Goal: Task Accomplishment & Management: Use online tool/utility

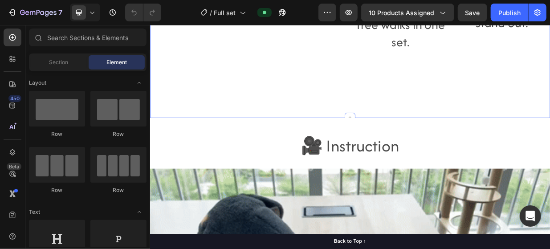
scroll to position [1114, 0]
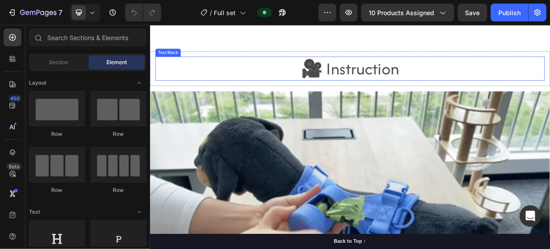
click at [492, 98] on p "🎥 Instruction" at bounding box center [417, 83] width 519 height 30
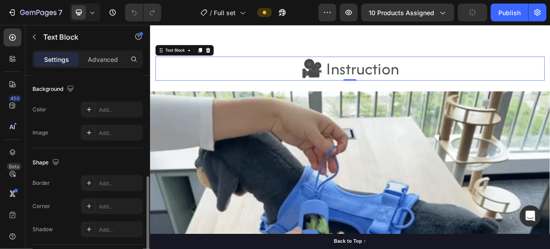
scroll to position [328, 0]
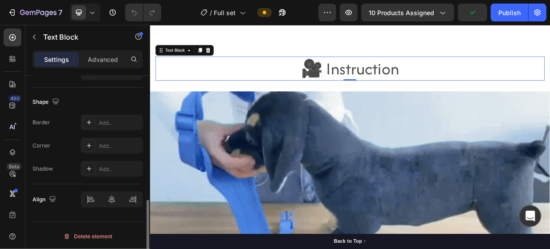
drag, startPoint x: 95, startPoint y: 234, endPoint x: 104, endPoint y: 232, distance: 9.1
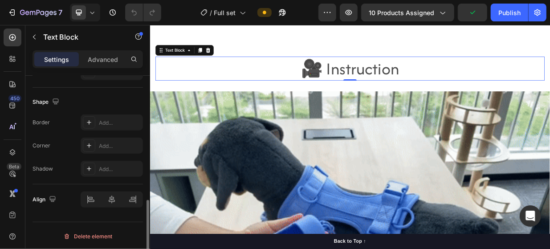
click at [96, 234] on div "Delete element" at bounding box center [87, 236] width 49 height 11
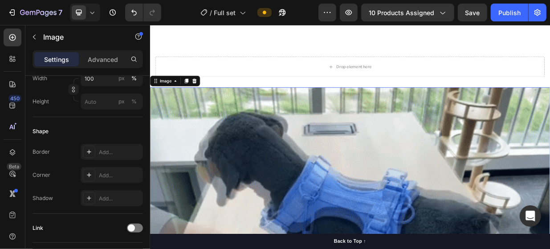
scroll to position [473, 0]
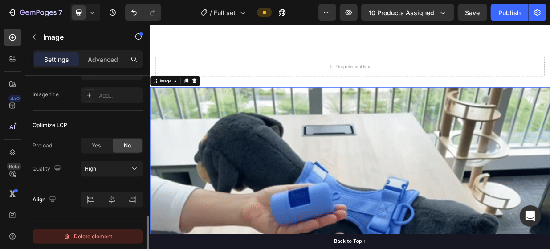
click at [69, 233] on icon "button" at bounding box center [66, 236] width 7 height 7
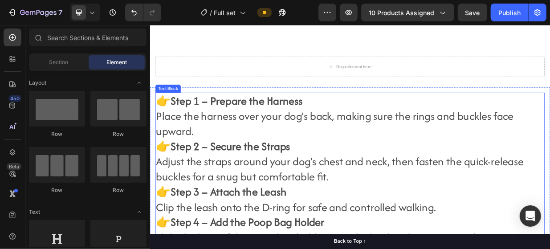
click at [293, 229] on p "👉Step 2 – Secure the Straps Adjust the straps around your dog’s chest and neck,…" at bounding box center [417, 207] width 519 height 61
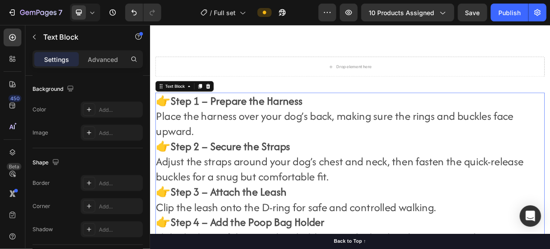
scroll to position [328, 0]
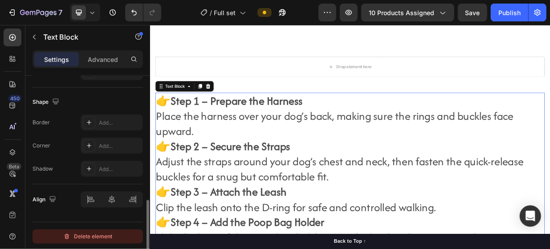
click at [80, 233] on div "Delete element" at bounding box center [87, 236] width 49 height 11
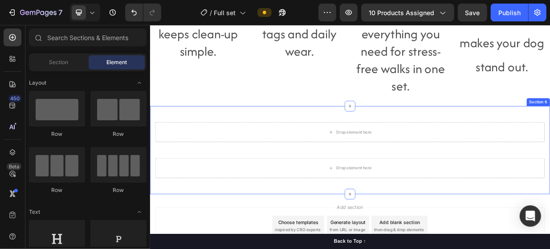
scroll to position [1037, 0]
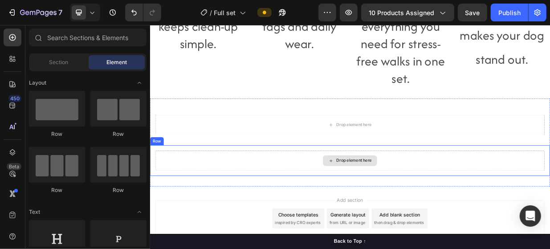
click at [507, 193] on div "Drop element here" at bounding box center [417, 206] width 521 height 27
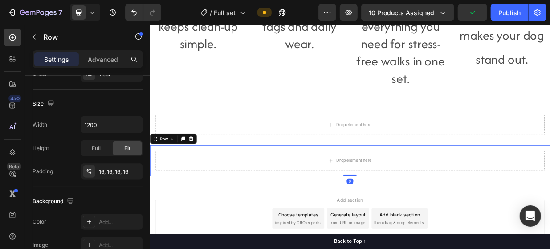
scroll to position [344, 0]
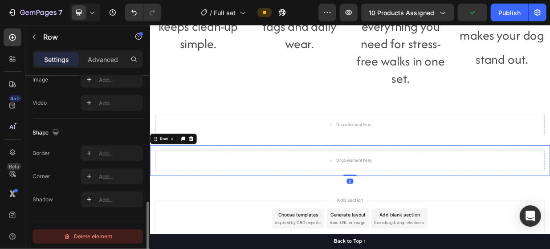
click at [67, 231] on div "Delete element" at bounding box center [87, 236] width 49 height 11
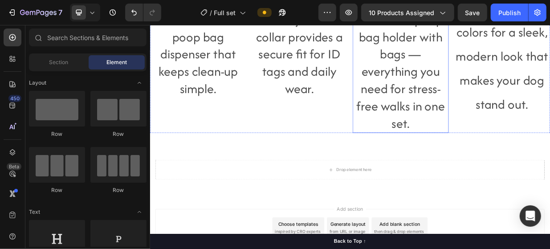
scroll to position [1033, 0]
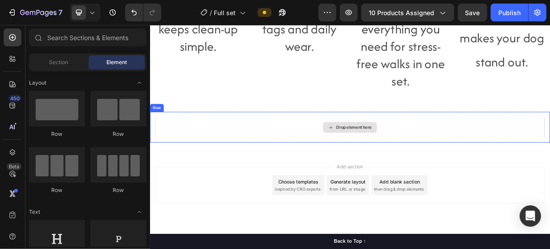
click at [325, 168] on div "Drop element here" at bounding box center [417, 161] width 521 height 27
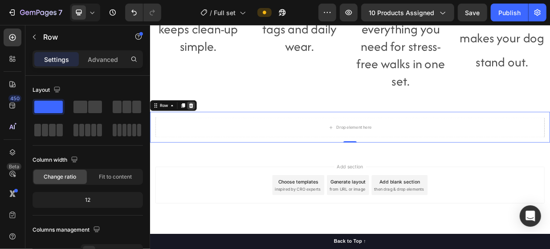
click at [205, 128] on div at bounding box center [204, 132] width 11 height 11
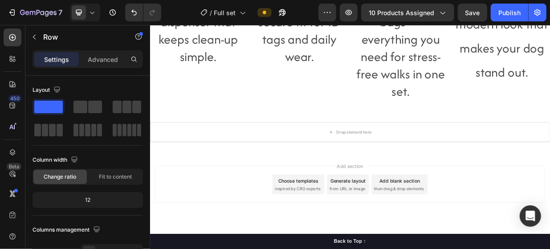
scroll to position [1019, 0]
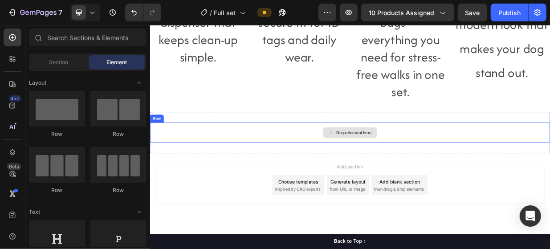
click at [307, 169] on div "Drop element here" at bounding box center [417, 169] width 535 height 27
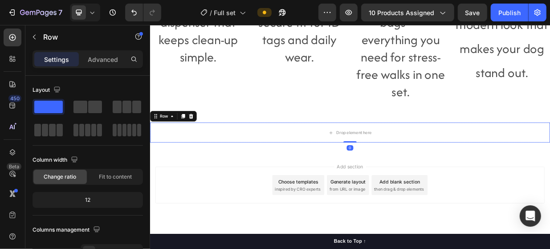
click at [201, 144] on div at bounding box center [204, 147] width 11 height 11
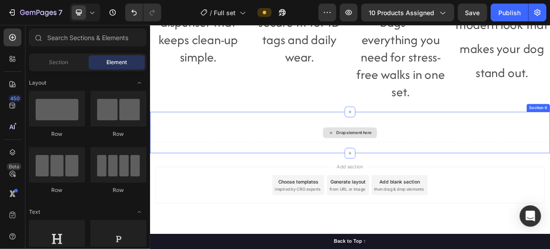
click at [322, 178] on div "Drop element here" at bounding box center [417, 169] width 535 height 27
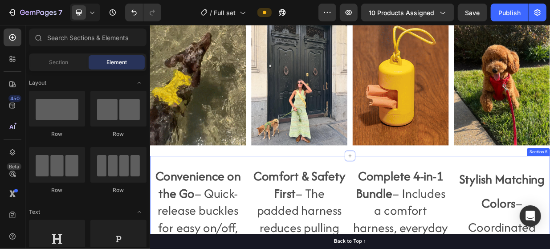
scroll to position [696, 0]
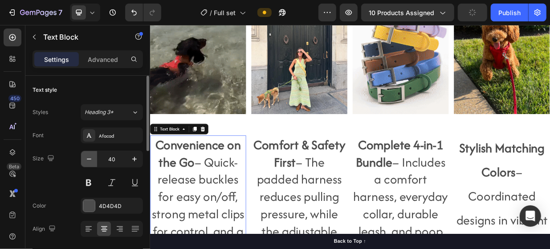
click at [87, 159] on icon "button" at bounding box center [89, 159] width 4 height 1
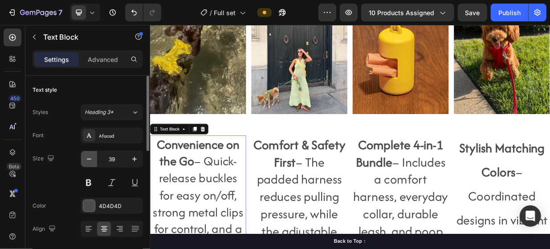
click at [90, 161] on icon "button" at bounding box center [89, 159] width 9 height 9
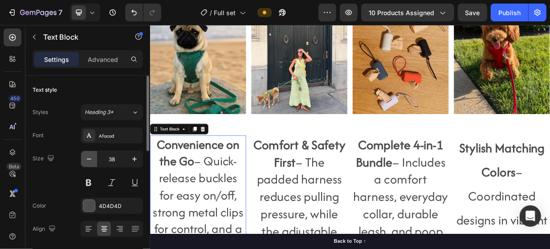
click at [90, 161] on icon "button" at bounding box center [89, 159] width 9 height 9
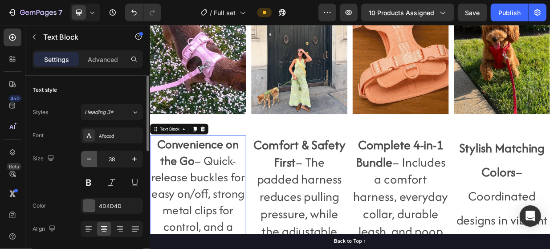
click at [90, 161] on icon "button" at bounding box center [89, 159] width 9 height 9
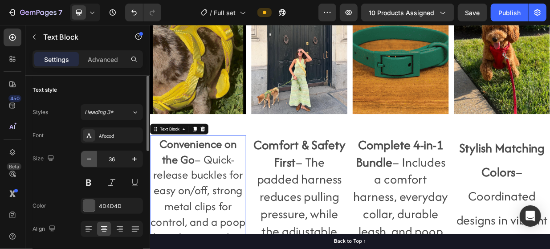
click at [90, 161] on icon "button" at bounding box center [89, 159] width 9 height 9
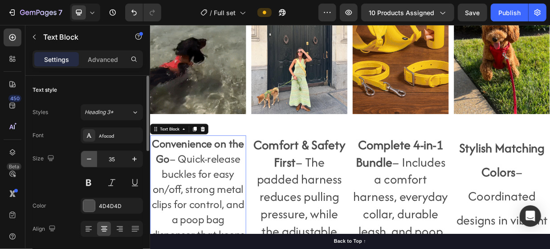
click at [90, 161] on icon "button" at bounding box center [89, 159] width 9 height 9
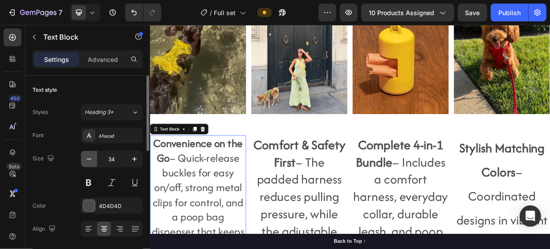
click at [90, 162] on icon "button" at bounding box center [89, 159] width 9 height 9
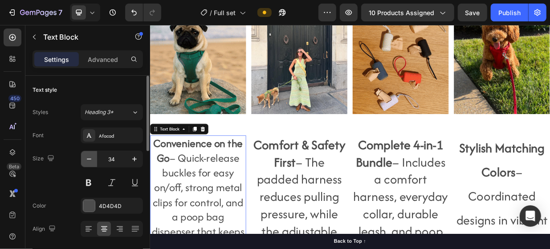
click at [90, 162] on icon "button" at bounding box center [89, 159] width 9 height 9
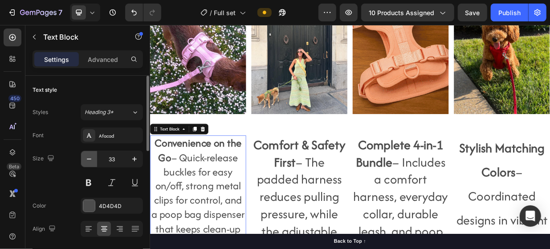
click at [91, 162] on icon "button" at bounding box center [89, 159] width 9 height 9
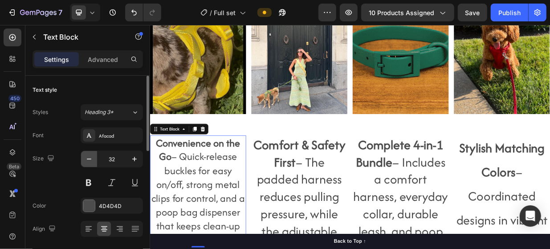
click at [91, 162] on icon "button" at bounding box center [89, 159] width 9 height 9
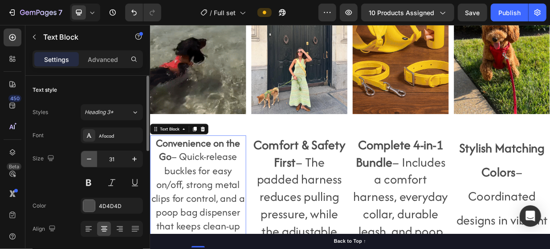
click at [92, 162] on icon "button" at bounding box center [89, 159] width 9 height 9
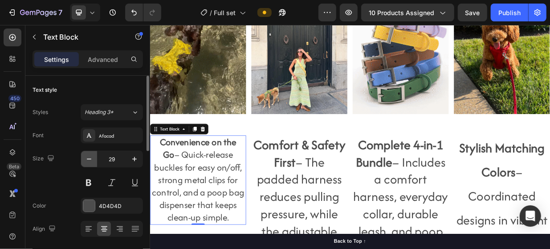
click at [96, 162] on button "button" at bounding box center [89, 159] width 16 height 16
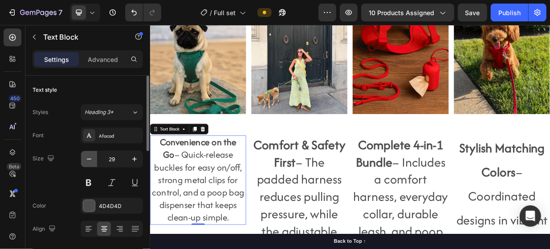
type input "28"
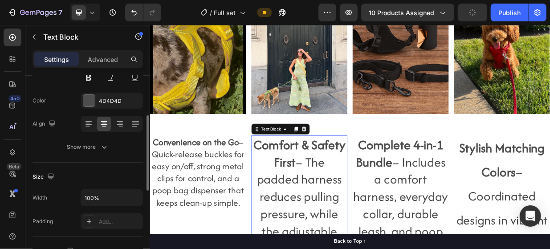
scroll to position [0, 0]
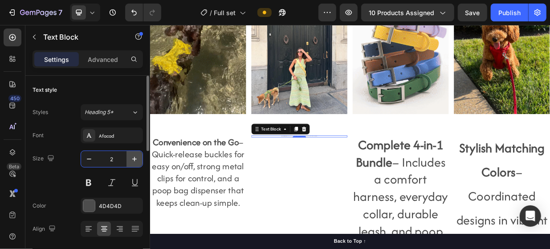
type input "28"
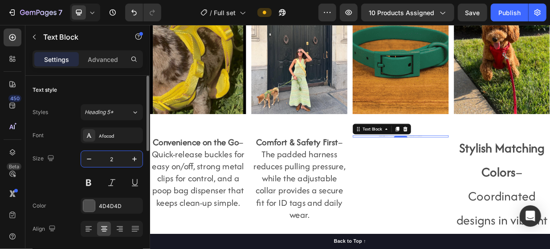
type input "28"
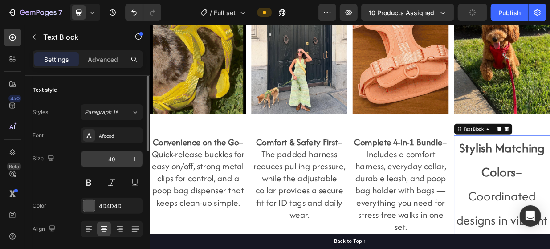
click at [119, 154] on input "40" at bounding box center [111, 159] width 29 height 16
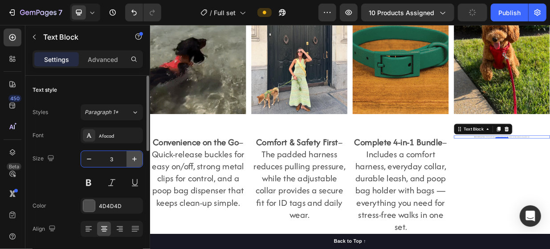
type input "30"
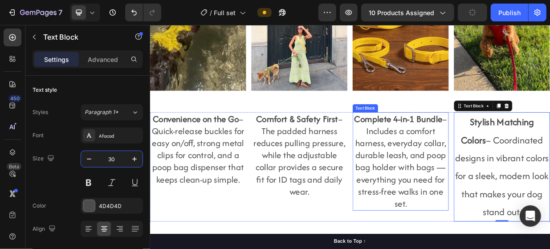
scroll to position [741, 0]
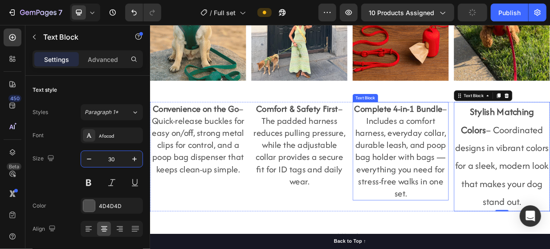
click at [462, 228] on p "Complete 4-in-1 Bundle – Includes a comfort harness, everyday collar, durable l…" at bounding box center [485, 194] width 127 height 130
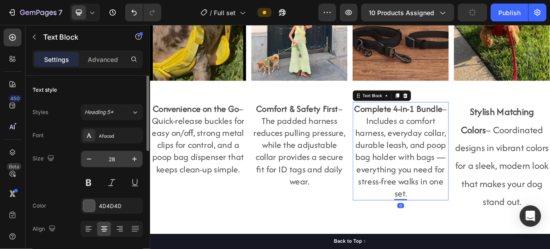
click at [117, 159] on input "28" at bounding box center [111, 159] width 29 height 16
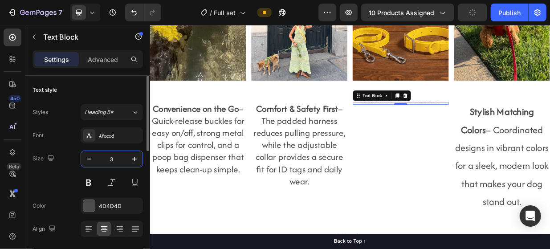
type input "30"
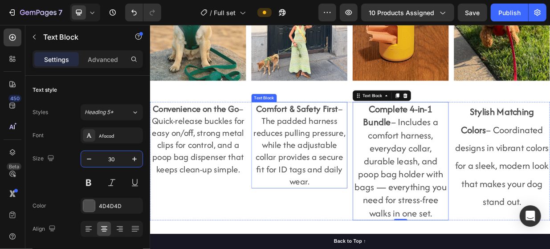
click at [311, 183] on p "Comfort & Safety First – The padded harness reduces pulling pressure, while the…" at bounding box center [349, 186] width 127 height 114
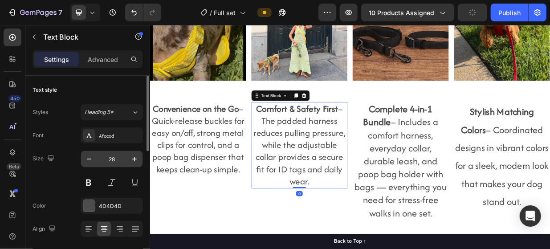
click at [115, 154] on input "28" at bounding box center [111, 159] width 29 height 16
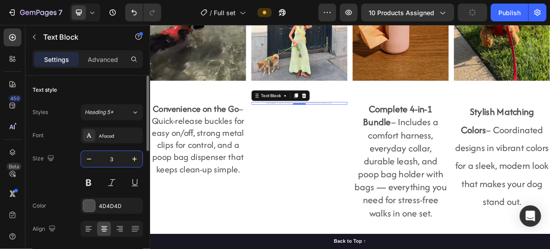
type input "30"
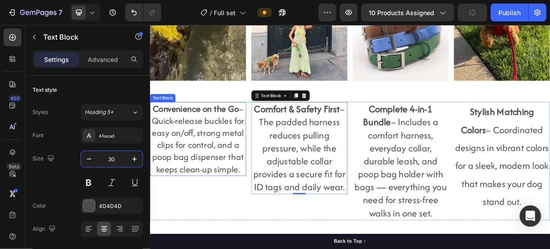
click at [216, 187] on p "Convenience on the Go – Quick-release buckles for easy on/off, strong metal cli…" at bounding box center [214, 177] width 127 height 97
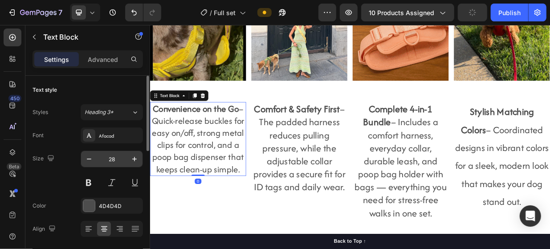
click at [116, 157] on input "28" at bounding box center [111, 159] width 29 height 16
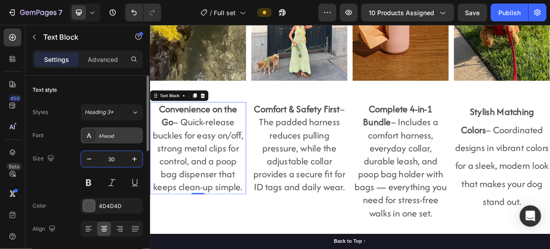
type input "30"
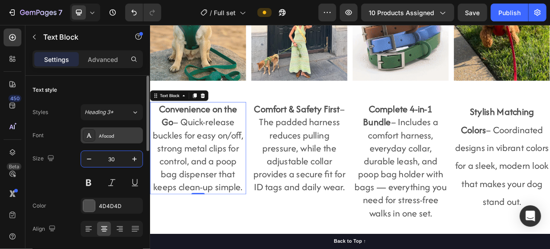
click at [123, 131] on div "Afacad" at bounding box center [112, 135] width 62 height 16
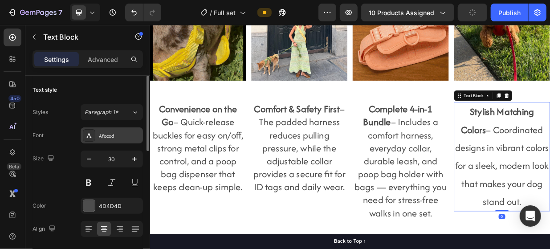
click at [108, 133] on div "Afacad" at bounding box center [120, 136] width 42 height 8
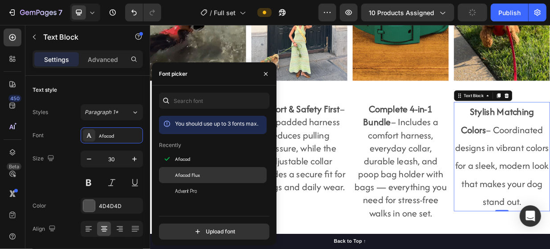
click at [192, 173] on span "Afacad Flux" at bounding box center [187, 175] width 25 height 8
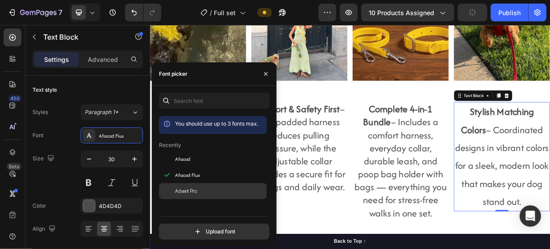
click at [194, 189] on span "Advent Pro" at bounding box center [186, 191] width 22 height 8
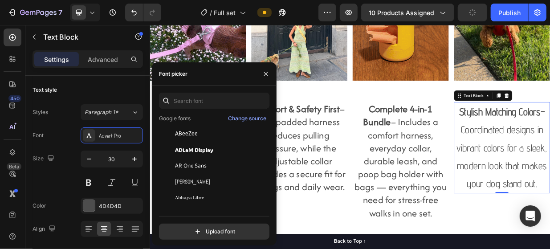
scroll to position [134, 0]
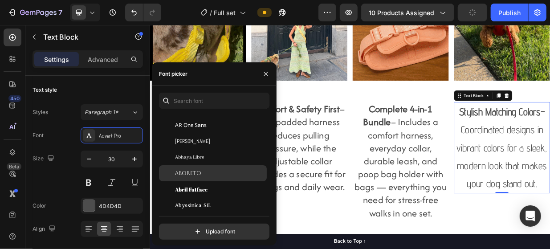
click at [195, 177] on div "Aboreto" at bounding box center [213, 173] width 108 height 16
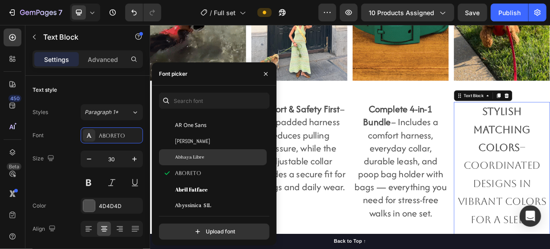
click at [208, 154] on div "Abhaya Libre" at bounding box center [220, 157] width 90 height 8
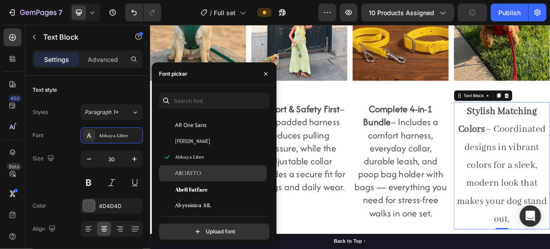
click at [195, 176] on span "Aboreto" at bounding box center [188, 173] width 26 height 8
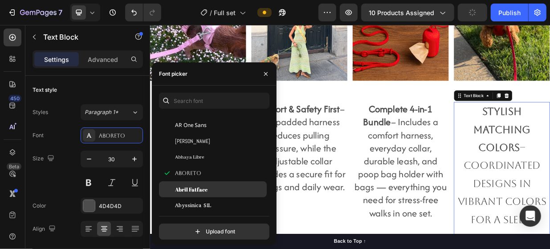
click at [204, 192] on span "Abril Fatface" at bounding box center [191, 189] width 33 height 8
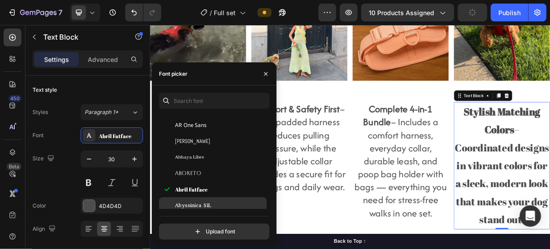
click at [203, 205] on span "Abyssinica SIL" at bounding box center [193, 205] width 36 height 8
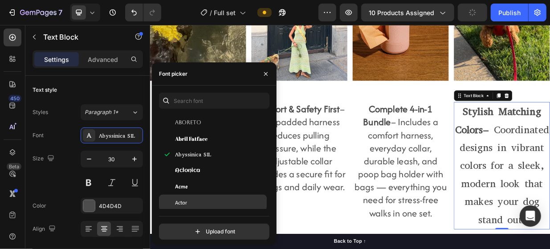
scroll to position [223, 0]
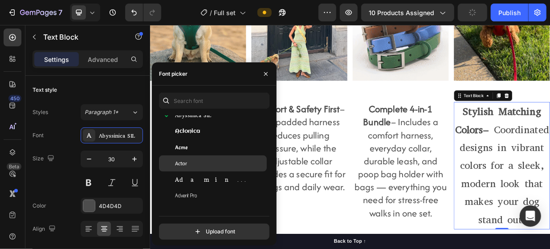
click at [199, 161] on div "Actor" at bounding box center [220, 164] width 90 height 8
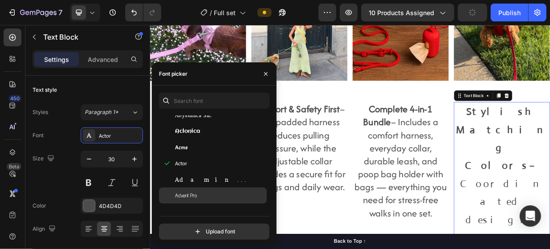
click at [194, 194] on span "Advent Pro" at bounding box center [186, 196] width 22 height 8
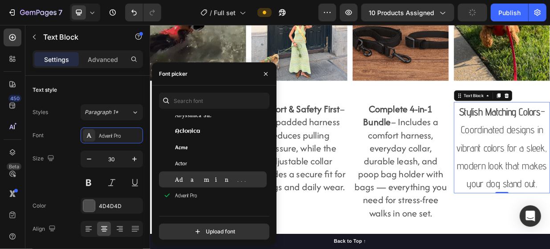
click at [200, 179] on div "Adamina" at bounding box center [220, 180] width 90 height 8
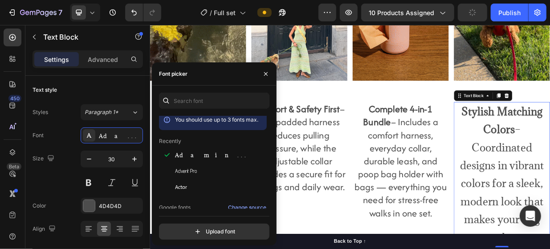
scroll to position [0, 0]
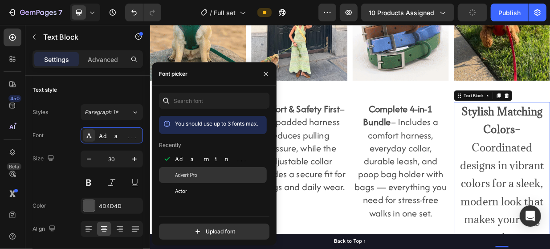
click at [207, 178] on div "Advent Pro" at bounding box center [220, 175] width 90 height 8
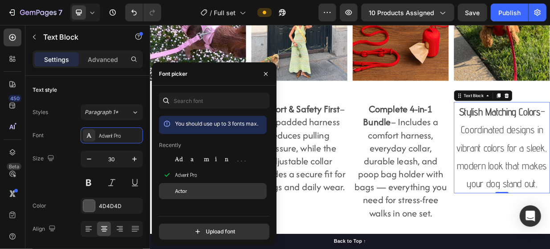
click at [201, 188] on div "Actor" at bounding box center [220, 191] width 90 height 8
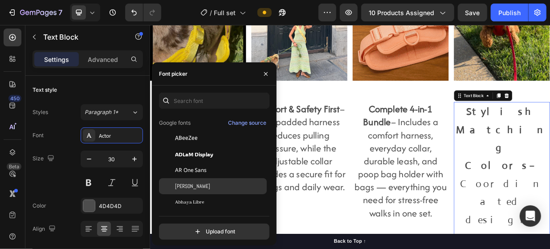
scroll to position [89, 0]
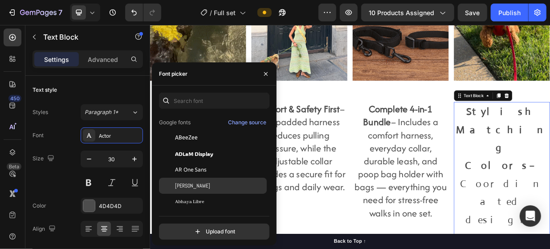
click at [204, 182] on div "[PERSON_NAME]" at bounding box center [220, 186] width 90 height 8
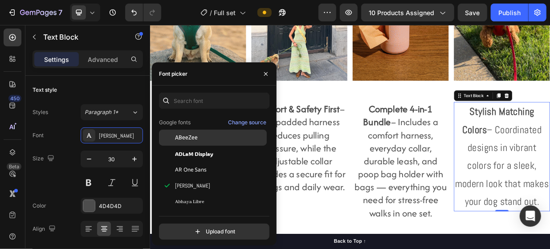
click at [201, 132] on div "ABeeZee" at bounding box center [213, 138] width 108 height 16
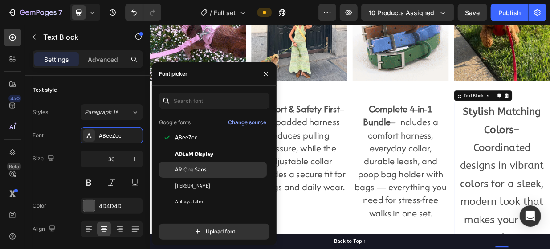
click at [209, 172] on div "AR One Sans" at bounding box center [220, 170] width 90 height 8
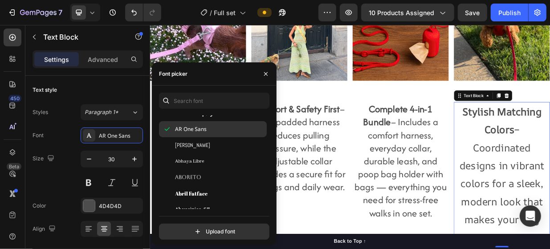
scroll to position [134, 0]
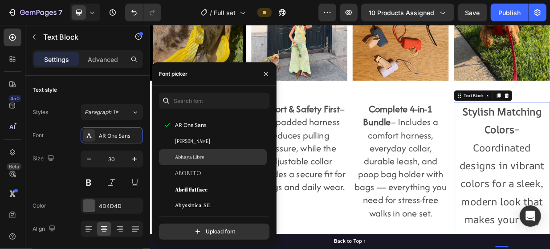
click at [199, 155] on span "Abhaya Libre" at bounding box center [189, 157] width 29 height 8
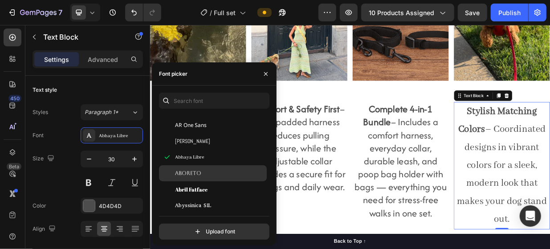
click at [203, 174] on div "Aboreto" at bounding box center [220, 173] width 90 height 8
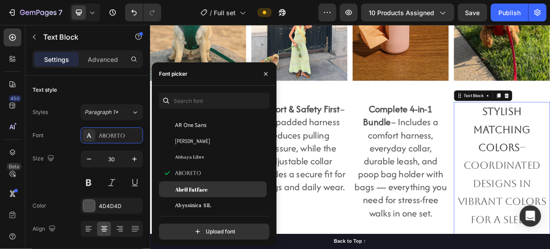
click at [207, 187] on span "Abril Fatface" at bounding box center [191, 189] width 33 height 8
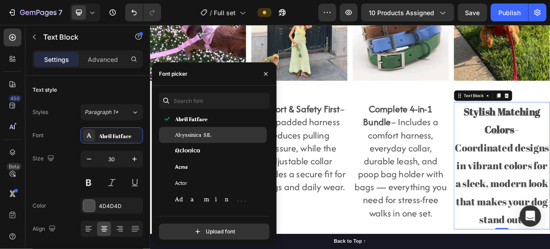
scroll to position [223, 0]
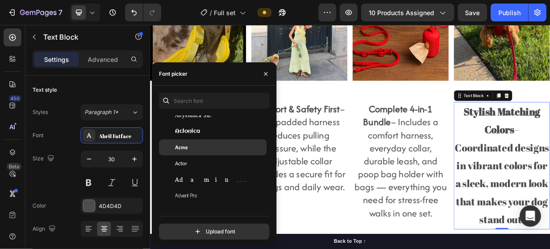
click at [201, 148] on div "Acme" at bounding box center [220, 147] width 90 height 8
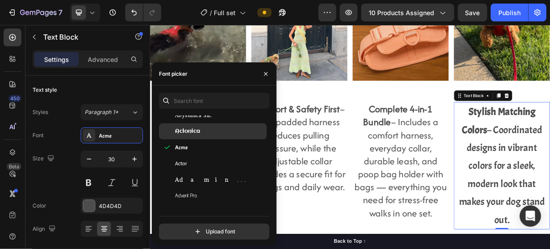
click at [199, 130] on span "Aclonica" at bounding box center [187, 131] width 25 height 8
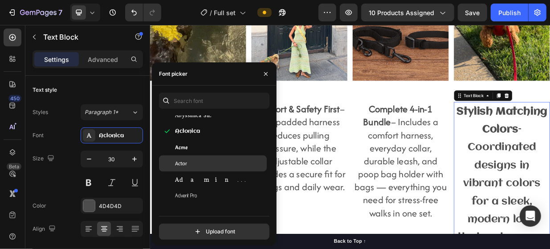
click at [202, 166] on div "Actor" at bounding box center [220, 164] width 90 height 8
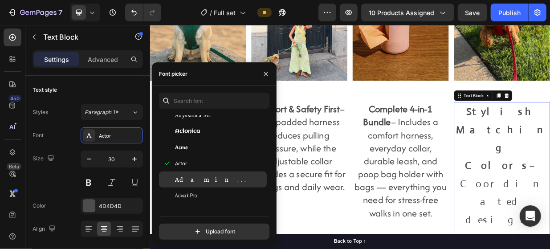
click at [202, 177] on div "Adamina" at bounding box center [220, 180] width 90 height 8
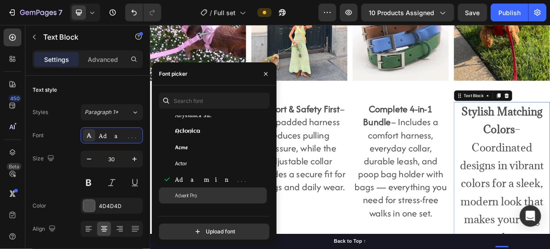
click at [198, 195] on div "Advent Pro" at bounding box center [220, 196] width 90 height 8
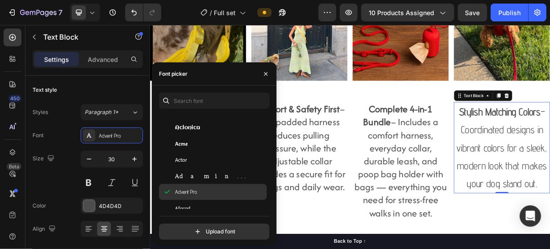
scroll to position [312, 0]
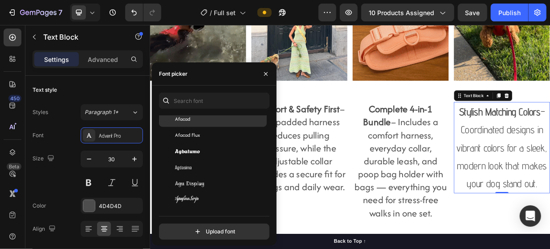
click at [191, 123] on div "Afacad" at bounding box center [213, 119] width 108 height 16
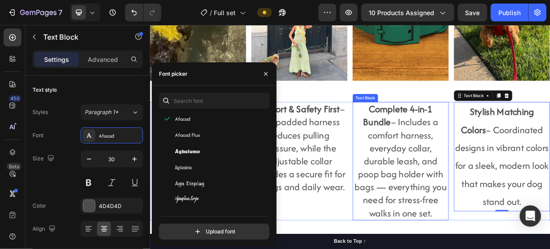
click at [479, 225] on p "Complete 4-in-1 Bundle – Includes a comfort harness, everyday collar, durable l…" at bounding box center [485, 207] width 127 height 156
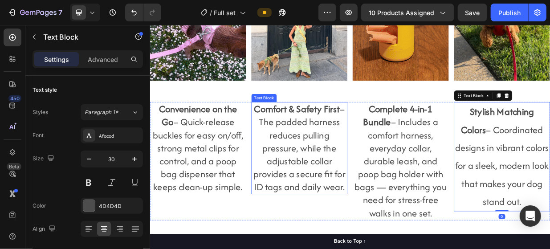
click at [342, 210] on p "Comfort & Safety First – The padded harness reduces pulling pressure, while the…" at bounding box center [349, 190] width 127 height 122
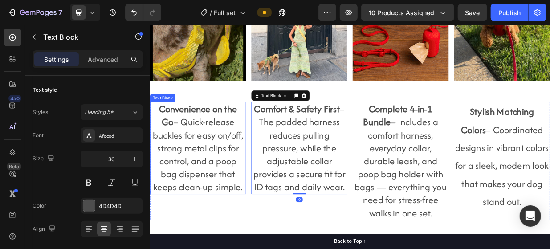
click at [225, 190] on p "Convenience on the Go – Quick-release buckles for easy on/off, strong metal cli…" at bounding box center [214, 190] width 127 height 122
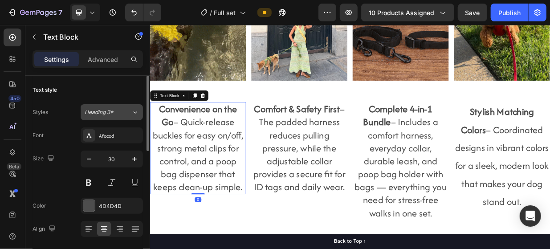
click at [129, 108] on div "Heading 3*" at bounding box center [108, 112] width 47 height 8
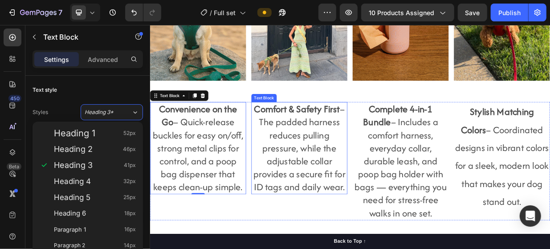
click at [353, 188] on p "Comfort & Safety First – The padded harness reduces pulling pressure, while the…" at bounding box center [349, 190] width 127 height 122
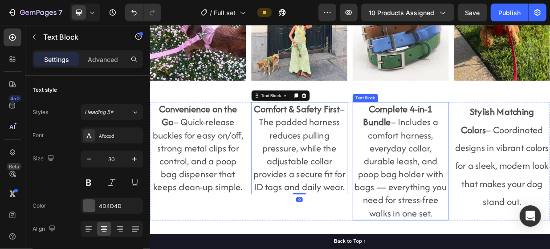
click at [504, 189] on p "Complete 4-in-1 Bundle – Includes a comfort harness, everyday collar, durable l…" at bounding box center [485, 207] width 127 height 156
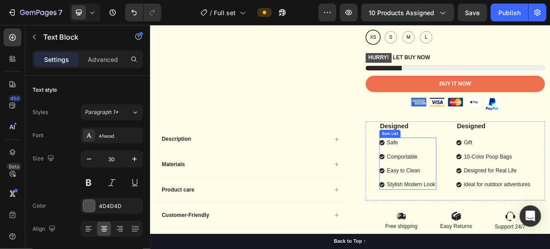
scroll to position [263, 0]
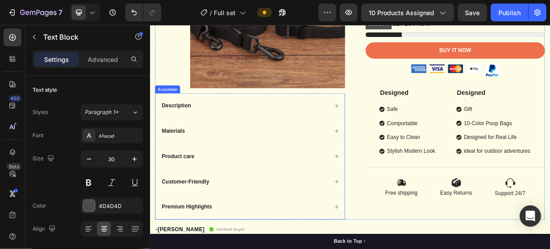
click at [324, 168] on div "Materials" at bounding box center [276, 167] width 225 height 12
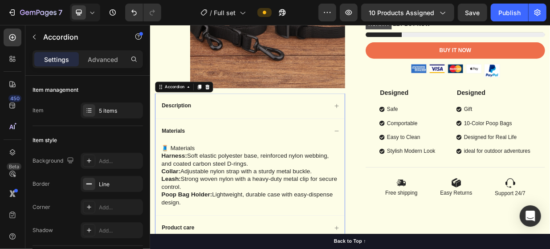
click at [331, 127] on div "Description" at bounding box center [276, 133] width 225 height 12
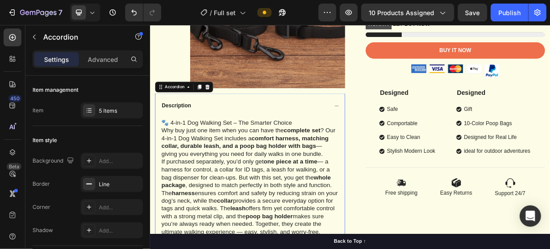
click at [332, 130] on div "Description" at bounding box center [276, 133] width 225 height 12
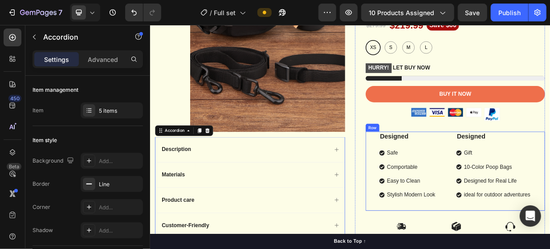
scroll to position [218, 0]
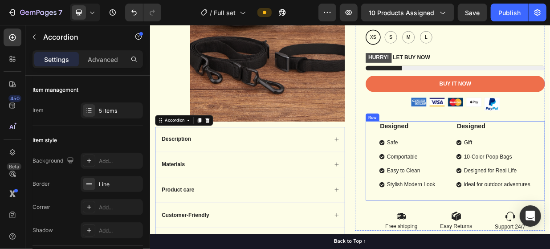
click at [445, 197] on div "Designed Text Block Safe Comportable Easy to Clean Stylish Modern Look Item Lis…" at bounding box center [558, 207] width 240 height 106
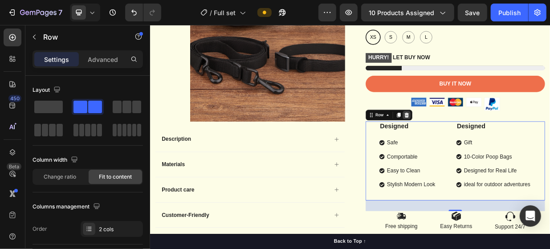
click at [489, 144] on icon at bounding box center [492, 145] width 7 height 7
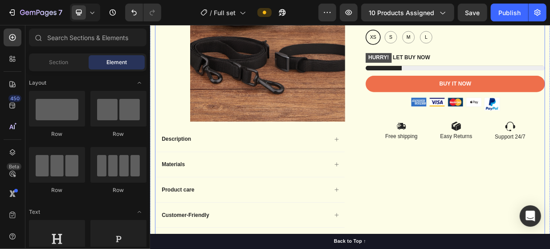
click at [500, 208] on div "Icon Icon Icon Icon Icon Icon List 2,500+ Verified Reviews! Text Block Row Blac…" at bounding box center [551, 108] width 254 height 444
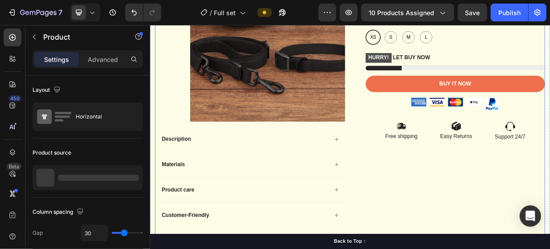
click at [474, 149] on div "Icon Icon Icon Icon Icon Icon List 2,500+ Verified Reviews! Text Block Row Blac…" at bounding box center [558, 33] width 240 height 294
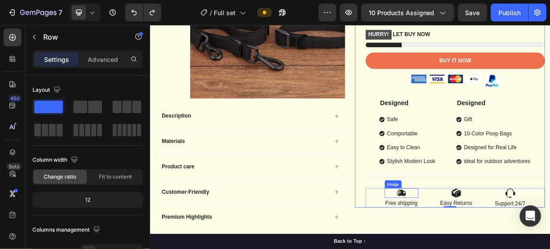
scroll to position [263, 0]
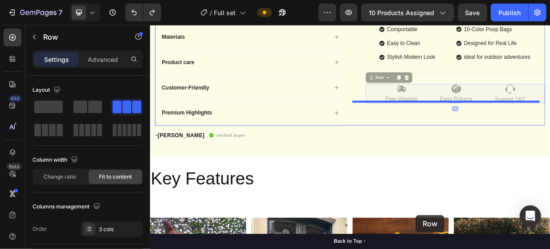
drag, startPoint x: 523, startPoint y: 231, endPoint x: 504, endPoint y: 279, distance: 51.2
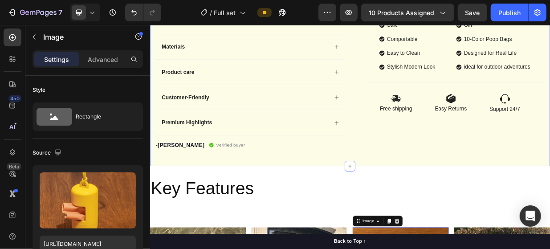
scroll to position [331, 0]
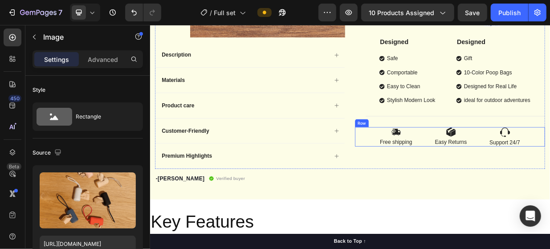
click at [516, 174] on div "Image Free shipping Text Block Image Easy Returns Text Block Image Support 24/7…" at bounding box center [551, 174] width 254 height 26
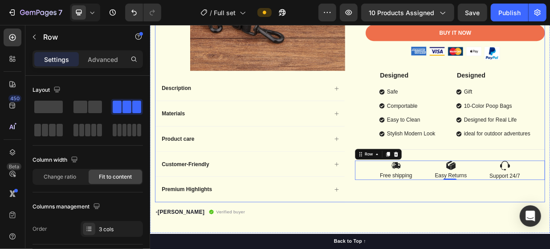
scroll to position [242, 0]
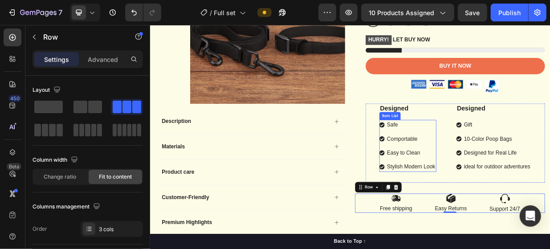
click at [516, 172] on p "Comportable" at bounding box center [499, 177] width 65 height 11
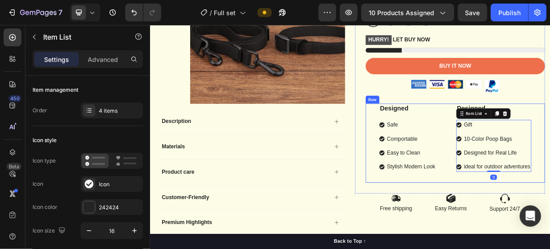
click at [514, 143] on div "Designed Text Block Safe Comportable Easy to Clean Stylish Modern Look Item List" at bounding box center [494, 175] width 76 height 91
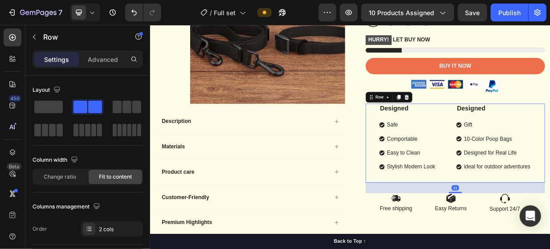
click at [445, 131] on div "Designed Text Block Safe Comportable Easy to Clean Stylish Modern Look Item Lis…" at bounding box center [558, 183] width 240 height 106
click at [480, 119] on icon at bounding box center [482, 122] width 5 height 6
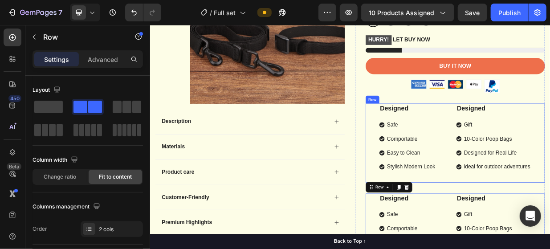
click at [540, 133] on div "Designed Text Block Safe Comportable Easy to Clean Stylish Modern Look Item Lis…" at bounding box center [558, 183] width 240 height 106
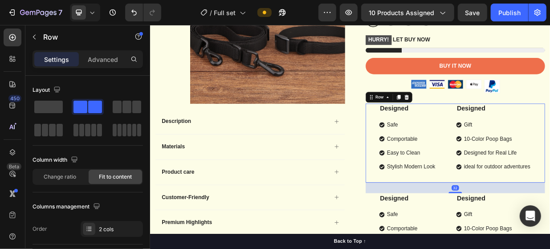
click at [525, 173] on p "Comportable" at bounding box center [499, 177] width 65 height 11
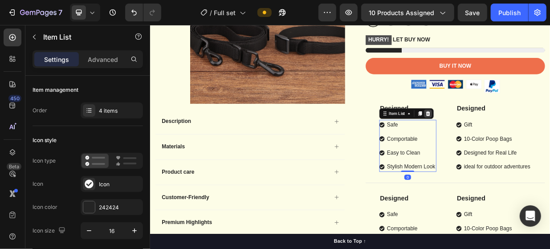
click at [518, 140] on icon at bounding box center [521, 143] width 6 height 6
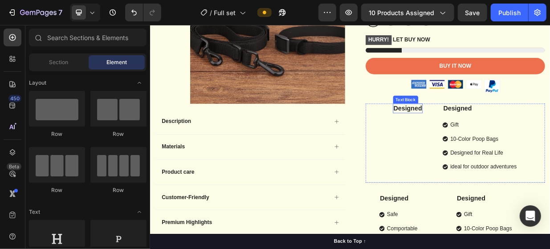
click at [502, 135] on p "Designed" at bounding box center [495, 136] width 38 height 11
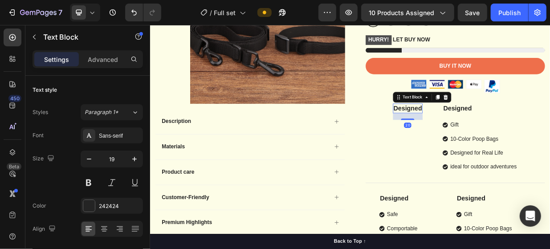
click at [542, 123] on icon at bounding box center [544, 121] width 7 height 7
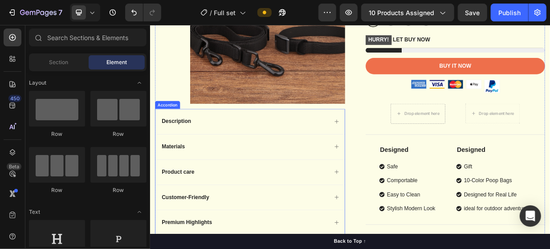
click at [345, 146] on div "Description" at bounding box center [283, 153] width 253 height 33
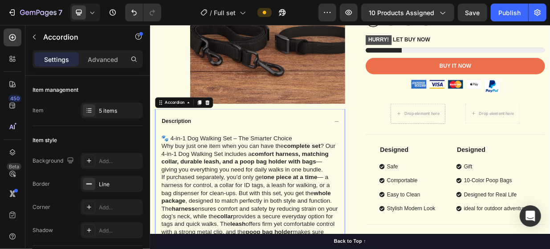
click at [311, 139] on div "Description" at bounding box center [283, 153] width 253 height 33
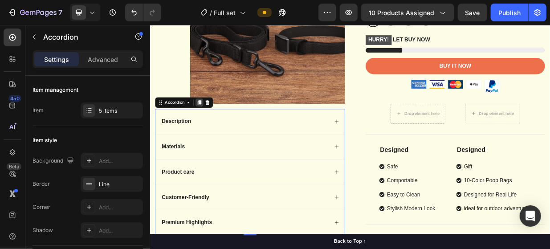
click at [216, 130] on icon at bounding box center [215, 129] width 5 height 6
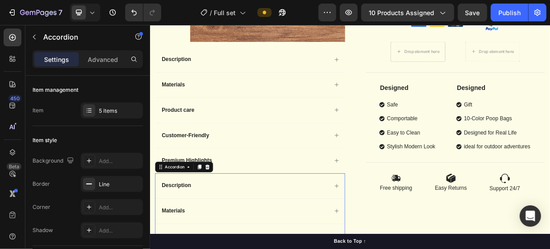
scroll to position [267, 0]
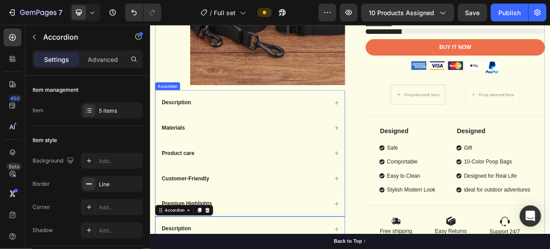
click at [370, 114] on div "Description" at bounding box center [283, 128] width 253 height 33
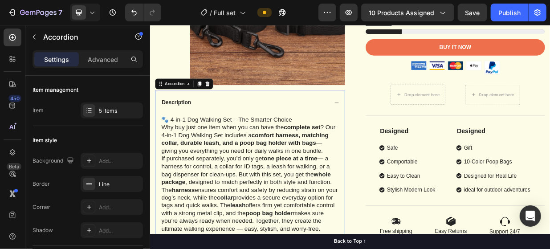
click at [370, 114] on div "Description" at bounding box center [283, 128] width 253 height 33
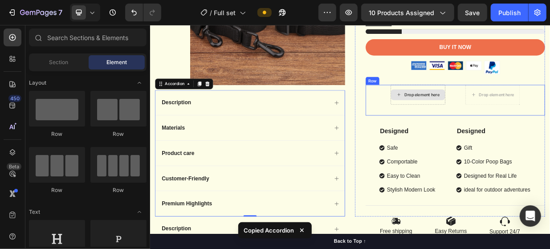
click at [511, 115] on div "Drop element here" at bounding box center [513, 118] width 47 height 7
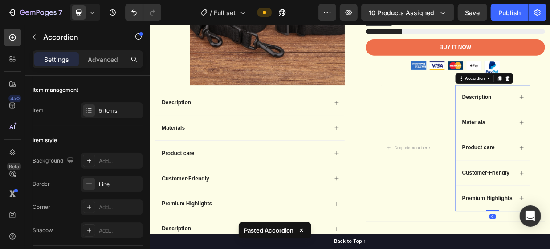
scroll to position [223, 0]
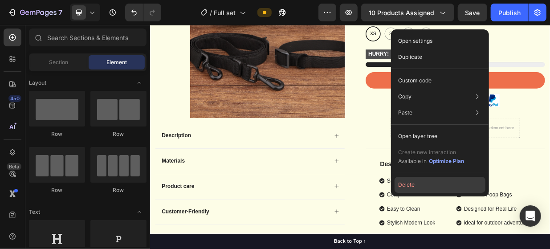
click at [453, 182] on button "Delete" at bounding box center [440, 185] width 91 height 16
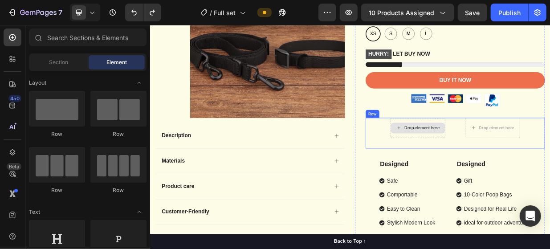
click at [511, 160] on div "Drop element here" at bounding box center [513, 162] width 47 height 7
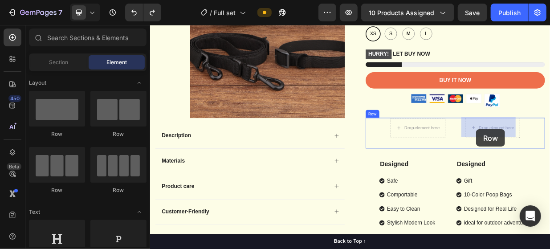
drag, startPoint x: 193, startPoint y: 140, endPoint x: 586, endPoint y: 164, distance: 392.9
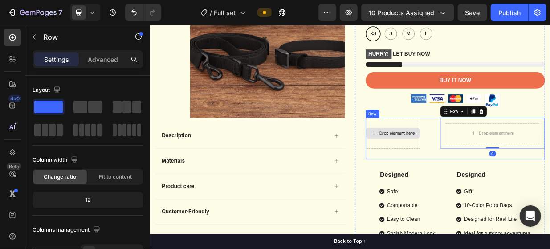
click at [496, 179] on div "Drop element here" at bounding box center [474, 169] width 73 height 41
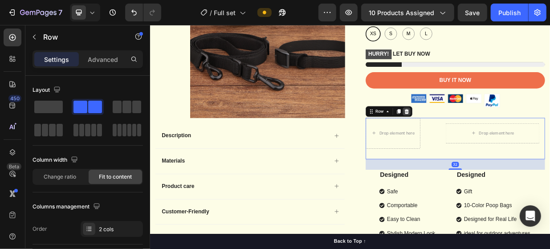
click at [492, 143] on icon at bounding box center [492, 140] width 7 height 7
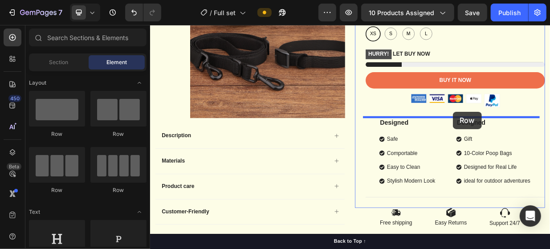
drag, startPoint x: 256, startPoint y: 132, endPoint x: 554, endPoint y: 140, distance: 298.7
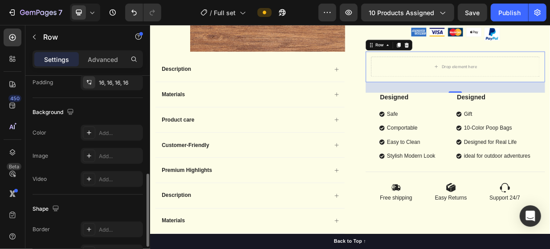
scroll to position [89, 0]
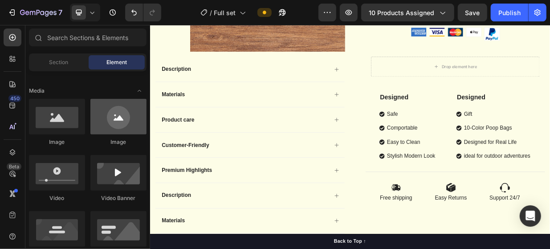
scroll to position [134, 0]
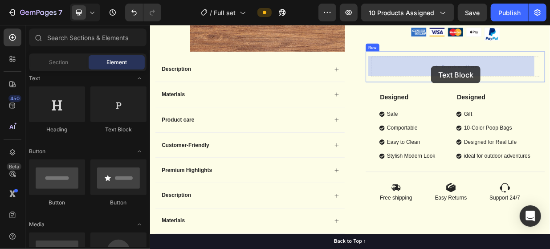
drag, startPoint x: 272, startPoint y: 136, endPoint x: 555, endPoint y: 163, distance: 284.2
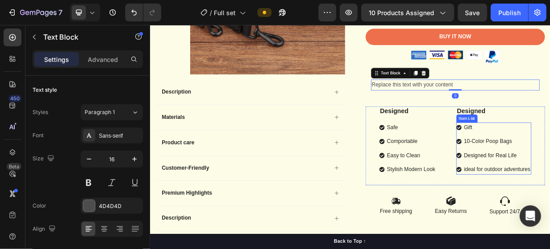
scroll to position [223, 0]
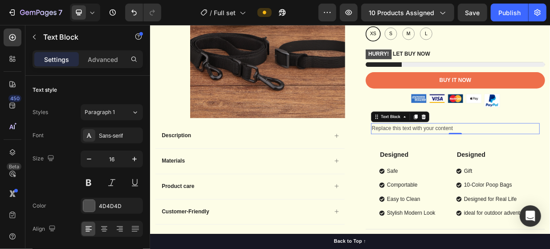
click at [550, 163] on div "Replace this text with your content" at bounding box center [557, 163] width 225 height 15
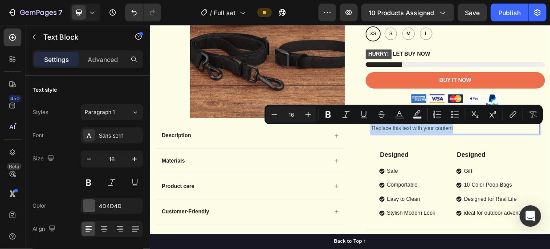
drag, startPoint x: 570, startPoint y: 162, endPoint x: 445, endPoint y: 161, distance: 125.2
click at [446, 161] on p "Replace this text with your content" at bounding box center [558, 163] width 224 height 13
click at [550, 162] on p "Replace this text with your content" at bounding box center [558, 163] width 224 height 13
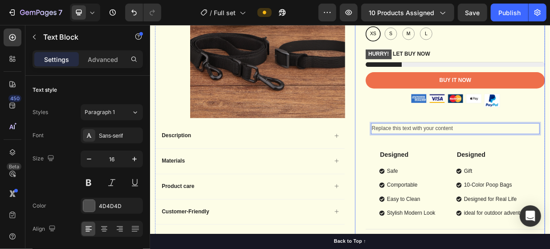
click at [439, 177] on div "Icon Icon Icon Icon Icon Icon List 2,500+ Verified Reviews! Text Block Row Blac…" at bounding box center [558, 96] width 240 height 431
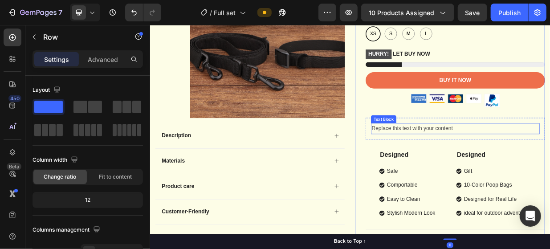
click at [550, 157] on p "Replace this text with your content" at bounding box center [558, 163] width 224 height 13
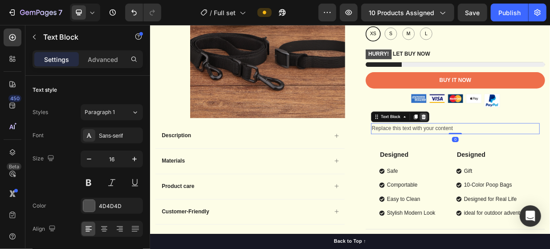
click at [512, 148] on icon at bounding box center [515, 147] width 7 height 7
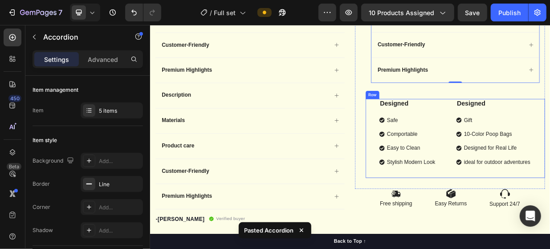
scroll to position [490, 0]
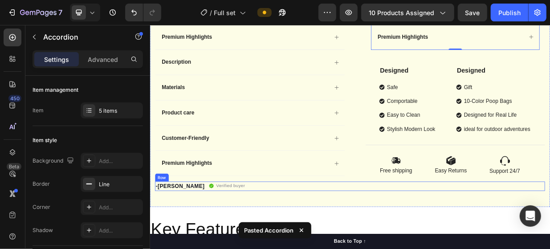
click at [419, 241] on div "-Daisy Text block Verified buyer Item list Row" at bounding box center [416, 240] width 521 height 12
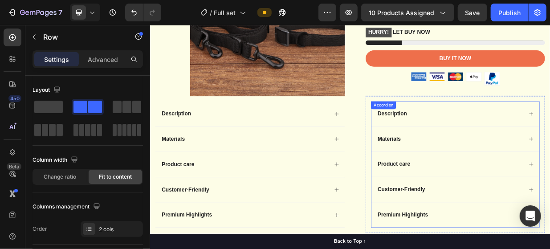
scroll to position [223, 0]
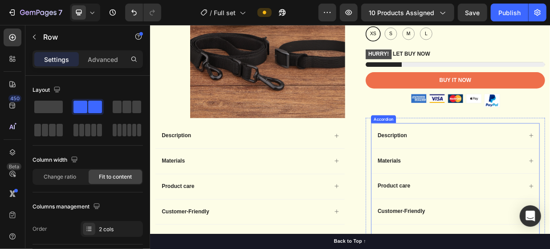
click at [550, 170] on div "Description" at bounding box center [551, 173] width 196 height 12
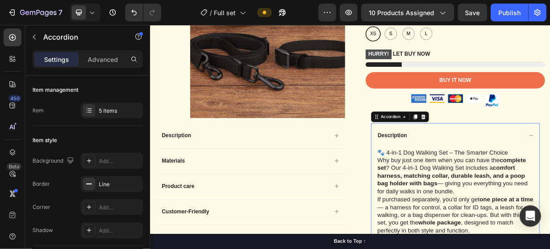
click at [550, 170] on div "Description" at bounding box center [551, 173] width 196 height 12
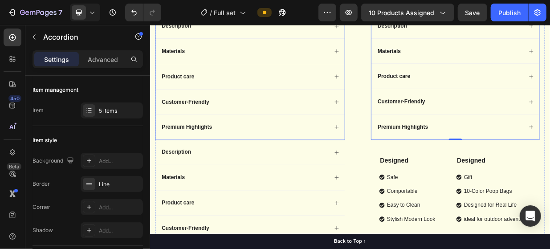
scroll to position [357, 0]
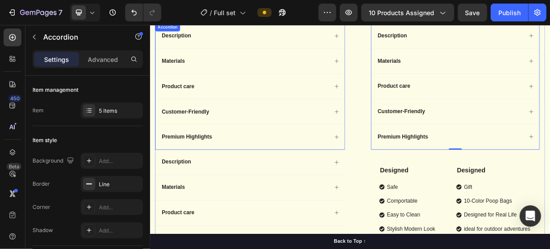
click at [331, 147] on div "Customer-Friendly" at bounding box center [283, 140] width 253 height 33
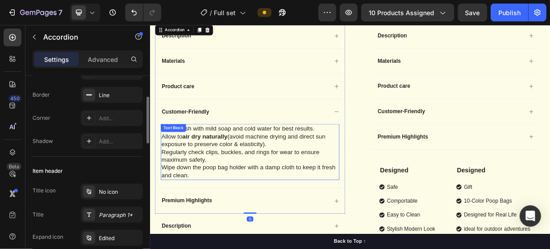
scroll to position [267, 0]
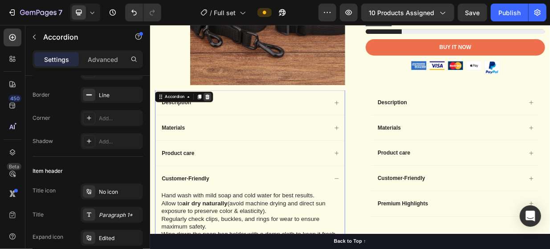
click at [226, 120] on icon at bounding box center [227, 121] width 6 height 6
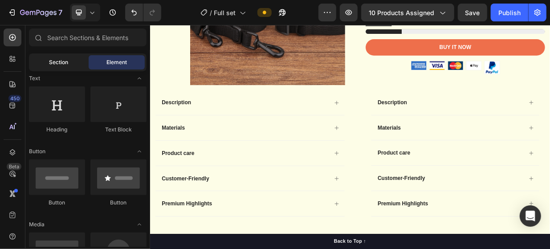
scroll to position [0, 0]
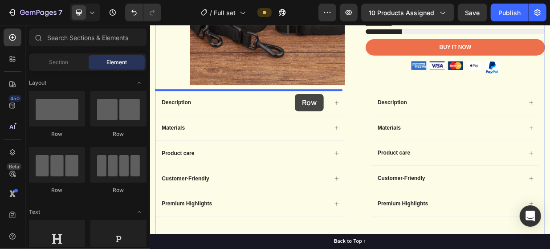
drag, startPoint x: 299, startPoint y: 84, endPoint x: 382, endPoint y: 183, distance: 128.7
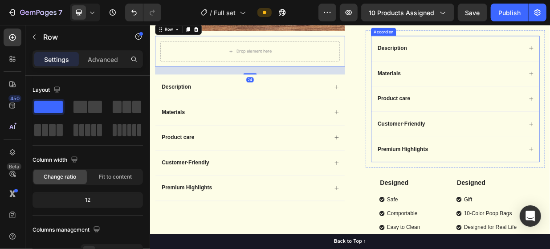
scroll to position [401, 0]
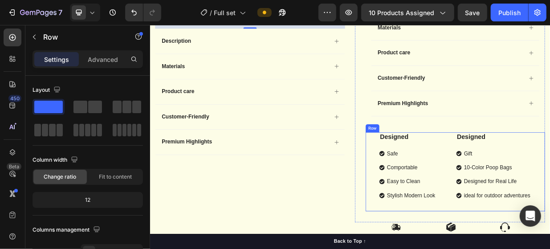
click at [449, 173] on div "Designed Text Block Safe Comportable Easy to Clean Stylish Modern Look Item Lis…" at bounding box center [558, 221] width 240 height 106
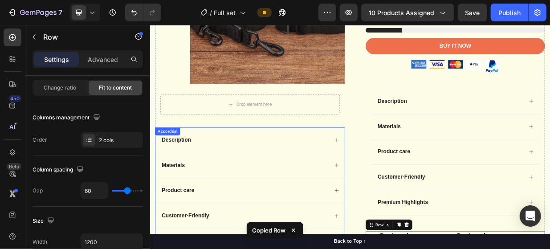
scroll to position [267, 0]
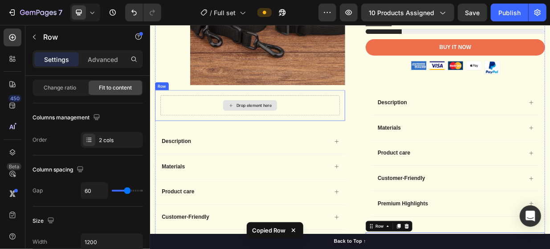
click at [282, 132] on div "Drop element here" at bounding box center [288, 132] width 47 height 7
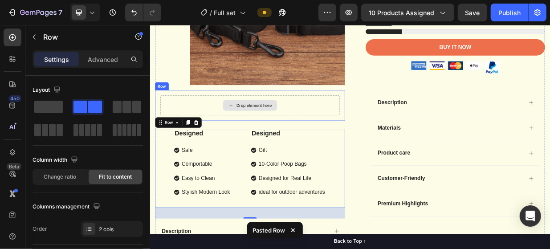
click at [327, 125] on div "Drop element here" at bounding box center [284, 132] width 240 height 27
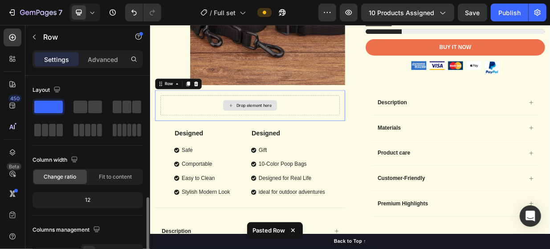
scroll to position [89, 0]
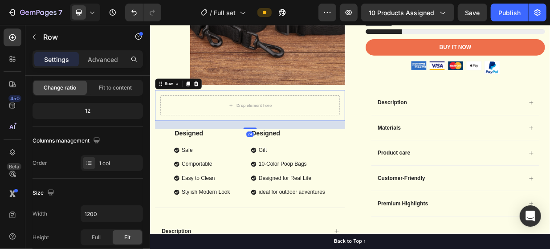
click at [206, 103] on div at bounding box center [211, 103] width 11 height 11
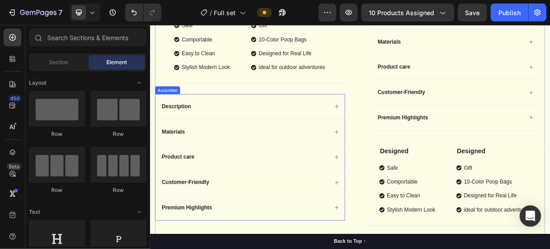
scroll to position [401, 0]
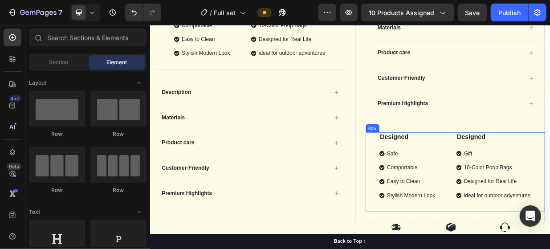
click at [484, 177] on div "Designed" at bounding box center [494, 174] width 76 height 13
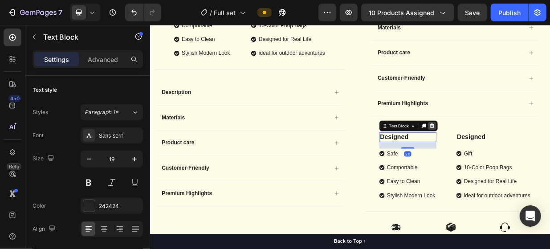
click at [523, 156] on icon at bounding box center [526, 159] width 7 height 7
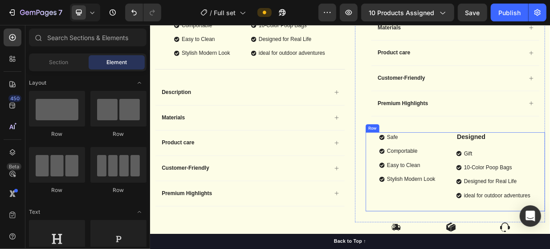
click at [528, 168] on div "Safe Comportable Easy to Clean Stylish Modern Look Item List Designed Text Bloc…" at bounding box center [558, 221] width 240 height 106
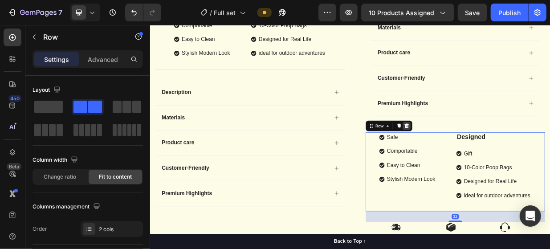
click at [490, 157] on icon at bounding box center [493, 160] width 6 height 6
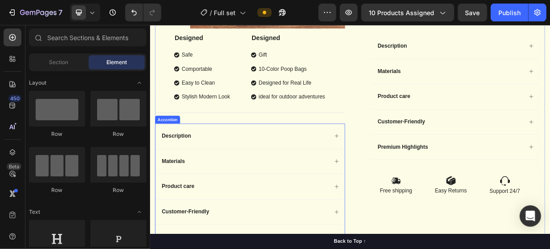
scroll to position [357, 0]
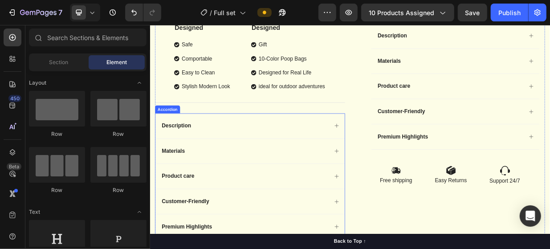
click at [351, 188] on div "Materials" at bounding box center [276, 194] width 225 height 12
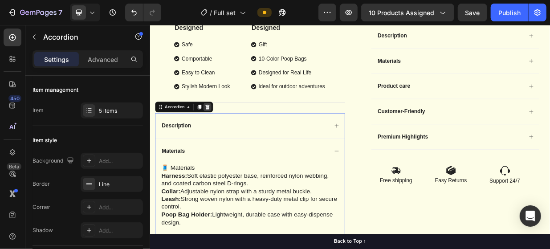
click at [225, 133] on icon at bounding box center [226, 134] width 7 height 7
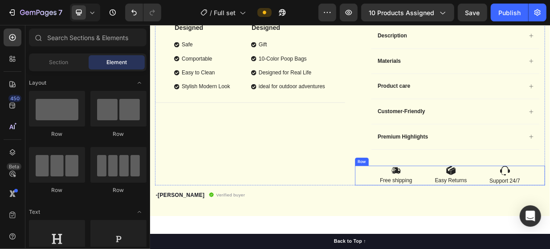
click at [510, 223] on div "Image Free shipping Text Block Image Easy Returns Text Block Image Support 24/7…" at bounding box center [551, 226] width 254 height 26
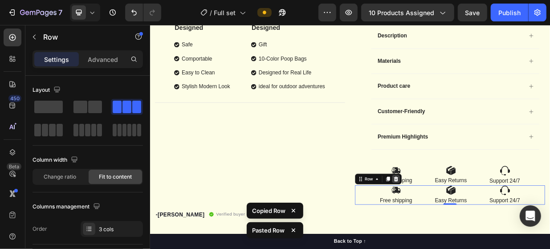
click at [475, 227] on icon at bounding box center [478, 230] width 7 height 7
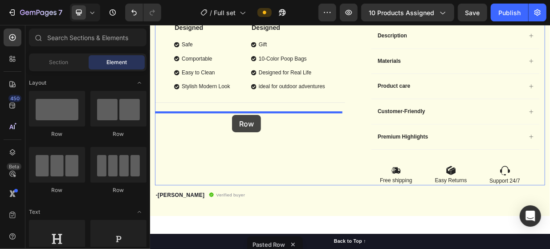
drag, startPoint x: 290, startPoint y: 128, endPoint x: 259, endPoint y: 145, distance: 34.9
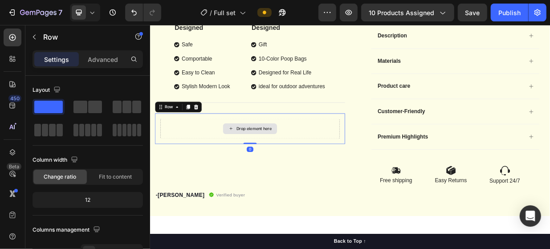
click at [289, 161] on div "Drop element here" at bounding box center [288, 163] width 47 height 7
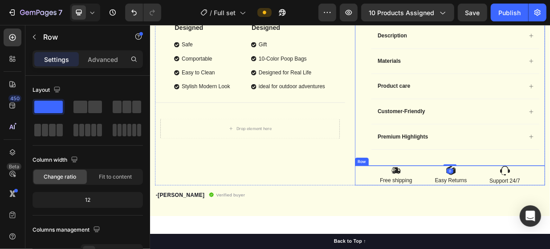
click at [500, 224] on div "Image Free shipping Text Block Image Easy Returns Text Block Image Support 24/7…" at bounding box center [551, 226] width 254 height 26
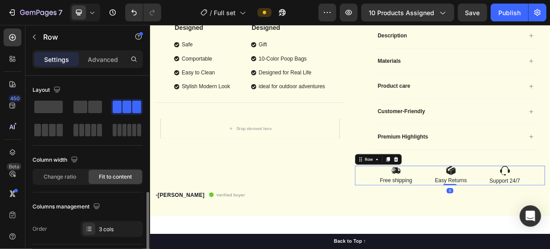
scroll to position [89, 0]
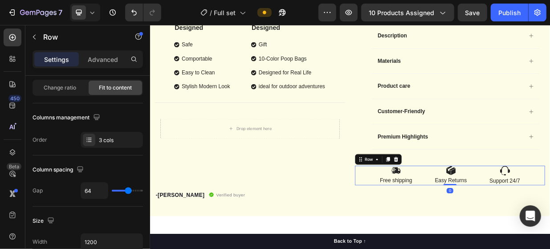
click at [512, 230] on div "Image Free shipping Text Block Image Easy Returns Text Block Image Support 24/7…" at bounding box center [551, 226] width 254 height 26
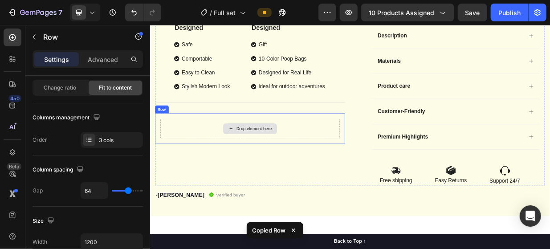
click at [289, 158] on div "Drop element here" at bounding box center [283, 163] width 72 height 14
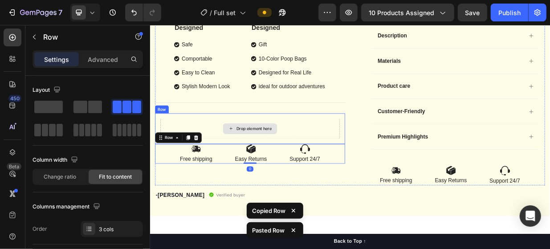
click at [375, 154] on div "Drop element here" at bounding box center [284, 163] width 240 height 27
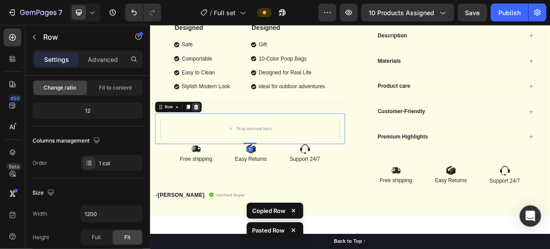
click at [216, 132] on div at bounding box center [211, 134] width 11 height 11
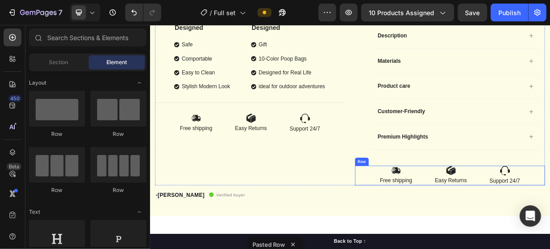
click at [449, 217] on div "Image Free shipping Text Block Image Easy Returns Text Block Image Support 24/7…" at bounding box center [551, 226] width 254 height 26
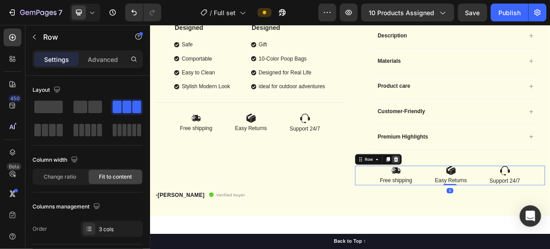
click at [480, 203] on div at bounding box center [478, 204] width 11 height 11
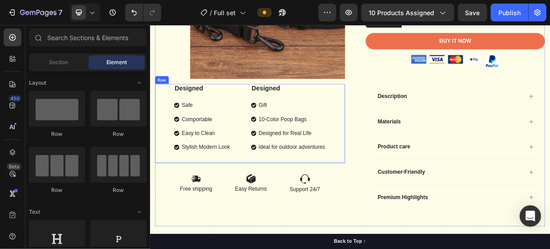
scroll to position [267, 0]
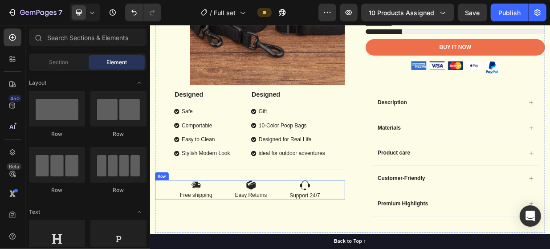
click at [318, 249] on div "Image Free shipping Text Block Image Easy Returns Text Block Image Support 24/7…" at bounding box center [283, 245] width 254 height 26
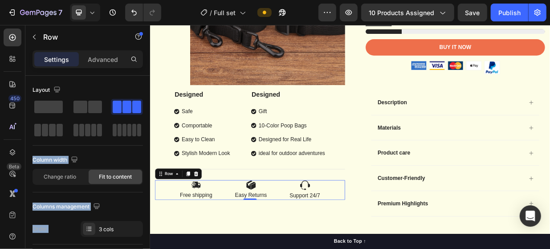
drag, startPoint x: 207, startPoint y: 130, endPoint x: 183, endPoint y: 242, distance: 114.3
click at [53, 127] on span at bounding box center [52, 130] width 7 height 12
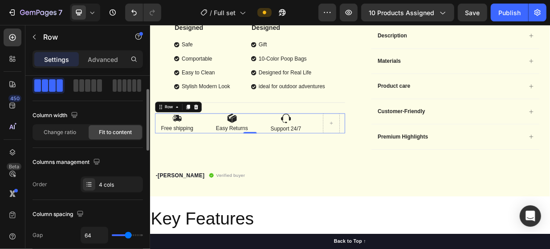
scroll to position [0, 0]
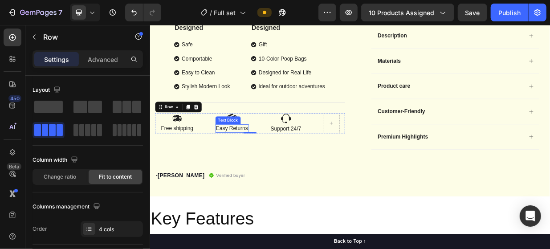
click at [267, 159] on p "Easy Returns" at bounding box center [259, 163] width 43 height 9
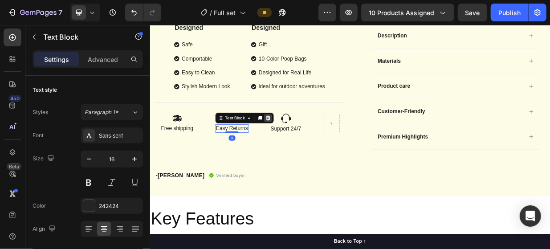
click at [307, 150] on icon at bounding box center [307, 149] width 6 height 6
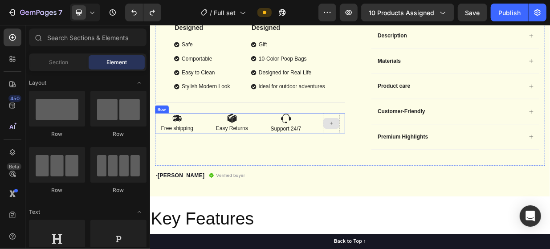
click at [386, 157] on div at bounding box center [391, 156] width 21 height 14
drag, startPoint x: 225, startPoint y: 127, endPoint x: 388, endPoint y: 154, distance: 164.8
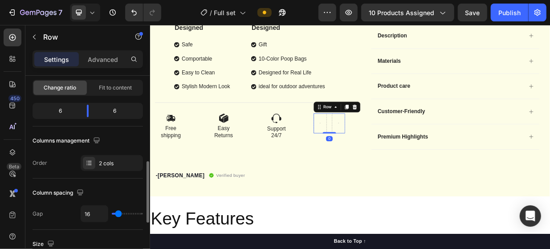
scroll to position [134, 0]
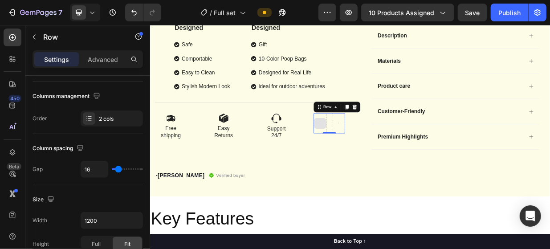
click at [380, 152] on div at bounding box center [377, 156] width 16 height 14
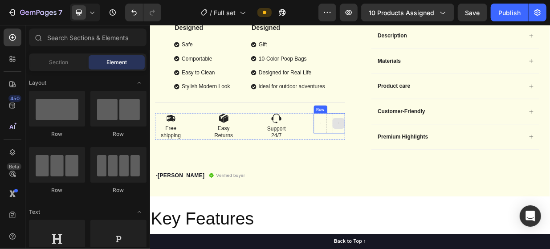
click at [389, 151] on div "Row" at bounding box center [390, 156] width 42 height 27
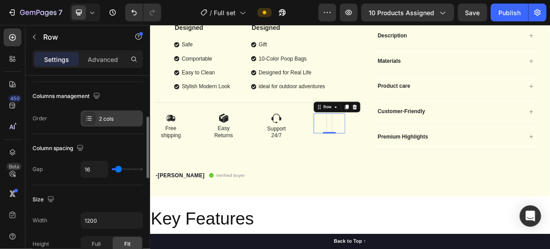
click at [109, 121] on div "2 cols" at bounding box center [120, 119] width 42 height 8
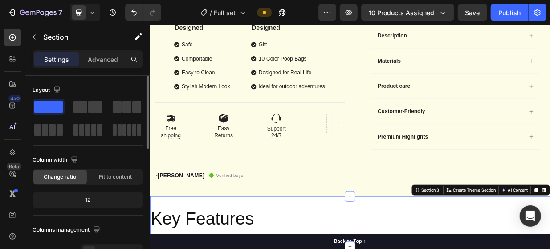
scroll to position [45, 0]
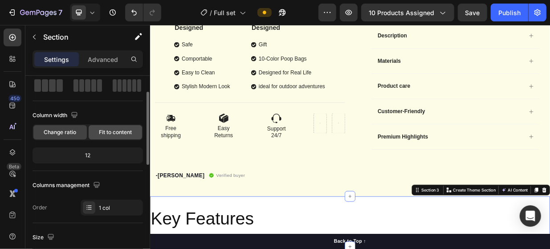
click at [113, 133] on span "Fit to content" at bounding box center [115, 132] width 33 height 8
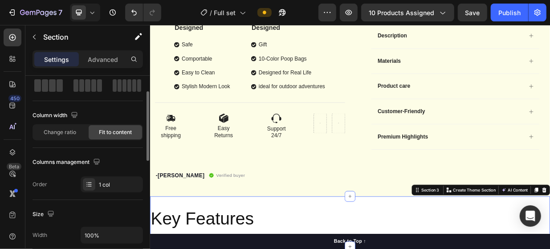
click at [71, 124] on div "Change ratio Fit to content" at bounding box center [88, 132] width 111 height 16
click at [78, 129] on div "Change ratio" at bounding box center [59, 132] width 53 height 14
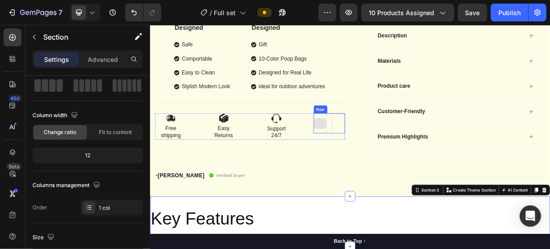
click at [380, 156] on div at bounding box center [377, 156] width 16 height 14
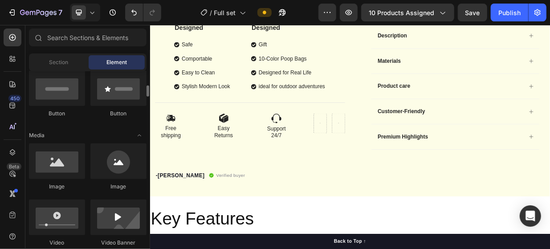
scroll to position [312, 0]
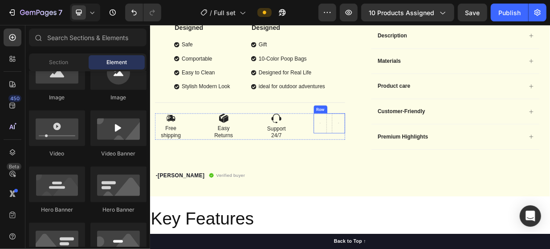
click at [386, 157] on div "Row" at bounding box center [390, 156] width 42 height 27
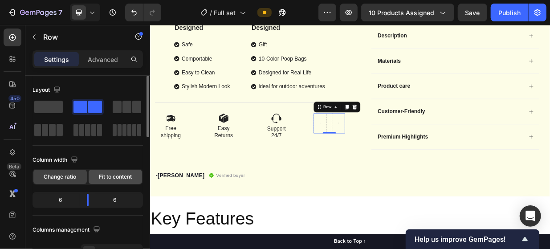
click at [112, 182] on div "Fit to content" at bounding box center [115, 177] width 53 height 14
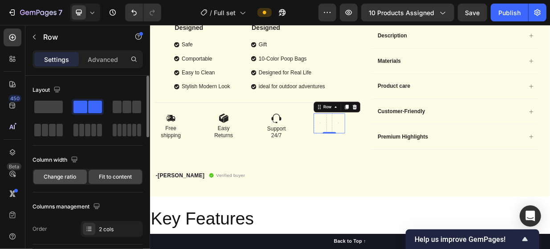
click at [74, 180] on div "Change ratio" at bounding box center [59, 177] width 53 height 14
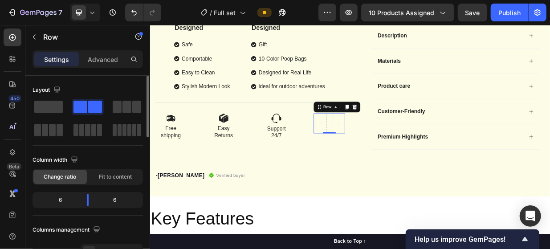
scroll to position [45, 0]
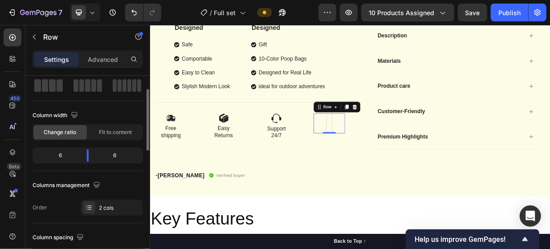
click at [71, 157] on div "6" at bounding box center [56, 155] width 45 height 12
click at [125, 159] on div "6" at bounding box center [118, 155] width 45 height 12
click at [112, 155] on div "6" at bounding box center [118, 155] width 45 height 12
click at [91, 0] on body "7 Version history / Full set Preview 10 products assigned Save Publish 450 Beta…" at bounding box center [275, 0] width 550 height 0
drag, startPoint x: 90, startPoint y: 156, endPoint x: 67, endPoint y: 159, distance: 23.4
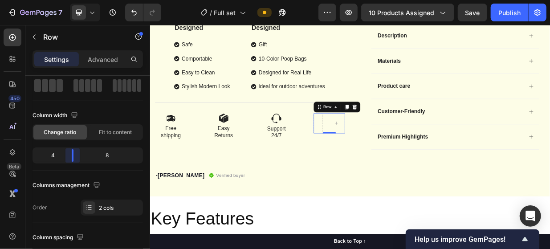
click at [67, 0] on body "7 Version history / Full set Preview 10 products assigned Save Publish 450 Beta…" at bounding box center [275, 0] width 550 height 0
drag, startPoint x: 71, startPoint y: 158, endPoint x: 85, endPoint y: 159, distance: 13.8
click at [85, 0] on body "7 Version history / Full set Preview 10 products assigned Save Publish 450 Beta…" at bounding box center [275, 0] width 550 height 0
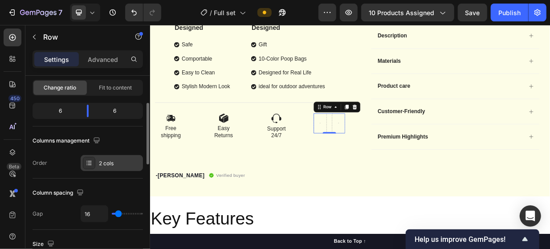
click at [87, 163] on icon at bounding box center [86, 163] width 1 height 1
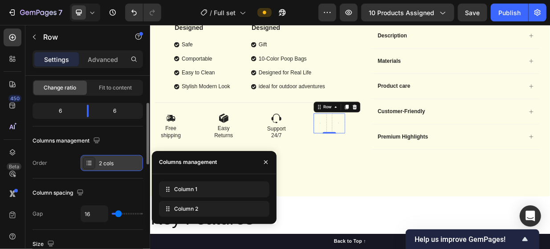
click at [91, 165] on icon at bounding box center [89, 163] width 7 height 7
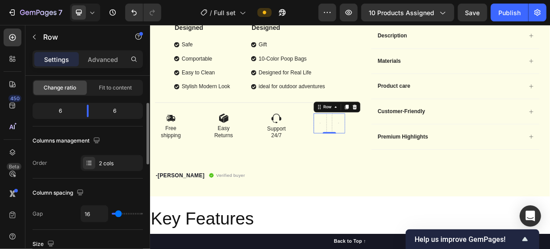
type input "66"
click at [128, 213] on input "range" at bounding box center [127, 214] width 31 height 2
click at [119, 211] on div "66" at bounding box center [112, 213] width 62 height 17
type input "17"
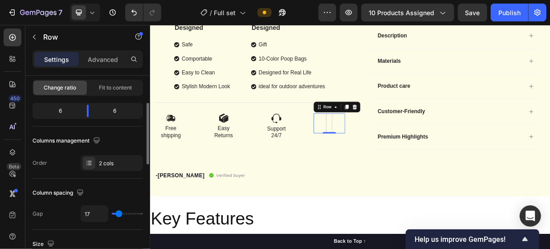
type input "17"
click at [119, 213] on input "range" at bounding box center [127, 214] width 31 height 2
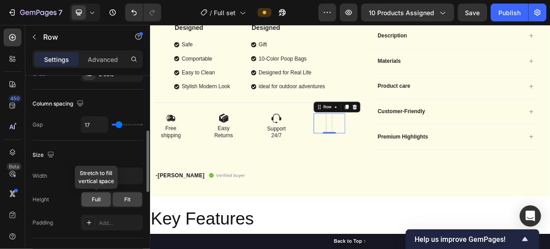
click at [101, 194] on div "Full" at bounding box center [96, 200] width 29 height 14
click at [128, 199] on span "Fit" at bounding box center [127, 200] width 6 height 8
click at [106, 197] on div "Full" at bounding box center [96, 200] width 29 height 14
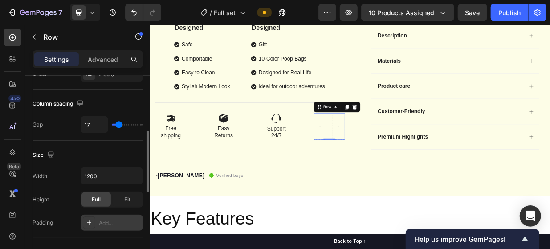
click at [111, 219] on div "Add..." at bounding box center [120, 223] width 42 height 8
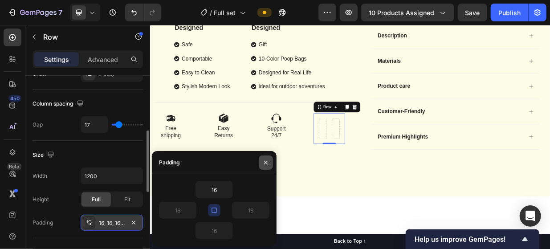
click at [264, 163] on icon "button" at bounding box center [265, 162] width 7 height 7
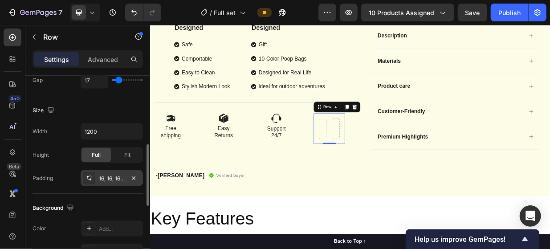
scroll to position [267, 0]
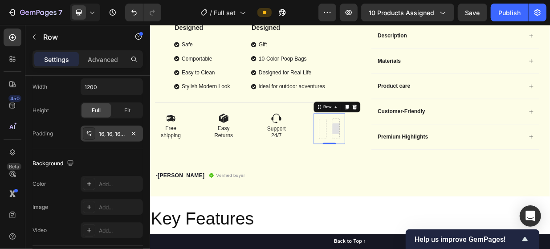
click at [391, 159] on div at bounding box center [398, 163] width 14 height 14
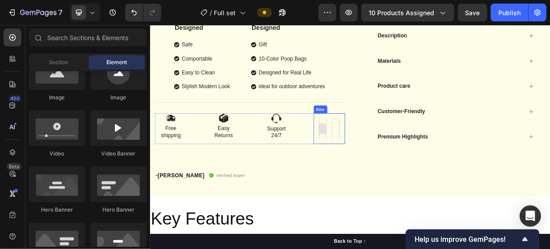
click at [379, 158] on div at bounding box center [380, 163] width 14 height 14
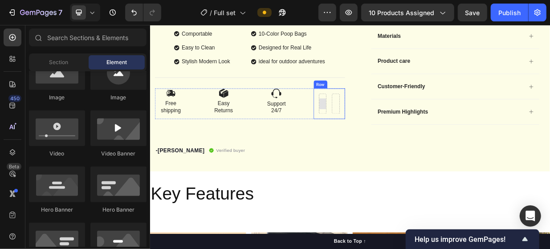
scroll to position [401, 0]
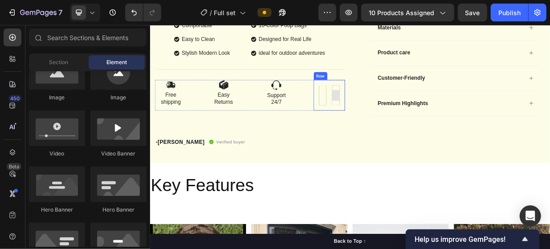
click at [394, 112] on div at bounding box center [398, 119] width 14 height 14
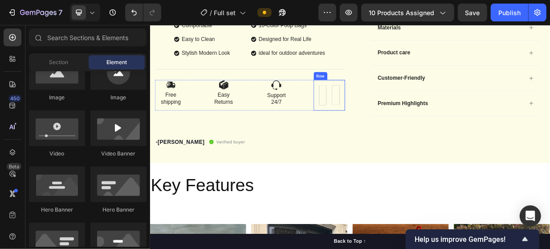
click at [385, 115] on div "Row" at bounding box center [390, 118] width 42 height 41
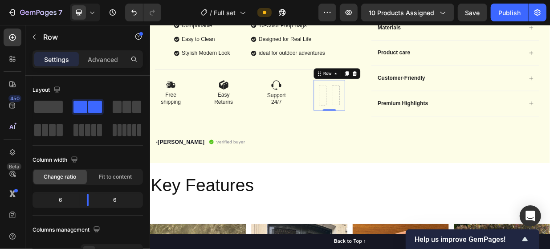
click at [422, 88] on icon at bounding box center [423, 89] width 7 height 7
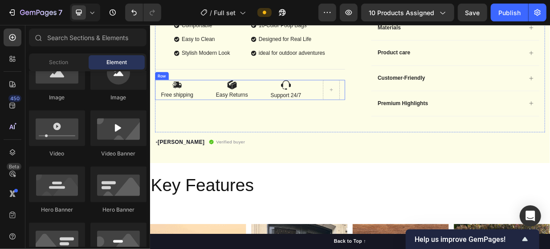
click at [293, 111] on div "Image Free shipping Text Block Image Easy Returns Text Block Image Support 24/7…" at bounding box center [283, 111] width 254 height 27
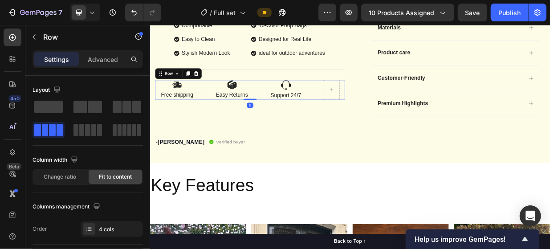
click at [259, 111] on div "Image Easy Returns Text Block" at bounding box center [259, 111] width 45 height 27
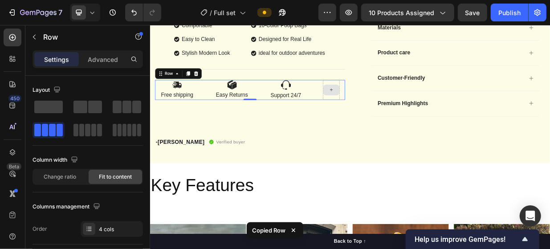
click at [390, 108] on icon at bounding box center [392, 112] width 7 height 8
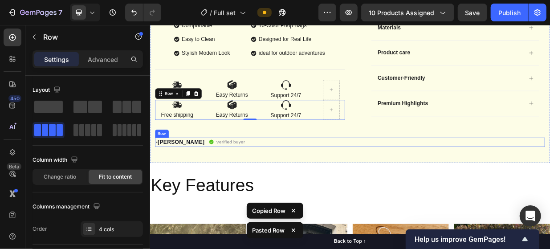
scroll to position [357, 0]
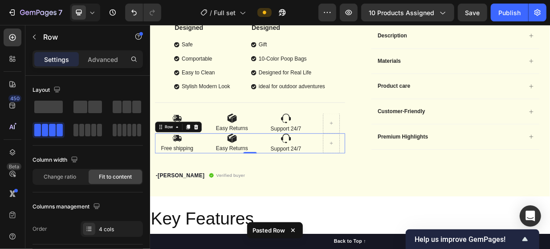
click at [213, 162] on icon at bounding box center [212, 161] width 6 height 6
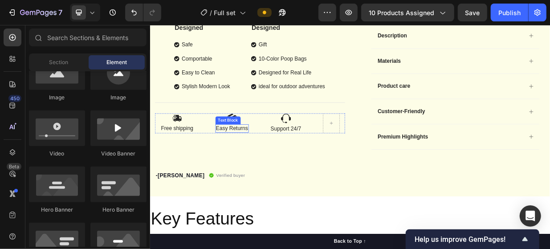
click at [265, 159] on p "Easy Returns" at bounding box center [259, 163] width 43 height 9
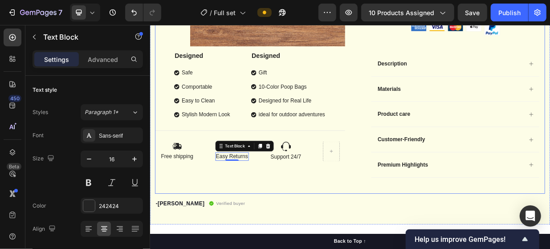
scroll to position [312, 0]
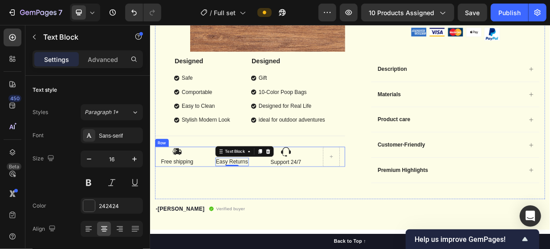
click at [291, 213] on div "Product Images Designed Text Block Safe Comportable Easy to Clean Stylish Moder…" at bounding box center [283, 24] width 254 height 465
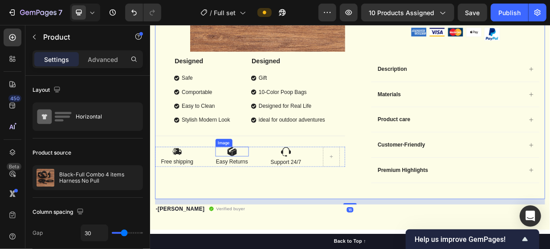
click at [263, 194] on img at bounding box center [259, 194] width 13 height 13
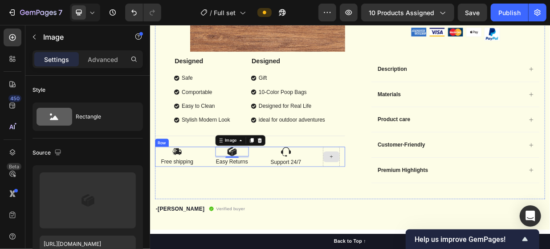
click at [389, 201] on icon at bounding box center [392, 201] width 7 height 8
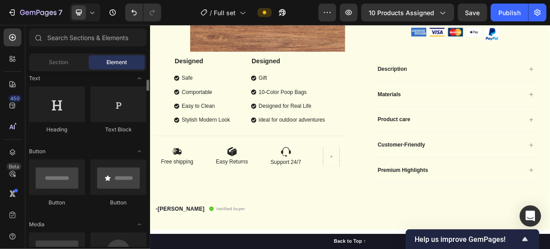
scroll to position [0, 0]
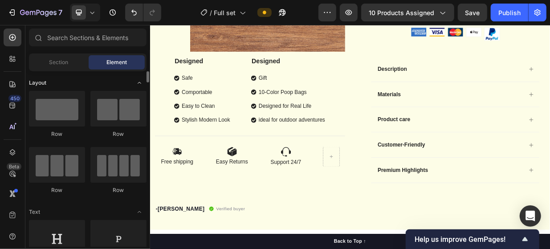
click at [141, 85] on icon "Toggle open" at bounding box center [139, 82] width 7 height 7
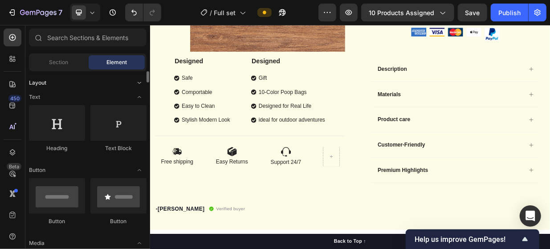
click at [141, 85] on icon "Toggle open" at bounding box center [139, 82] width 7 height 7
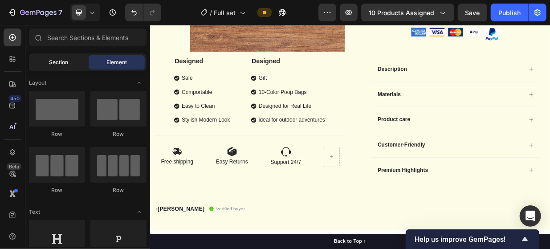
click at [73, 64] on div "Section" at bounding box center [59, 62] width 56 height 14
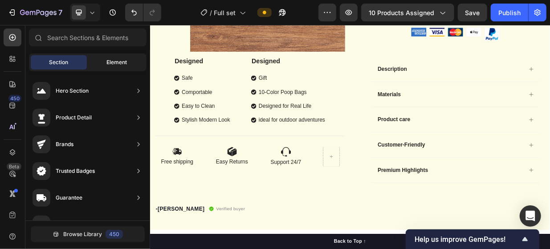
click at [112, 61] on span "Element" at bounding box center [117, 62] width 20 height 8
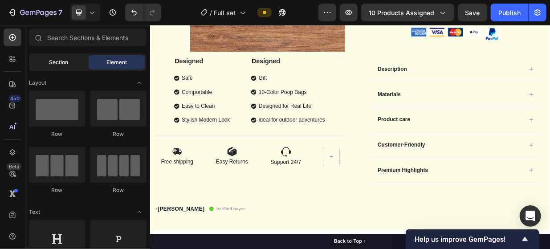
click at [62, 66] on span "Section" at bounding box center [58, 62] width 19 height 8
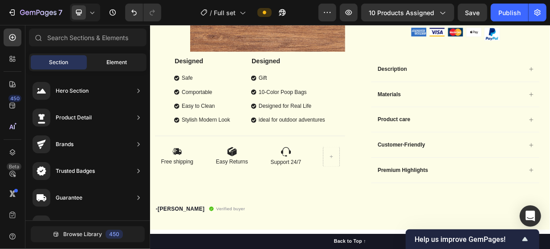
click at [112, 56] on div "Element" at bounding box center [117, 62] width 56 height 14
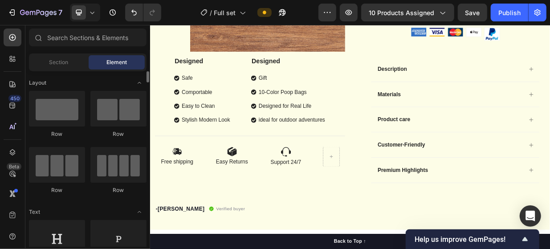
scroll to position [89, 0]
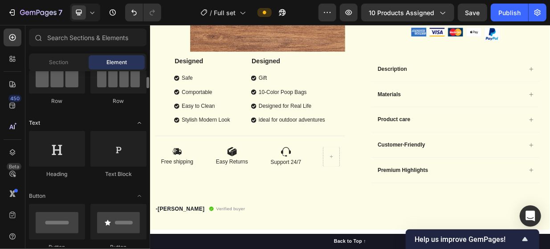
click at [138, 124] on icon "Toggle open" at bounding box center [139, 122] width 7 height 7
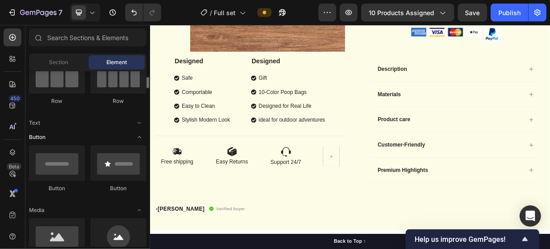
click at [137, 137] on icon "Toggle open" at bounding box center [139, 137] width 7 height 7
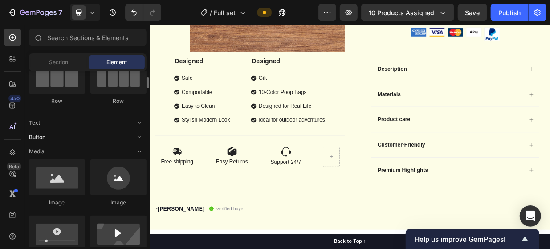
click at [137, 137] on icon "Toggle open" at bounding box center [139, 137] width 7 height 7
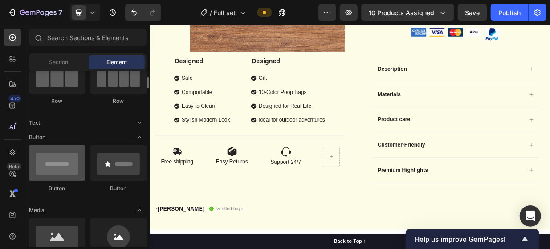
click at [57, 173] on div at bounding box center [57, 163] width 56 height 36
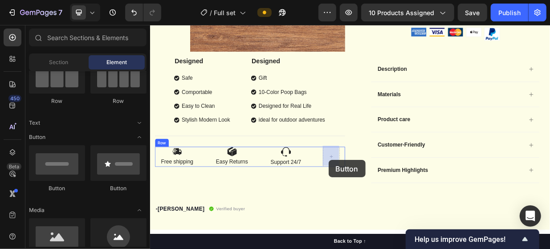
drag, startPoint x: 207, startPoint y: 198, endPoint x: 388, endPoint y: 205, distance: 181.5
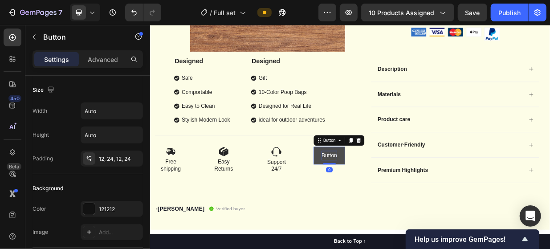
click at [385, 200] on p "Button" at bounding box center [389, 199] width 20 height 13
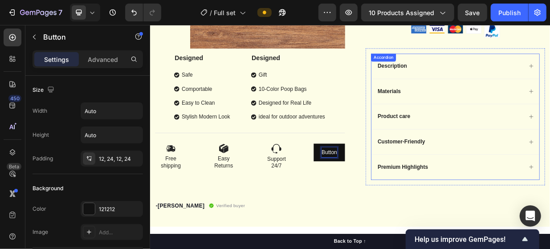
scroll to position [312, 0]
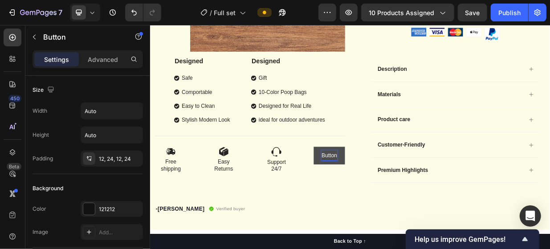
click at [381, 204] on p "Button" at bounding box center [389, 199] width 20 height 13
click at [375, 208] on button "Button" at bounding box center [390, 200] width 42 height 24
click at [431, 178] on div "Button" at bounding box center [403, 179] width 68 height 14
click at [426, 178] on icon at bounding box center [429, 179] width 6 height 6
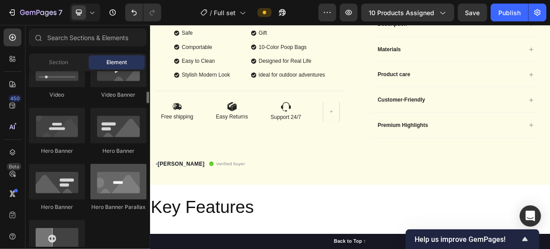
scroll to position [357, 0]
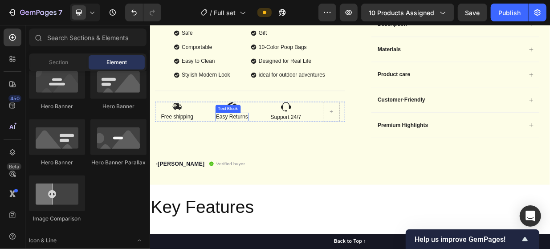
click at [266, 138] on div "Text Block" at bounding box center [254, 136] width 34 height 11
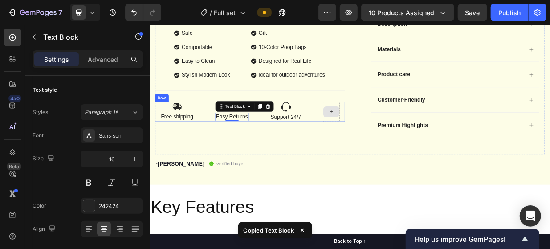
click at [400, 135] on div at bounding box center [391, 141] width 21 height 14
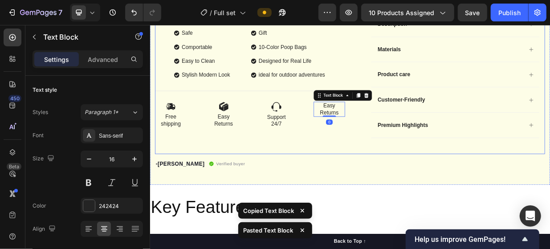
scroll to position [328, 0]
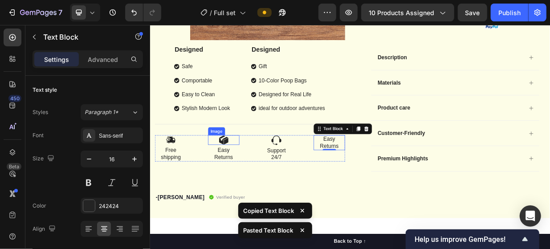
click at [249, 177] on img at bounding box center [248, 178] width 13 height 13
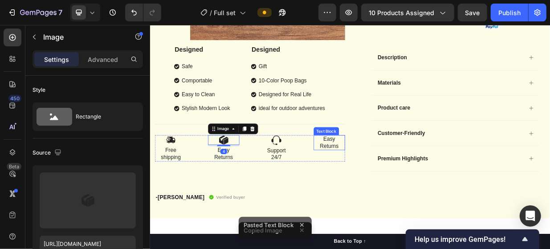
click at [383, 173] on p "Easy Returns" at bounding box center [389, 182] width 41 height 19
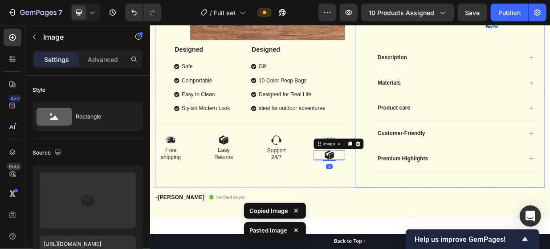
click at [424, 212] on div "Icon Icon Icon Icon Icon Icon List 2,500+ Verified Reviews! Text Block Row Blac…" at bounding box center [551, 9] width 254 height 465
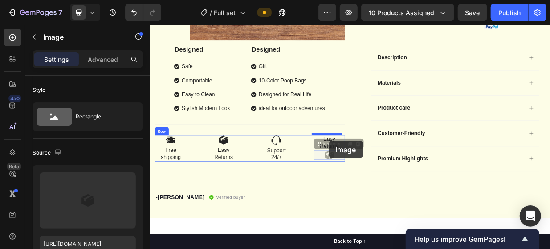
drag, startPoint x: 392, startPoint y: 191, endPoint x: 388, endPoint y: 180, distance: 11.7
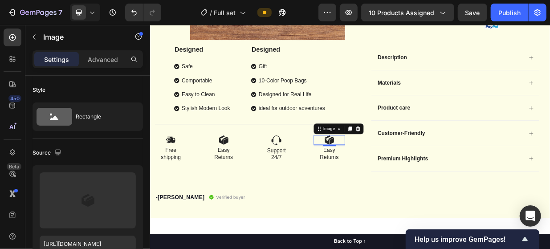
click at [390, 179] on img at bounding box center [389, 178] width 13 height 13
click at [398, 175] on div at bounding box center [390, 178] width 42 height 13
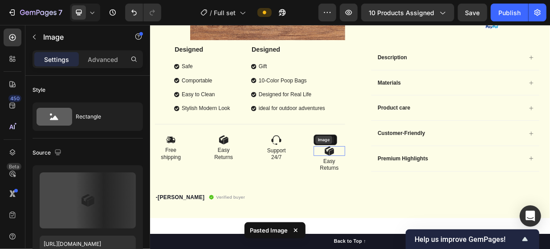
scroll to position [267, 0]
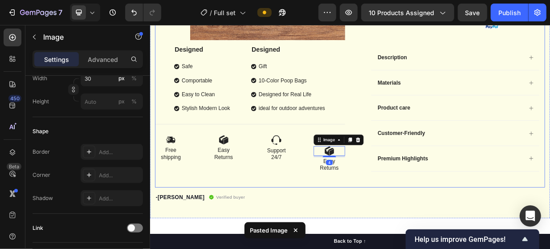
click at [409, 216] on div "Product Images Designed Text Block Safe Comportable Easy to Clean Stylish Moder…" at bounding box center [416, 9] width 521 height 465
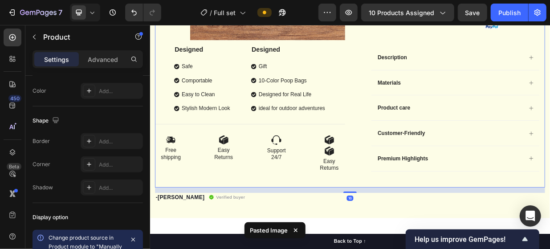
scroll to position [0, 0]
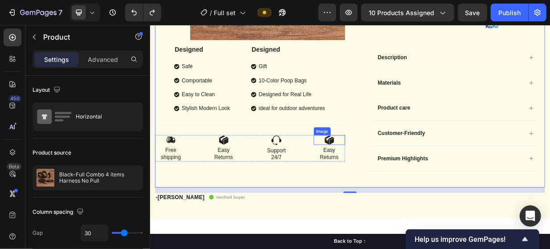
click at [394, 179] on div at bounding box center [390, 178] width 42 height 13
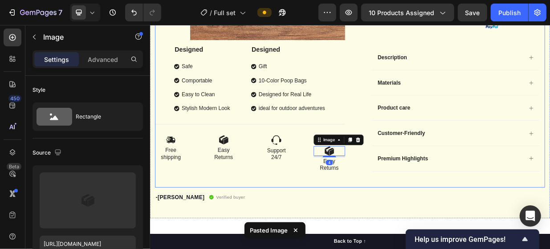
click at [409, 141] on div "Product Images Designed Text Block Safe Comportable Easy to Clean Stylish Moder…" at bounding box center [416, 9] width 521 height 465
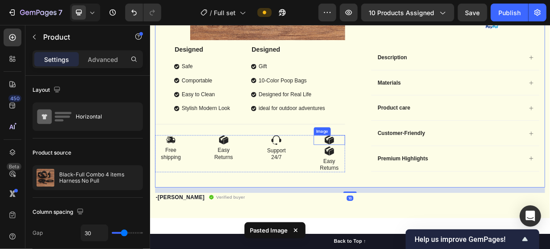
click at [394, 175] on div at bounding box center [390, 178] width 42 height 13
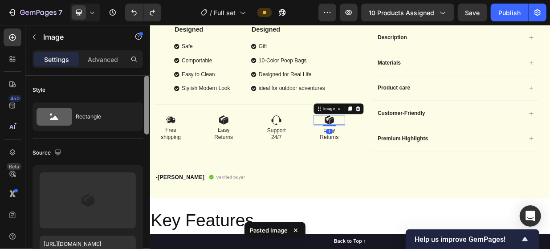
scroll to position [372, 0]
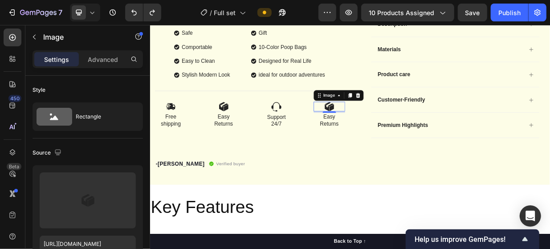
click at [394, 130] on div at bounding box center [390, 133] width 42 height 13
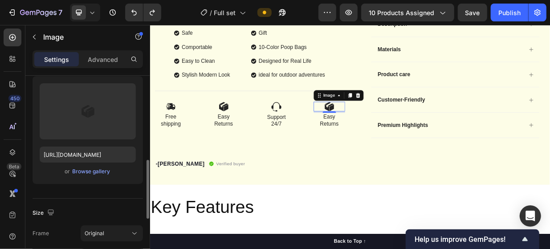
scroll to position [134, 0]
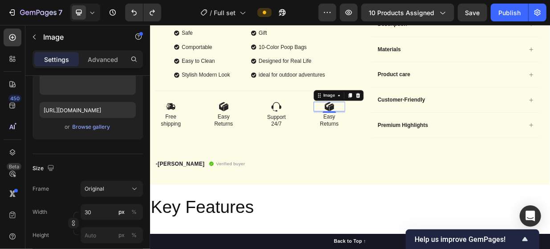
click at [385, 148] on div "4" at bounding box center [389, 149] width 9 height 7
click at [398, 153] on p "Easy Returns" at bounding box center [389, 152] width 41 height 19
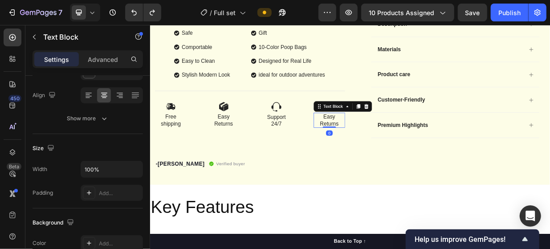
click at [398, 153] on p "Easy Returns" at bounding box center [389, 152] width 41 height 19
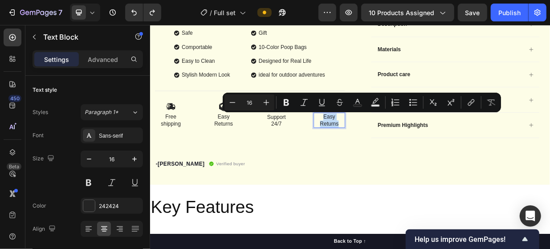
drag, startPoint x: 398, startPoint y: 153, endPoint x: 373, endPoint y: 143, distance: 27.2
click at [373, 143] on p "Easy Returns" at bounding box center [389, 152] width 41 height 19
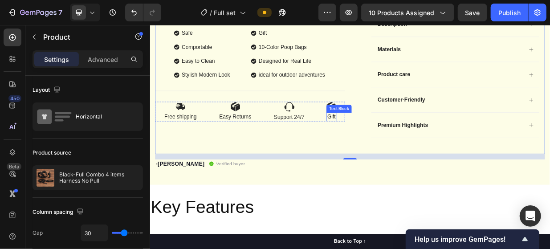
click at [396, 143] on p "Gift" at bounding box center [392, 147] width 12 height 9
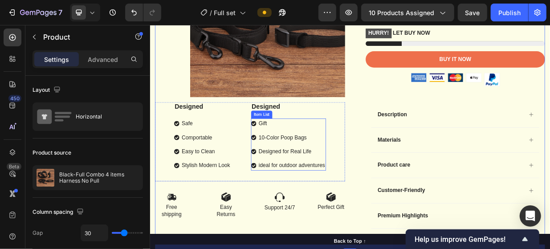
scroll to position [283, 0]
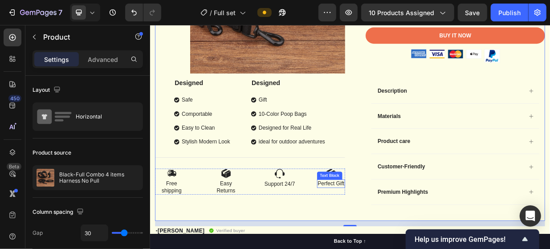
click at [394, 234] on p "Perfect Gift" at bounding box center [392, 236] width 36 height 9
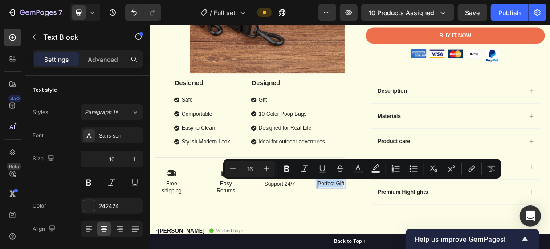
drag, startPoint x: 405, startPoint y: 234, endPoint x: 369, endPoint y: 235, distance: 35.7
click at [373, 235] on div "Perfect Gift" at bounding box center [391, 236] width 37 height 11
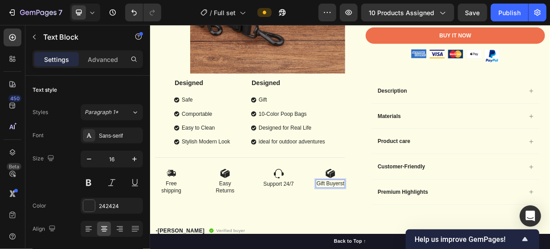
click at [405, 234] on p "Gift Buyerst" at bounding box center [390, 236] width 37 height 9
click at [390, 224] on img at bounding box center [391, 223] width 13 height 13
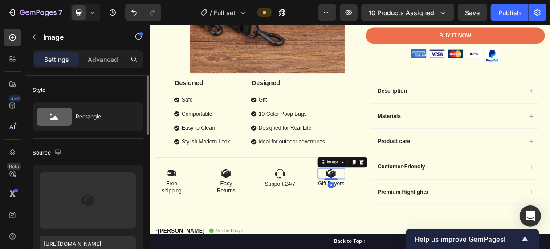
scroll to position [89, 0]
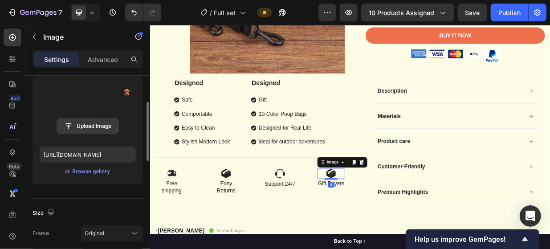
click at [84, 125] on input "file" at bounding box center [87, 126] width 61 height 15
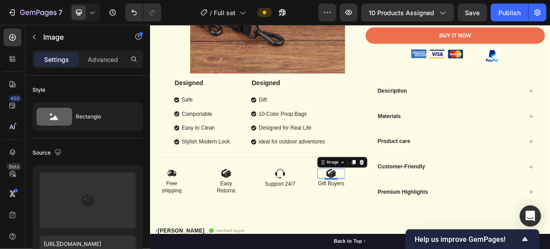
scroll to position [89, 0]
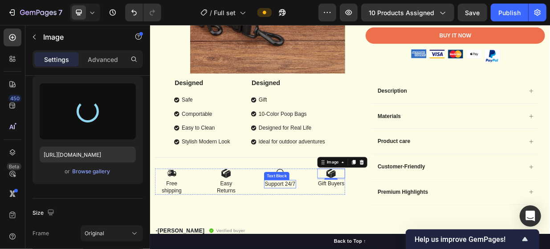
click at [324, 233] on p "Support 24/7" at bounding box center [323, 237] width 41 height 9
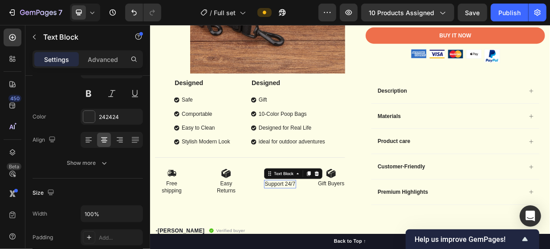
scroll to position [0, 0]
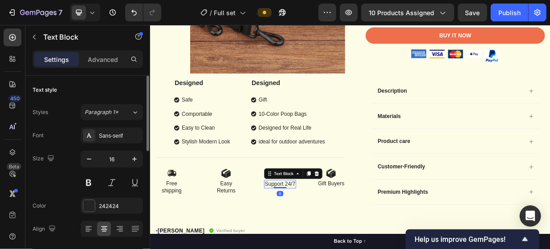
click at [338, 233] on p "Support 24/7" at bounding box center [323, 237] width 41 height 9
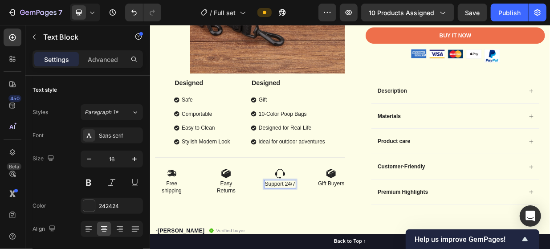
click at [339, 237] on p "Support 24/7" at bounding box center [323, 237] width 41 height 9
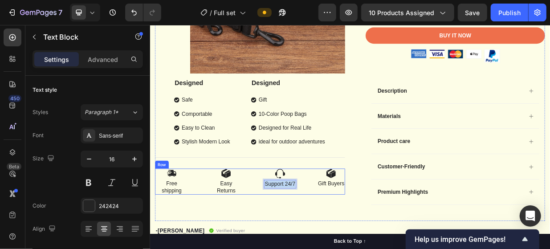
drag, startPoint x: 339, startPoint y: 234, endPoint x: 295, endPoint y: 239, distance: 43.9
click at [295, 239] on div "Image Free shipping Text Block Image Easy Returns Text Block Image Support 24/7…" at bounding box center [283, 234] width 254 height 35
click at [389, 226] on img at bounding box center [391, 223] width 13 height 13
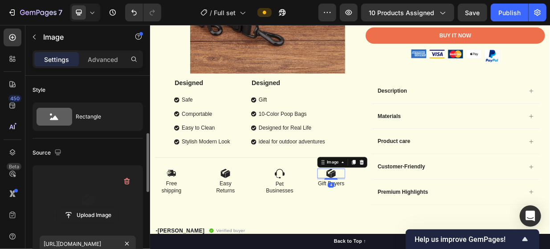
scroll to position [45, 0]
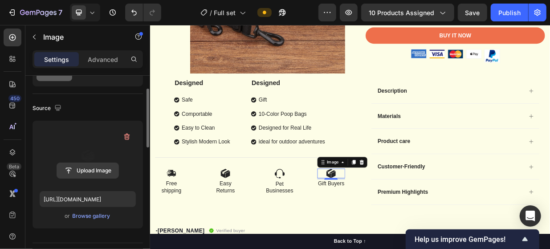
click at [88, 165] on input "file" at bounding box center [87, 170] width 61 height 15
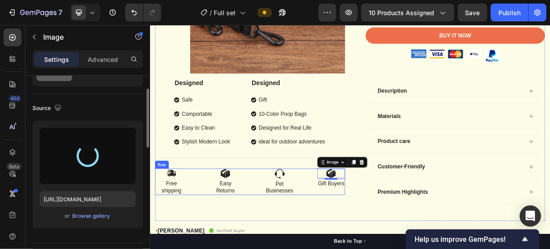
type input "https://cdn.shopify.com/s/files/1/0772/6157/0285/files/gempages_585632671472812…"
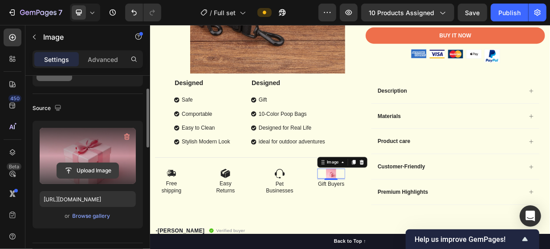
click at [98, 166] on input "file" at bounding box center [87, 170] width 61 height 15
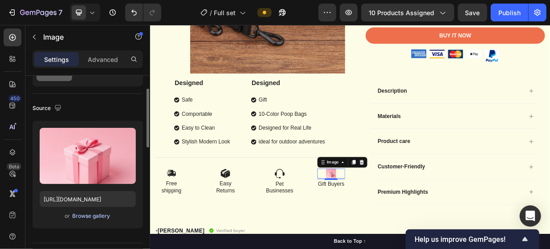
click at [98, 217] on div "Browse gallery" at bounding box center [92, 216] width 38 height 8
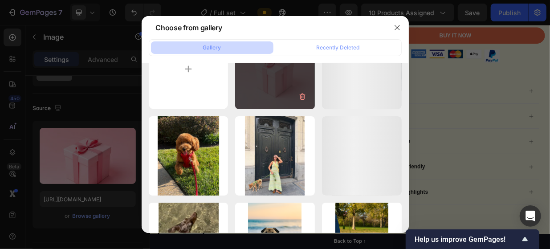
scroll to position [0, 0]
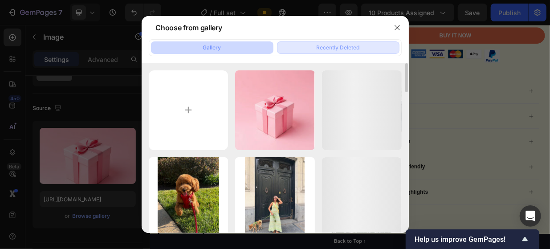
click at [344, 46] on div "Recently Deleted" at bounding box center [338, 48] width 43 height 8
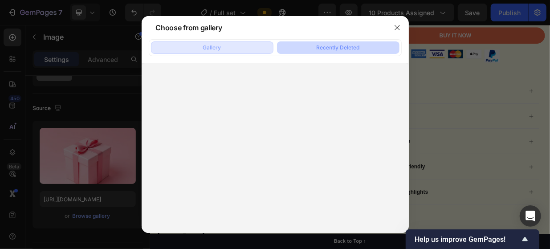
click at [243, 46] on button "Gallery" at bounding box center [212, 47] width 123 height 12
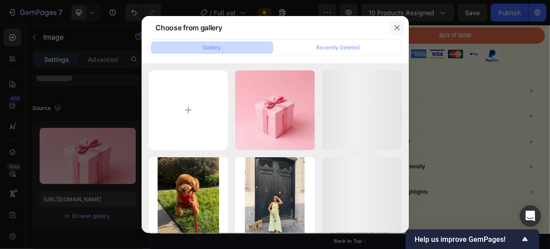
click at [402, 24] on button "button" at bounding box center [397, 27] width 14 height 14
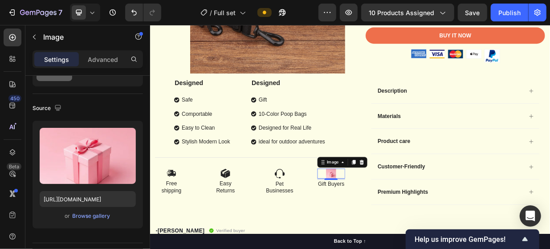
click at [389, 238] on div "4" at bounding box center [391, 238] width 9 height 7
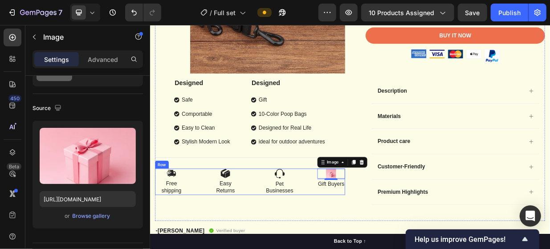
click at [362, 219] on div "Image Free shipping Text Block Image Easy Returns Text Block Image Pet Business…" at bounding box center [283, 235] width 254 height 36
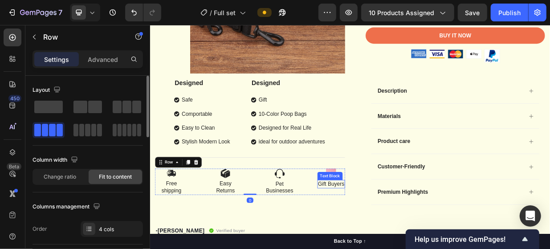
click at [397, 237] on p "Gift Buyers" at bounding box center [391, 237] width 35 height 9
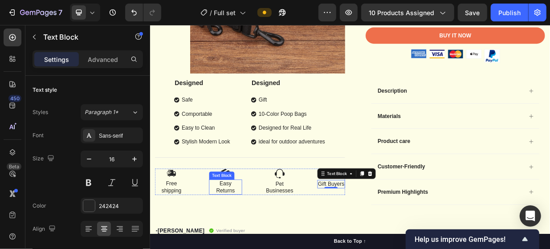
click at [257, 239] on p "Easy Returns" at bounding box center [251, 241] width 42 height 19
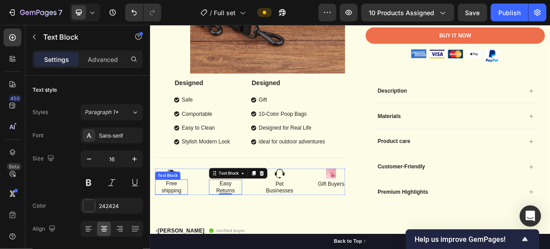
click at [178, 246] on p "Free shipping" at bounding box center [178, 241] width 42 height 19
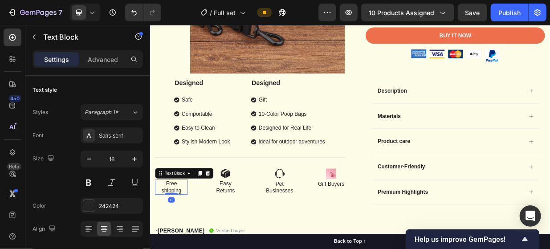
click at [189, 246] on p "Free shipping" at bounding box center [178, 241] width 42 height 19
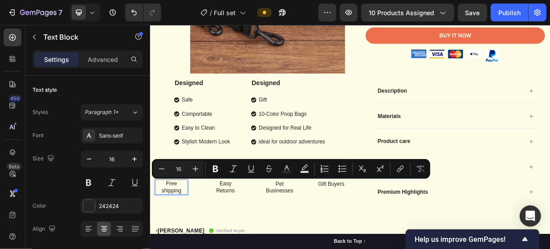
drag, startPoint x: 189, startPoint y: 246, endPoint x: 167, endPoint y: 233, distance: 25.8
click at [167, 233] on p "Free shipping" at bounding box center [178, 241] width 42 height 19
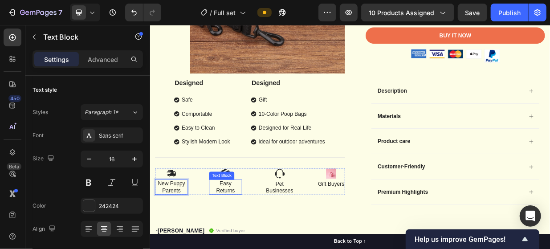
click at [253, 237] on p "Easy Returns" at bounding box center [251, 241] width 42 height 19
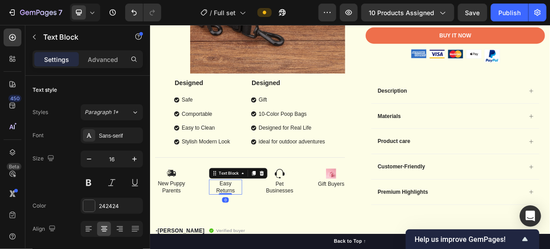
click at [261, 246] on p "Easy Returns" at bounding box center [251, 241] width 42 height 19
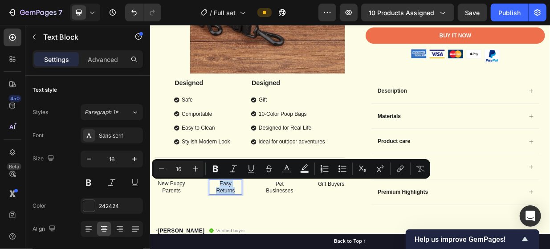
drag, startPoint x: 259, startPoint y: 245, endPoint x: 240, endPoint y: 235, distance: 21.7
click at [240, 235] on p "Easy Returns" at bounding box center [251, 241] width 42 height 19
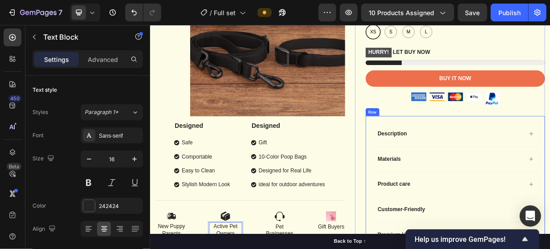
scroll to position [238, 0]
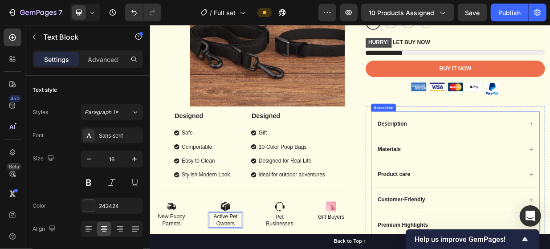
click at [550, 166] on div "Description" at bounding box center [558, 157] width 225 height 33
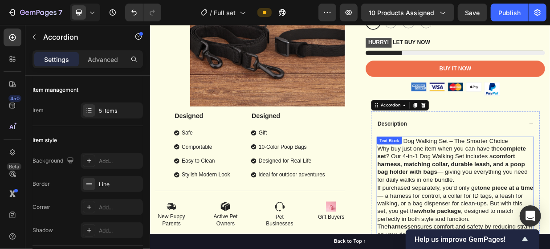
click at [539, 148] on div "Description" at bounding box center [558, 157] width 225 height 33
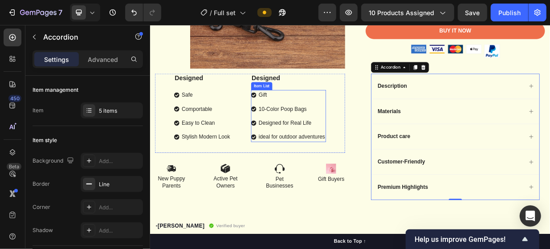
scroll to position [328, 0]
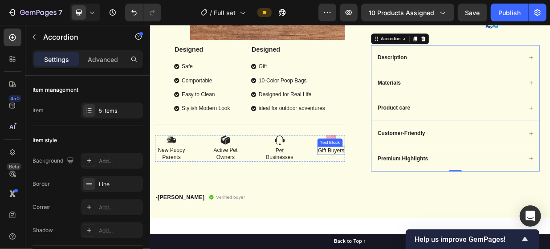
click at [391, 192] on p "Gift Buyers" at bounding box center [391, 192] width 35 height 9
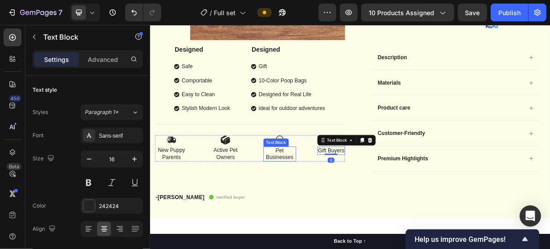
click at [314, 194] on p "Pet Businesses" at bounding box center [323, 197] width 42 height 19
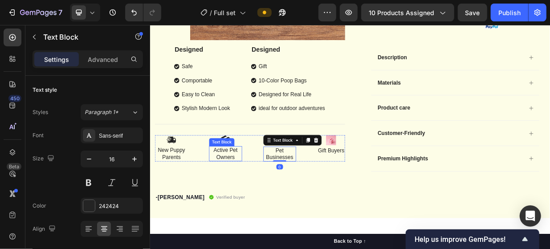
click at [255, 193] on p "Active Pet Owners" at bounding box center [251, 197] width 42 height 19
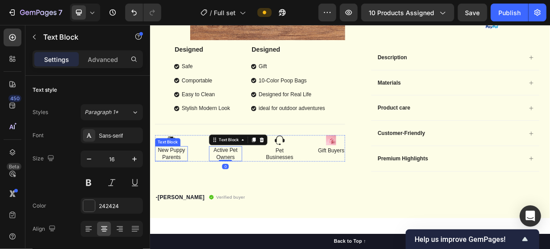
click at [179, 191] on p "New Puppy Parents" at bounding box center [178, 197] width 42 height 19
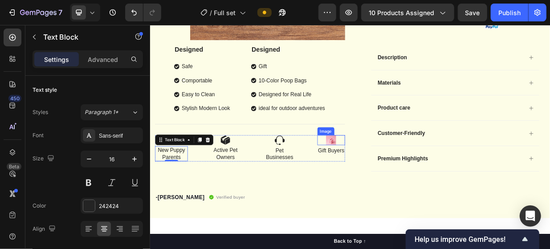
click at [398, 175] on div at bounding box center [391, 178] width 37 height 13
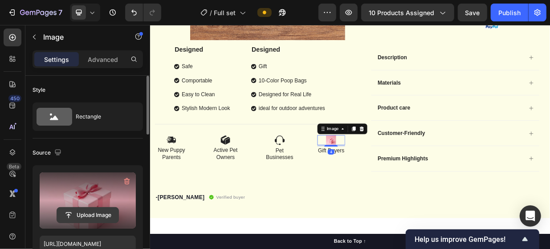
click at [72, 212] on input "file" at bounding box center [87, 215] width 61 height 15
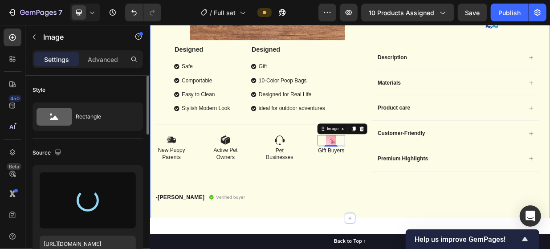
type input "https://cdn.shopify.com/s/files/1/0772/6157/0285/files/gempages_585632671472812…"
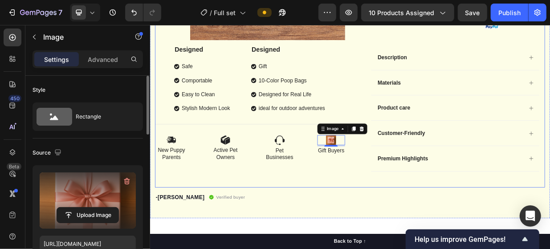
click at [369, 228] on div "Product Images Designed Text Block Safe Comportable Easy to Clean Stylish Moder…" at bounding box center [283, 9] width 254 height 465
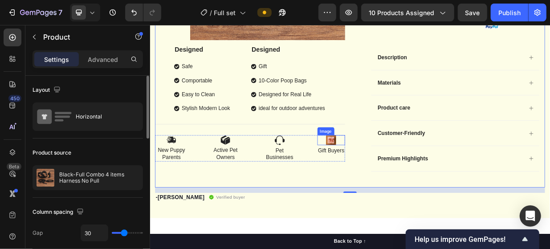
click at [392, 172] on img at bounding box center [391, 178] width 13 height 13
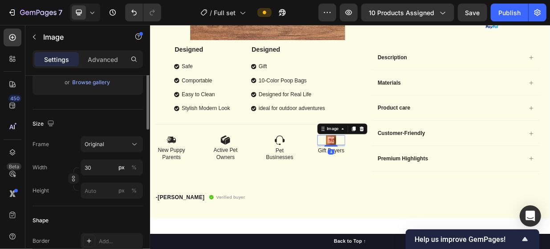
scroll to position [223, 0]
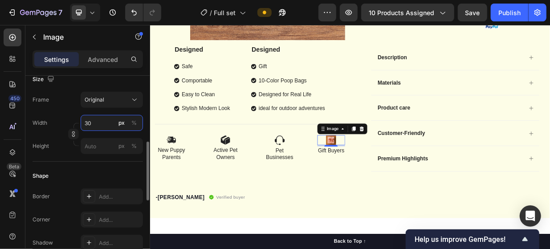
click at [98, 126] on input "30" at bounding box center [112, 123] width 62 height 16
type input "5"
click at [99, 127] on input "5" at bounding box center [112, 123] width 62 height 16
type input "5"
type input "600"
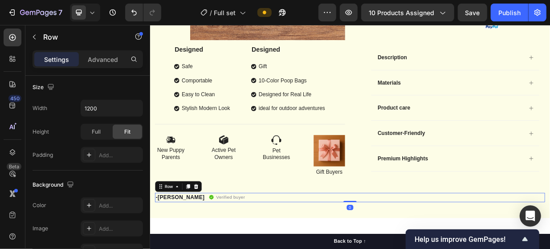
scroll to position [0, 0]
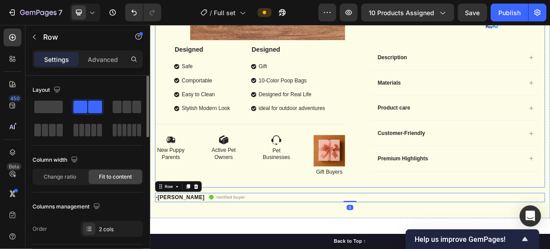
click at [350, 234] on div "Product Images Designed Text Block Safe Comportable Easy to Clean Stylish Moder…" at bounding box center [283, 9] width 254 height 465
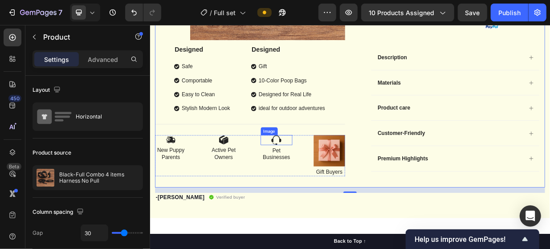
click at [321, 178] on img at bounding box center [318, 178] width 13 height 13
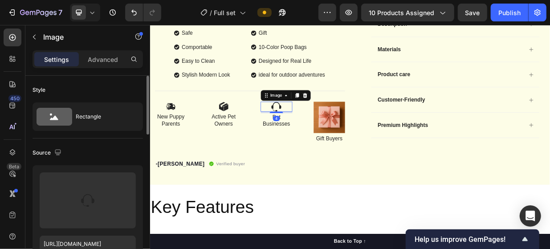
scroll to position [134, 0]
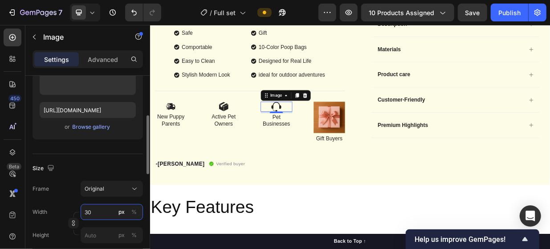
click at [96, 216] on input "30" at bounding box center [112, 212] width 62 height 16
type input "600"
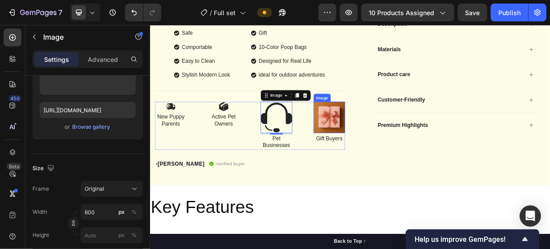
click at [383, 143] on img at bounding box center [390, 148] width 42 height 42
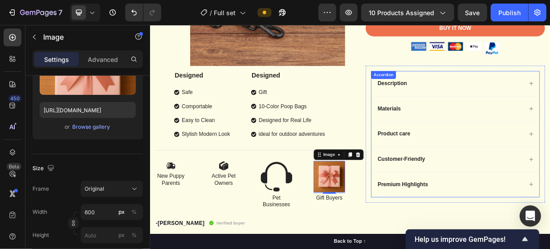
scroll to position [372, 0]
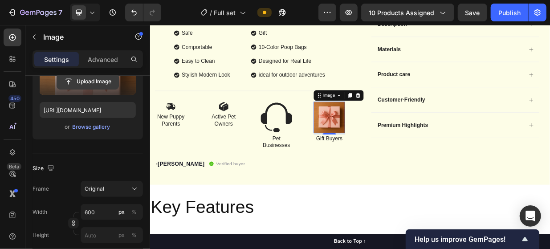
click at [96, 82] on input "file" at bounding box center [87, 81] width 61 height 15
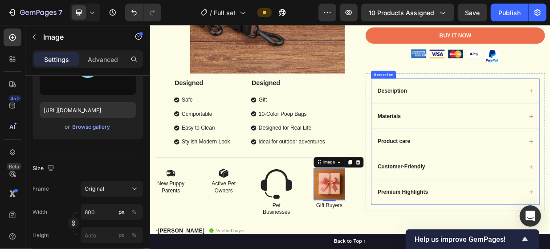
scroll to position [328, 0]
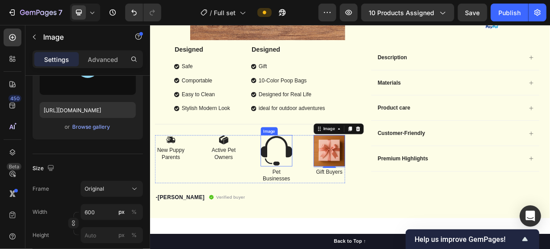
type input "https://cdn.shopify.com/s/files/1/0772/6157/0285/files/gempages_585632671472812…"
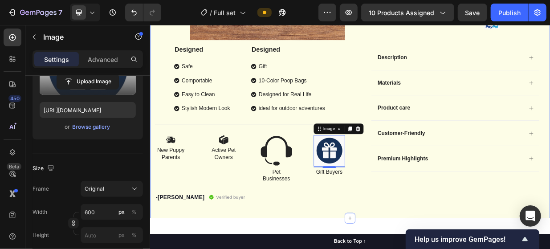
click at [387, 242] on div "Product Images Designed Text Block Safe Comportable Easy to Clean Stylish Moder…" at bounding box center [416, 19] width 521 height 485
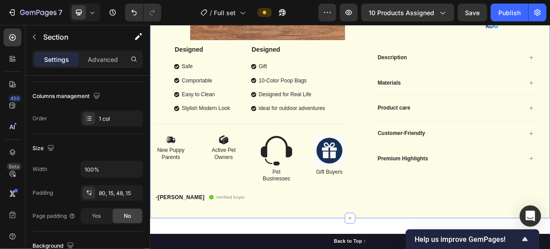
scroll to position [0, 0]
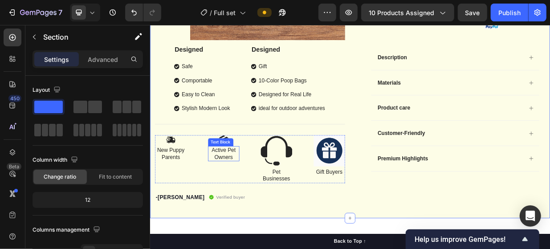
click at [252, 193] on p "Active Pet Owners" at bounding box center [248, 197] width 41 height 19
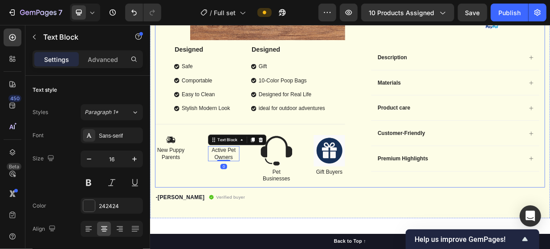
click at [262, 155] on div "Designed Text Block Safe Comportable Easy to Clean Stylish Modern Look Item Lis…" at bounding box center [283, 105] width 254 height 106
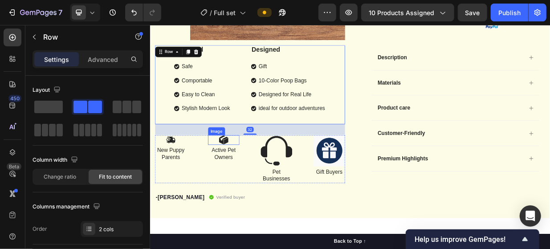
click at [247, 175] on img at bounding box center [248, 178] width 13 height 13
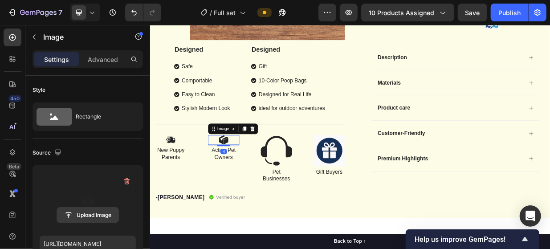
click at [92, 213] on input "file" at bounding box center [87, 215] width 61 height 15
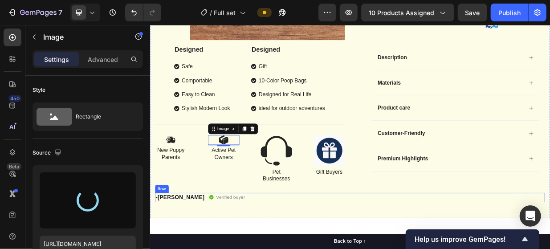
type input "https://cdn.shopify.com/s/files/1/0772/6157/0285/files/gempages_585632671472812…"
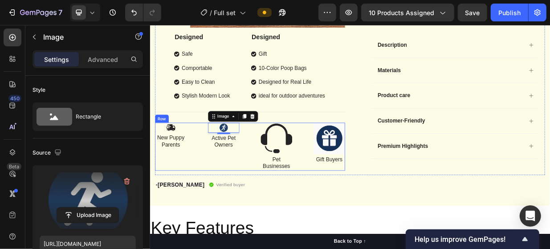
scroll to position [357, 0]
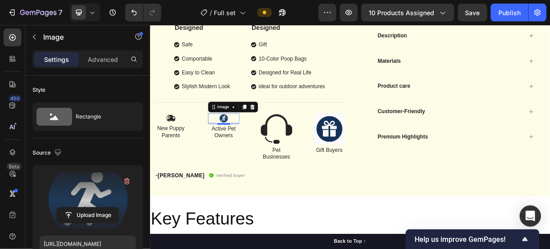
click at [244, 165] on div "4" at bounding box center [248, 165] width 9 height 7
click at [384, 160] on img at bounding box center [390, 164] width 42 height 42
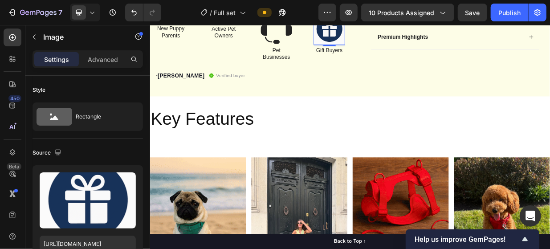
scroll to position [134, 0]
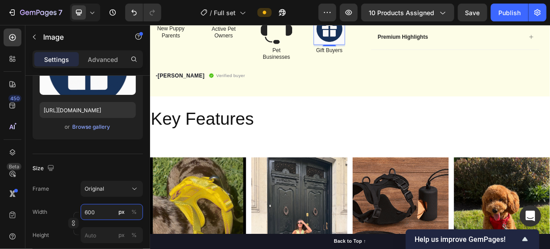
type input "6"
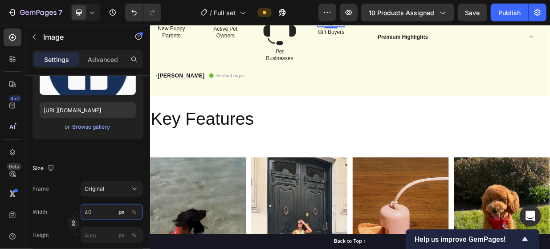
type input "400"
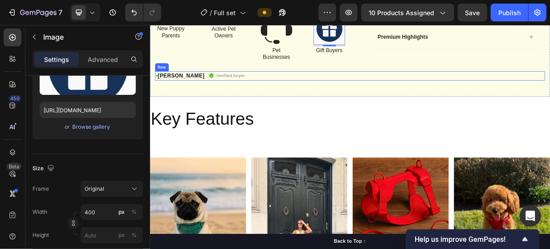
click at [428, 91] on div "-Daisy Text block Verified buyer Item list Row" at bounding box center [416, 92] width 521 height 12
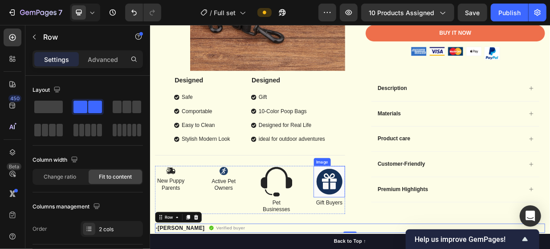
scroll to position [312, 0]
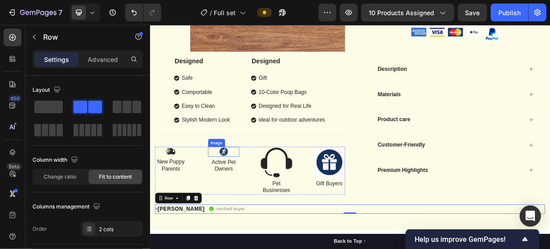
click at [247, 191] on img at bounding box center [248, 194] width 13 height 13
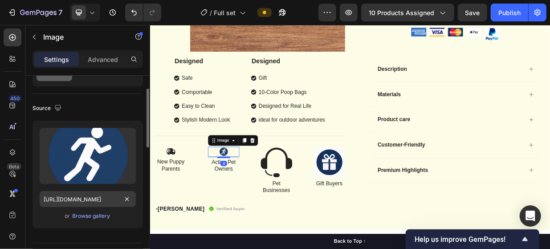
scroll to position [178, 0]
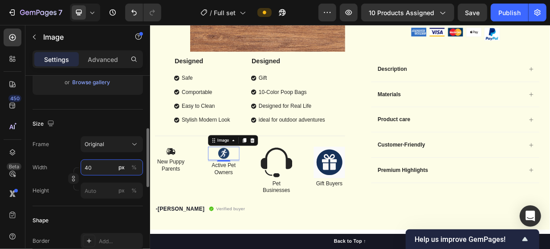
type input "400"
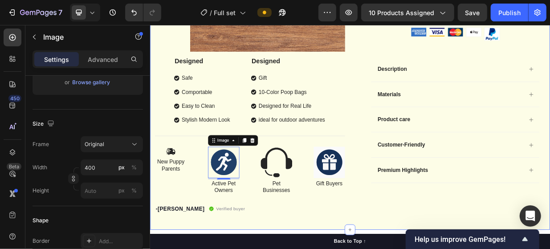
drag, startPoint x: 313, startPoint y: 255, endPoint x: 308, endPoint y: 238, distance: 18.5
click at [313, 249] on div "Product Images Designed Text Block Safe Comportable Easy to Clean Stylish Moder…" at bounding box center [416, 34] width 521 height 485
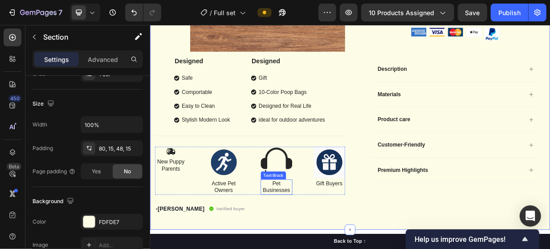
scroll to position [0, 0]
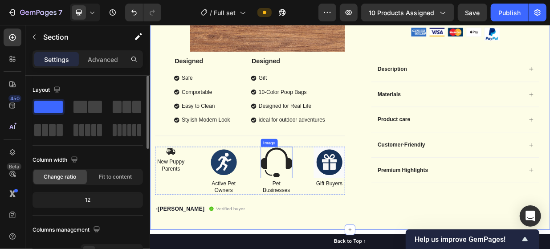
click at [321, 206] on img at bounding box center [319, 209] width 42 height 42
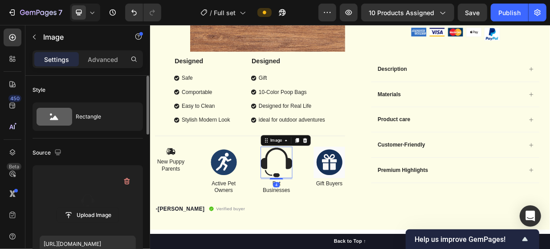
click at [77, 205] on label at bounding box center [88, 200] width 96 height 56
click at [77, 208] on input "file" at bounding box center [87, 215] width 61 height 15
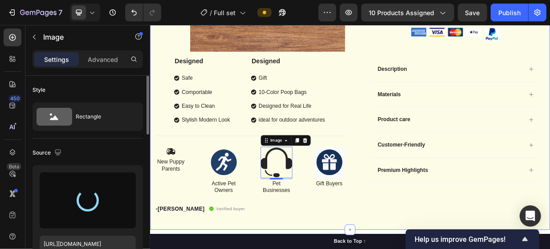
type input "https://cdn.shopify.com/s/files/1/0772/6157/0285/files/gempages_585632671472812…"
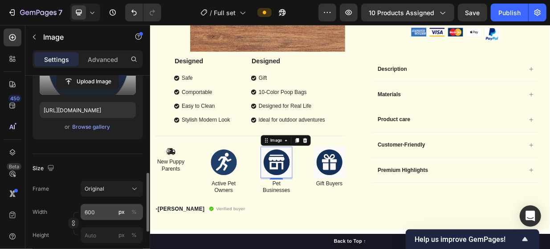
scroll to position [178, 0]
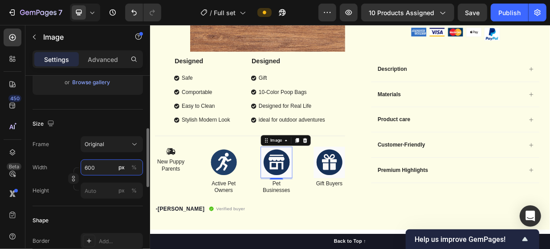
click at [102, 166] on input "600" at bounding box center [112, 168] width 62 height 16
type input "400"
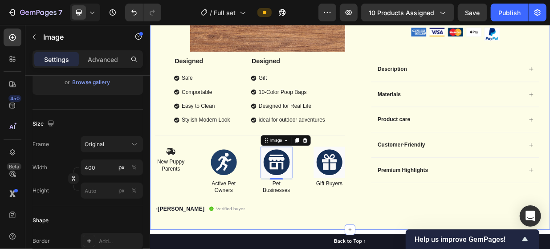
click at [373, 249] on div "Product Images Designed Text Block Safe Comportable Easy to Clean Stylish Moder…" at bounding box center [417, 28] width 535 height 542
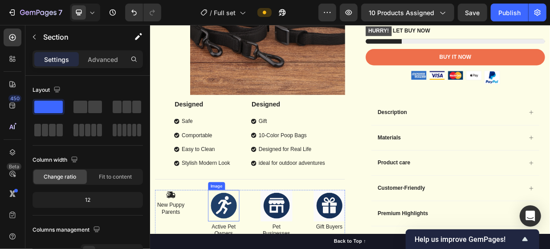
scroll to position [312, 0]
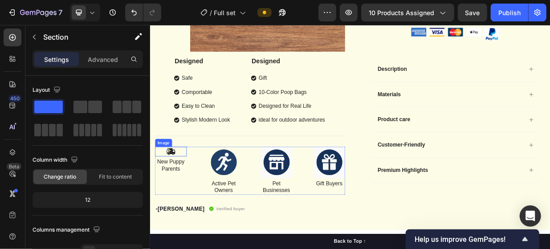
click at [172, 193] on img at bounding box center [177, 194] width 13 height 13
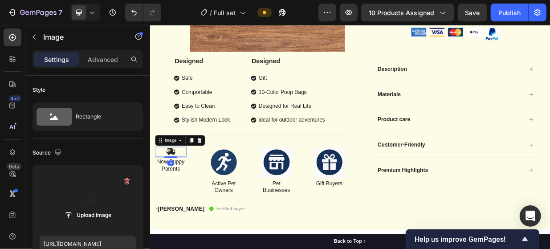
click at [87, 197] on label at bounding box center [88, 200] width 96 height 56
click at [87, 208] on input "file" at bounding box center [87, 215] width 61 height 15
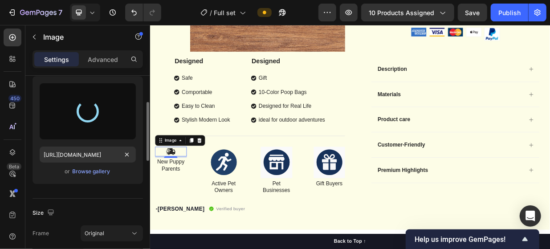
scroll to position [178, 0]
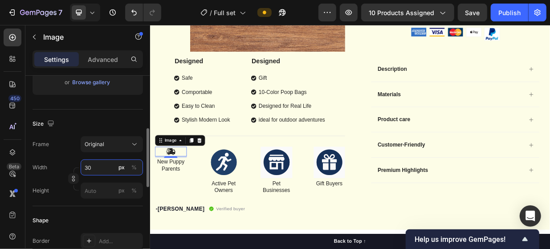
click at [101, 169] on input "30" at bounding box center [112, 168] width 62 height 16
type input "https://cdn.shopify.com/s/files/1/0772/6157/0285/files/gempages_585632671472812…"
type input "400"
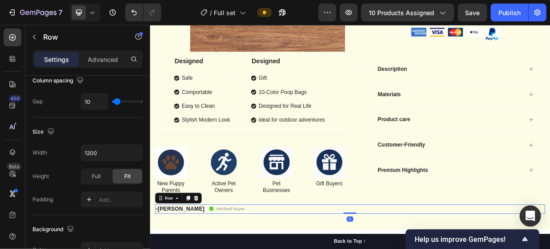
scroll to position [0, 0]
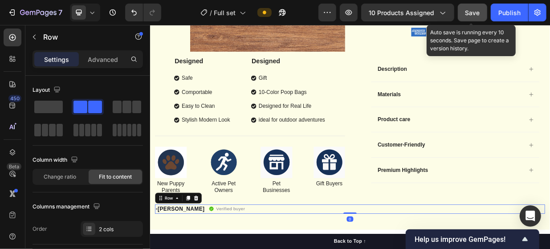
click at [472, 8] on div "Save" at bounding box center [473, 12] width 15 height 9
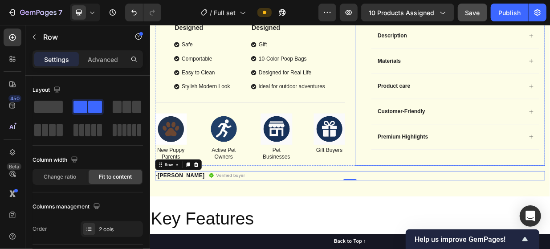
scroll to position [312, 0]
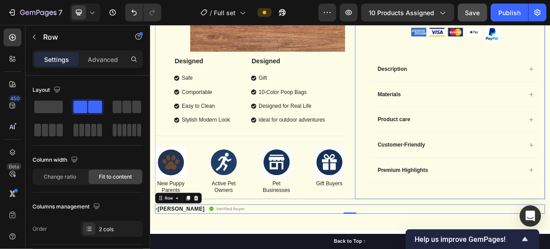
click at [430, 249] on div "Icon Icon Icon Icon Icon Icon List 2,500+ Verified Reviews! Text Block Row Blac…" at bounding box center [551, 24] width 254 height 465
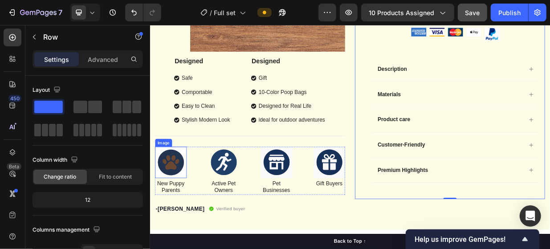
click at [184, 205] on img at bounding box center [177, 209] width 42 height 42
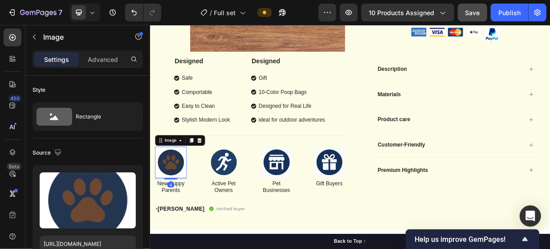
scroll to position [134, 0]
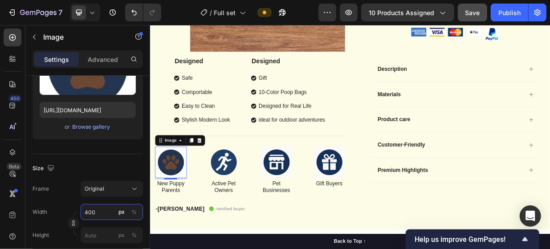
click at [90, 215] on input "400" at bounding box center [112, 212] width 62 height 16
type input "2"
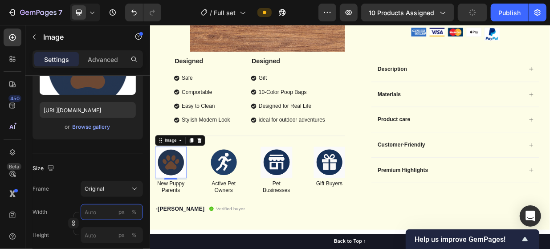
type input "2"
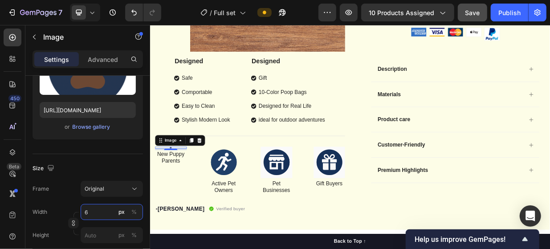
type input "60"
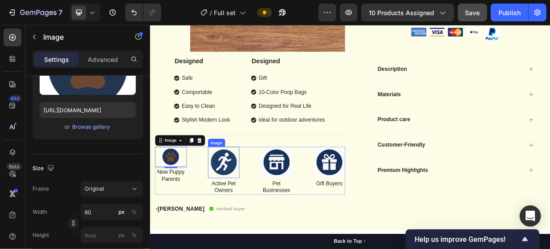
click at [250, 195] on img at bounding box center [248, 209] width 42 height 42
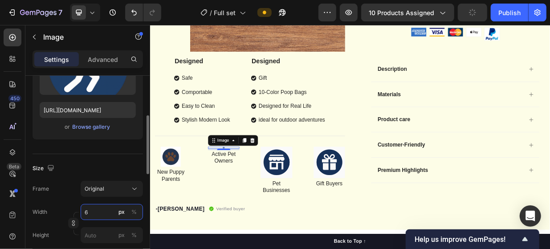
type input "60"
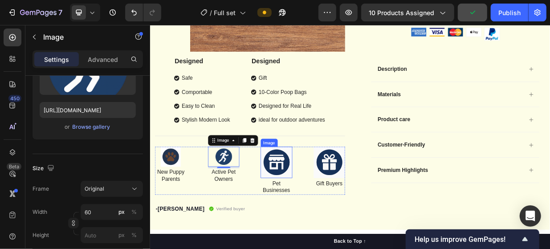
click at [313, 205] on img at bounding box center [319, 209] width 42 height 42
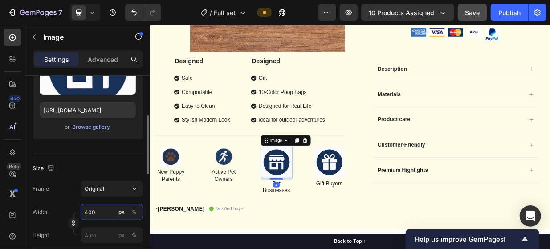
click at [104, 213] on input "400" at bounding box center [112, 212] width 62 height 16
type input "60"
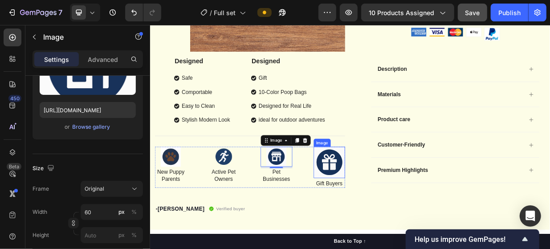
click at [384, 203] on img at bounding box center [390, 209] width 42 height 42
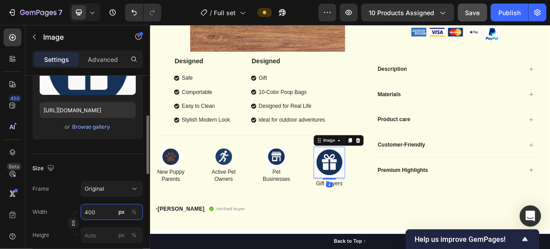
click at [111, 211] on input "400" at bounding box center [112, 212] width 62 height 16
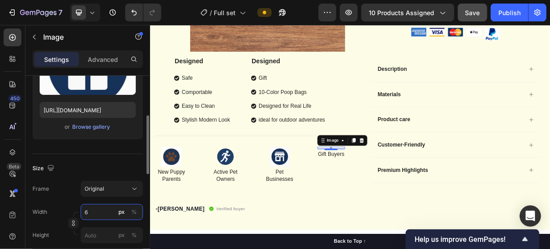
type input "60"
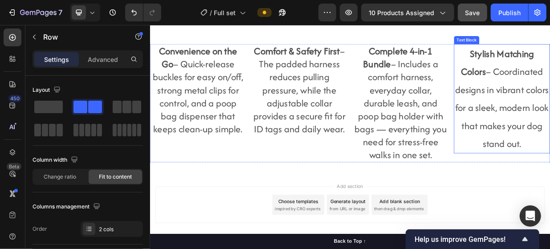
scroll to position [862, 0]
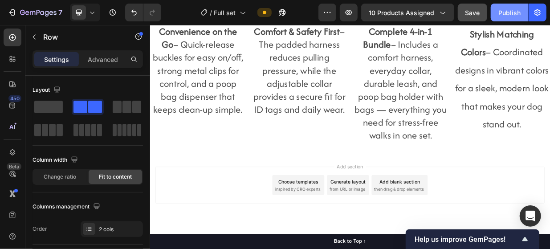
click at [508, 9] on div "Publish" at bounding box center [510, 12] width 22 height 9
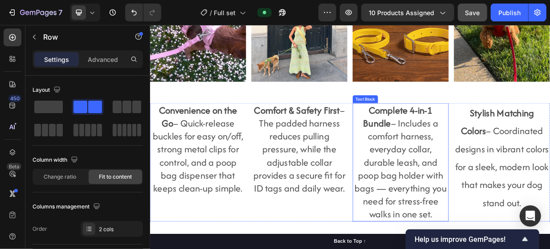
scroll to position [773, 0]
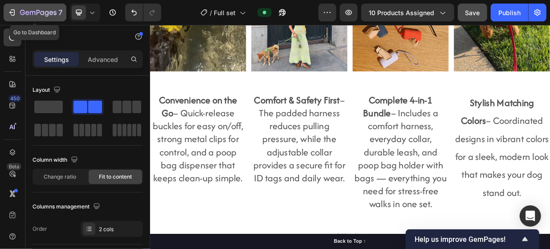
click at [8, 10] on icon "button" at bounding box center [12, 12] width 9 height 9
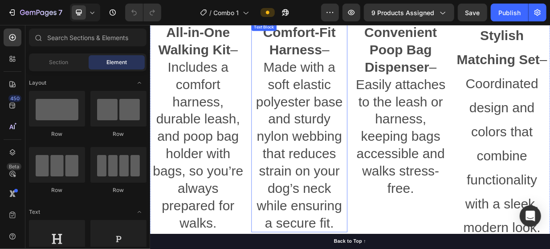
scroll to position [794, 0]
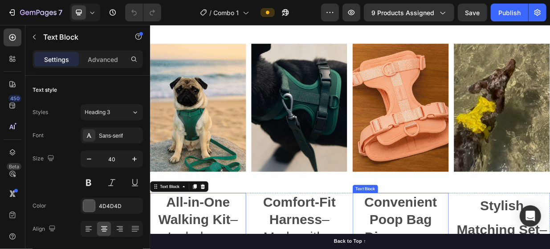
scroll to position [660, 0]
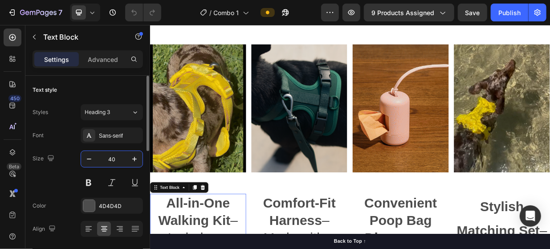
click at [115, 154] on input "40" at bounding box center [111, 159] width 29 height 16
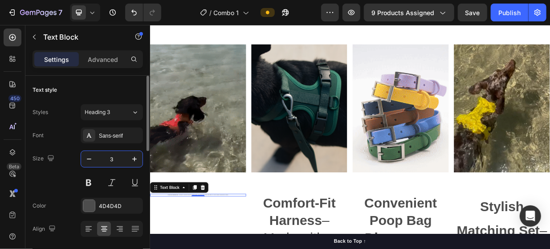
type input "30"
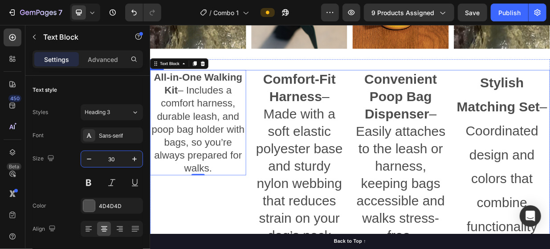
scroll to position [839, 0]
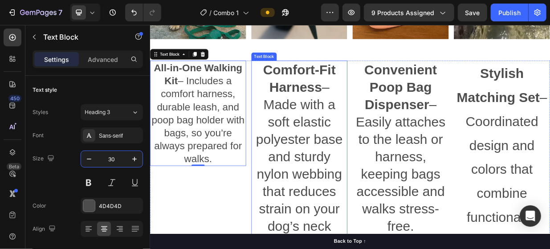
click at [347, 193] on p "Comfort-Fit Harness – Made with a soft elastic polyester base and sturdy nylon …" at bounding box center [349, 212] width 127 height 278
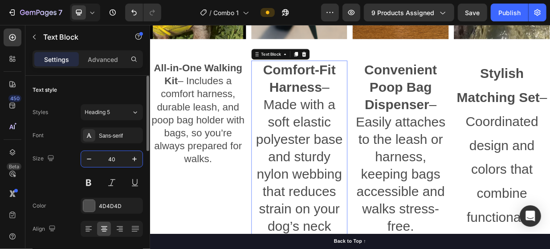
click at [120, 155] on input "40" at bounding box center [111, 159] width 29 height 16
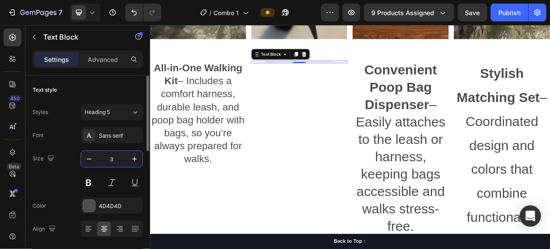
type input "30"
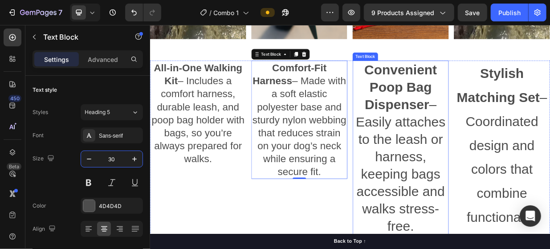
click at [503, 149] on p "Convenient Poop Bag Dispenser – Easily attaches to the leash or harness, keepin…" at bounding box center [485, 189] width 127 height 232
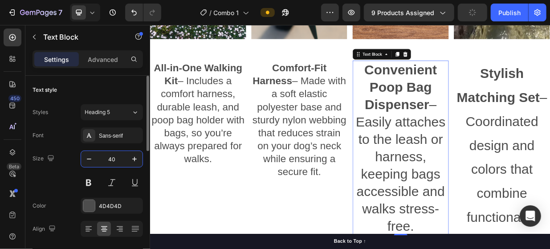
click at [113, 156] on input "40" at bounding box center [111, 159] width 29 height 16
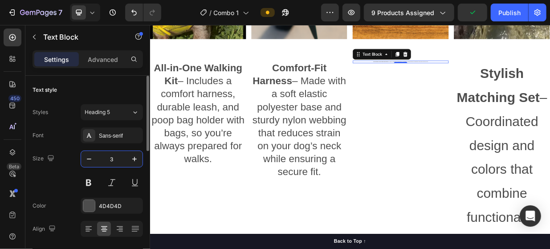
type input "30"
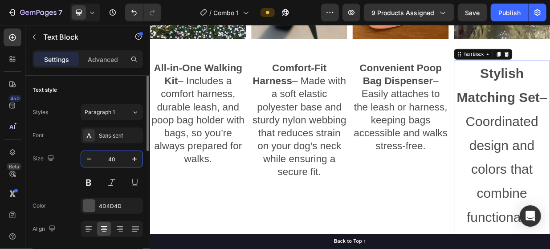
click at [117, 155] on input "40" at bounding box center [111, 159] width 29 height 16
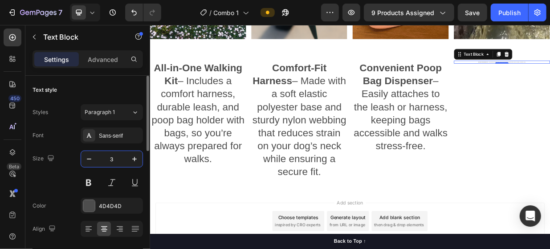
type input "30"
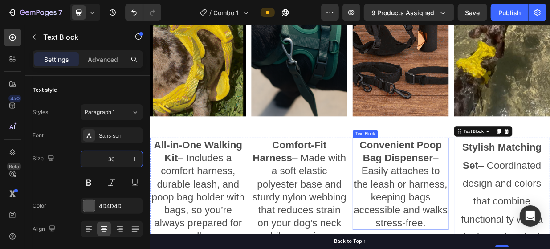
scroll to position [750, 0]
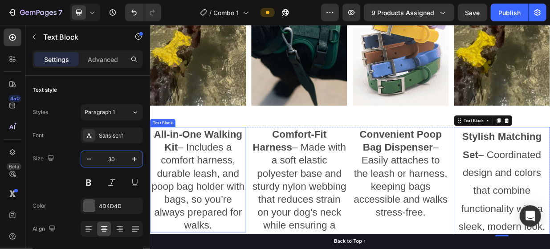
click at [198, 201] on p "All-in-One Walking Kit – Includes a comfort harness, durable leash, and poop ba…" at bounding box center [214, 231] width 127 height 139
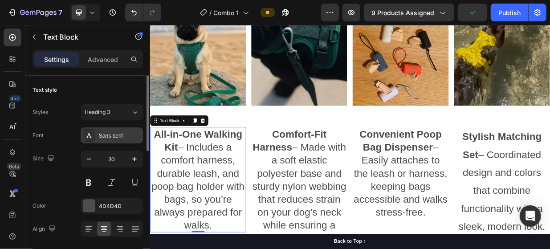
click at [129, 135] on div "Sans-serif" at bounding box center [120, 136] width 42 height 8
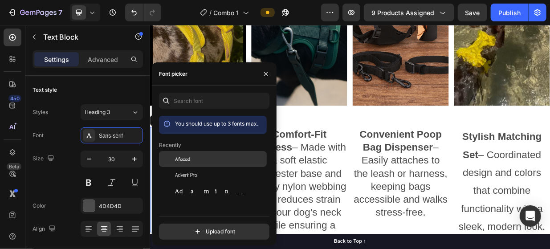
click at [199, 160] on div "Afacad" at bounding box center [220, 159] width 90 height 8
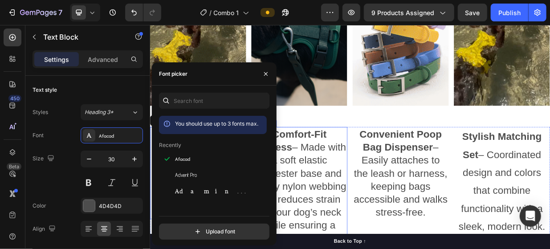
click at [409, 212] on div "Comfort-Fit Harness – Made with a soft elastic polyester base and sturdy nylon …" at bounding box center [349, 240] width 128 height 158
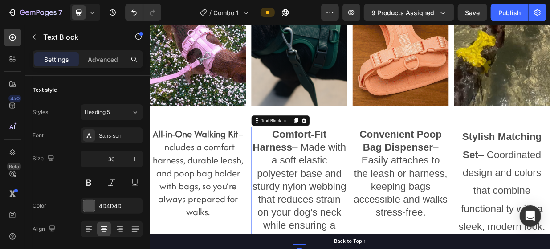
click at [379, 218] on p "Comfort-Fit Harness – Made with a soft elastic polyester base and sturdy nylon …" at bounding box center [349, 240] width 127 height 156
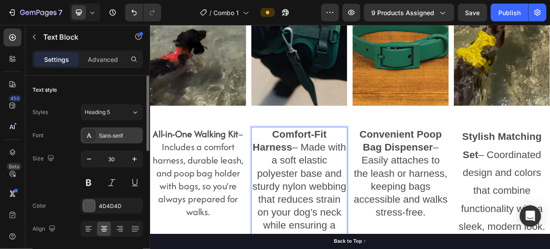
click at [127, 132] on div "Sans-serif" at bounding box center [120, 136] width 42 height 8
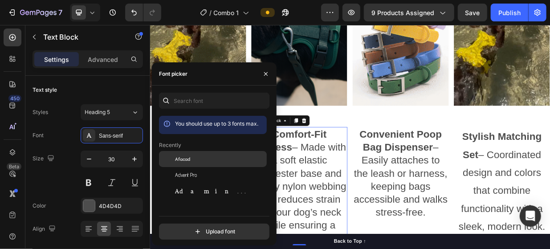
drag, startPoint x: 185, startPoint y: 155, endPoint x: 205, endPoint y: 156, distance: 19.2
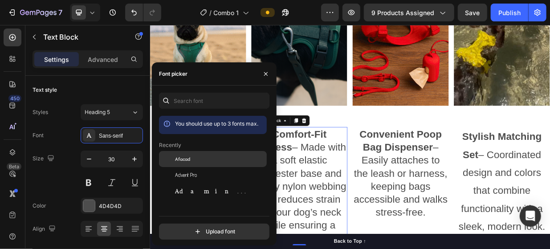
click at [186, 156] on span "Afacad" at bounding box center [182, 159] width 15 height 8
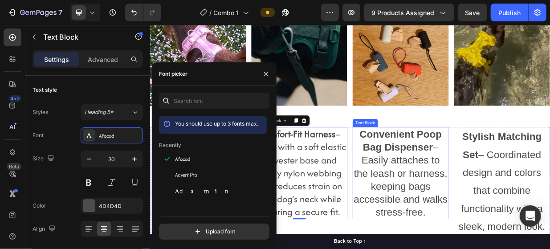
click at [459, 197] on p "Convenient Poop Bag Dispenser – Easily attaches to the leash or harness, keepin…" at bounding box center [485, 223] width 127 height 122
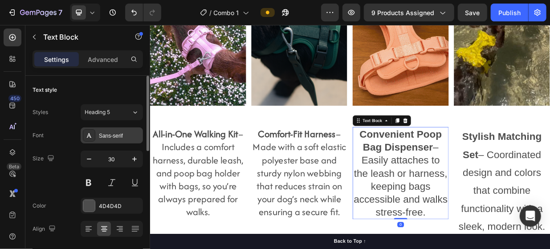
click at [123, 132] on div "Sans-serif" at bounding box center [120, 136] width 42 height 8
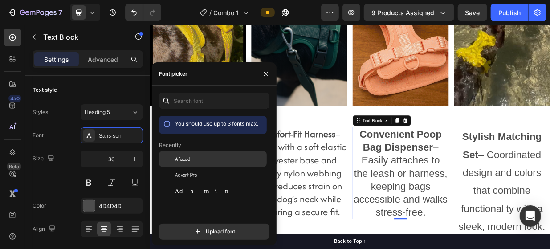
click at [206, 155] on div "Afacad" at bounding box center [220, 159] width 90 height 8
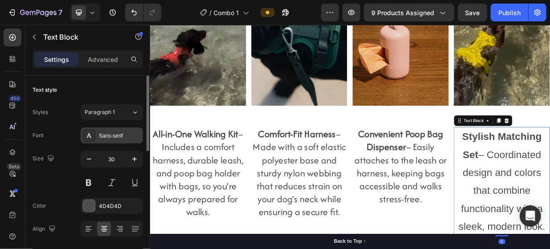
click at [122, 129] on div "Sans-serif" at bounding box center [112, 135] width 62 height 16
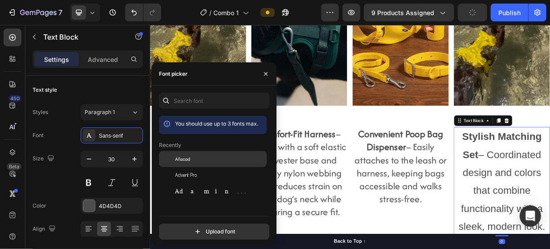
click at [193, 155] on div "Afacad" at bounding box center [220, 159] width 90 height 8
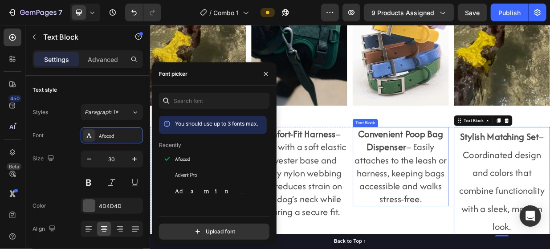
click at [474, 221] on p "Convenient Poop Bag Dispenser – Easily attaches to the leash or harness, keepin…" at bounding box center [485, 214] width 127 height 104
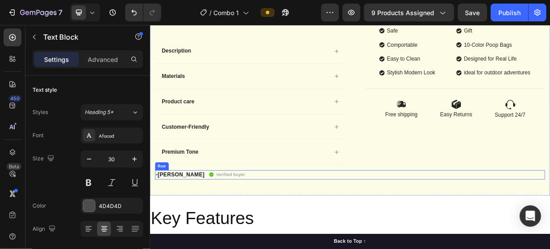
scroll to position [304, 0]
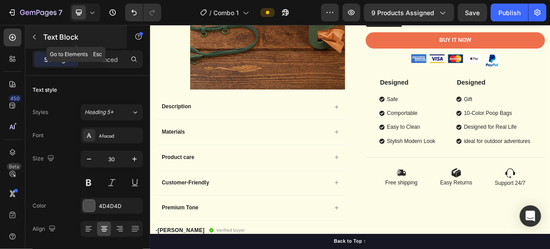
click at [34, 36] on icon "button" at bounding box center [34, 37] width 3 height 5
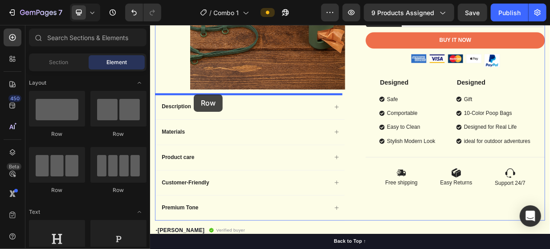
drag, startPoint x: 206, startPoint y: 132, endPoint x: 208, endPoint y: 117, distance: 14.9
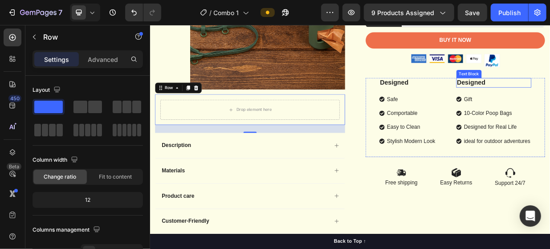
drag, startPoint x: 199, startPoint y: 125, endPoint x: 544, endPoint y: 97, distance: 345.6
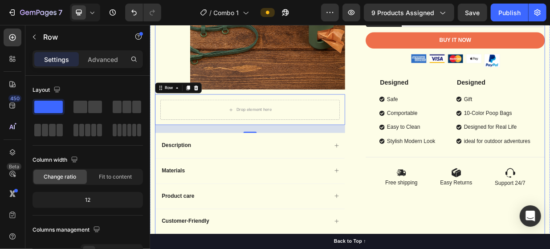
click at [411, 214] on div "Product Images Drop element here Row 24 Description Materials Product care Cust…" at bounding box center [416, 69] width 521 height 538
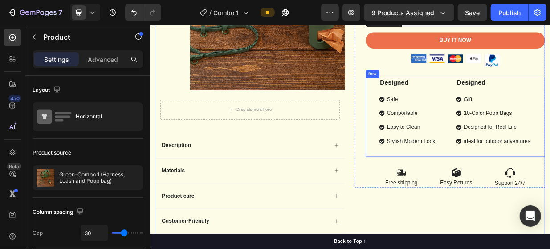
click at [537, 111] on div "Designed Text Block Safe Comportable Easy to Clean Stylish Modern Look Item Lis…" at bounding box center [558, 149] width 240 height 106
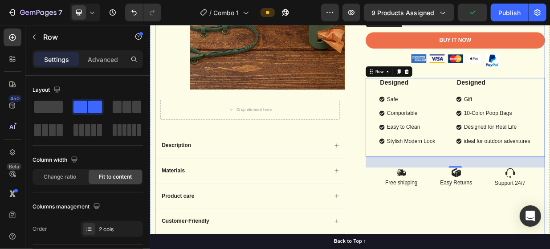
click at [433, 242] on div "Icon Icon Icon Icon Icon Icon List 2,500+ Verified Reviews! Text Block Row Gree…" at bounding box center [551, 69] width 254 height 538
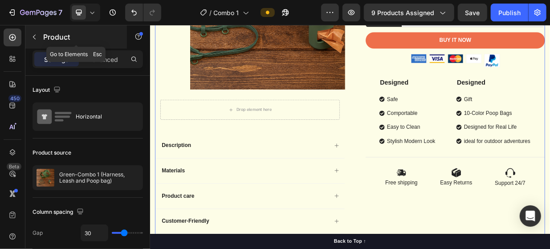
click at [33, 33] on icon "button" at bounding box center [34, 36] width 7 height 7
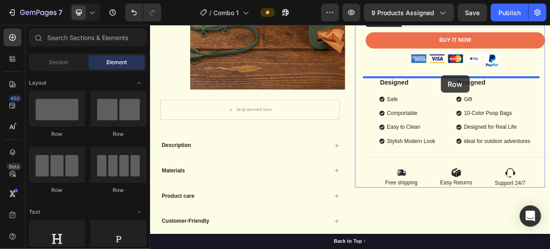
drag, startPoint x: 204, startPoint y: 131, endPoint x: 538, endPoint y: 92, distance: 337.0
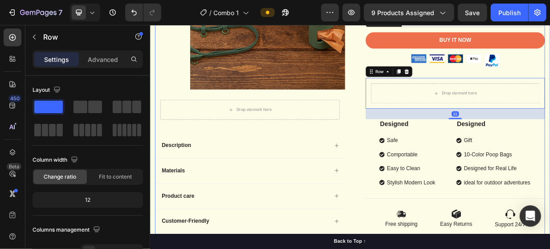
click at [418, 155] on div "Product Images Drop element here Row Description Materials Product care Custome…" at bounding box center [416, 69] width 521 height 538
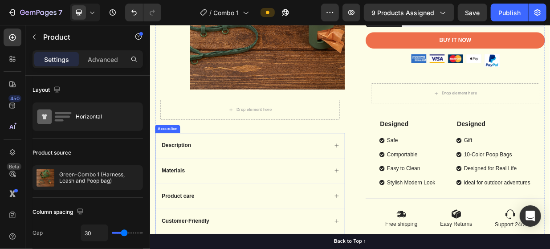
click at [298, 209] on div "Materials" at bounding box center [283, 219] width 253 height 33
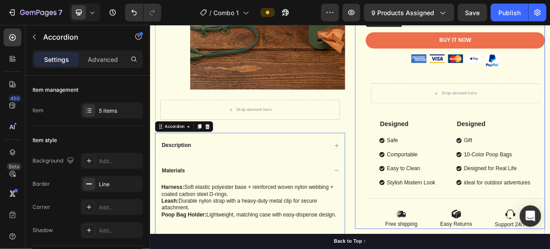
click at [432, 177] on div "Icon Icon Icon Icon Icon Icon List 2,500+ Verified Reviews! Text Block Row Gree…" at bounding box center [551, 48] width 254 height 497
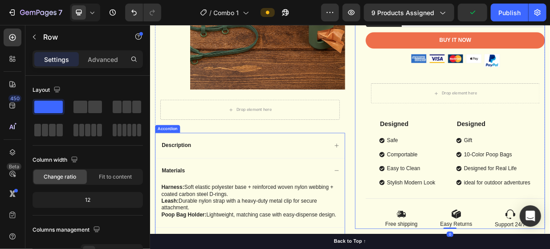
click at [360, 172] on div "Description" at bounding box center [283, 185] width 253 height 33
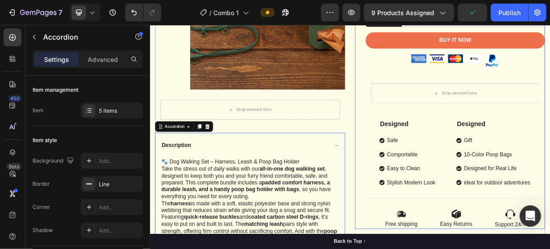
click at [424, 162] on div "Icon Icon Icon Icon Icon Icon List 2,500+ Verified Reviews! Text Block Row Gree…" at bounding box center [551, 48] width 254 height 497
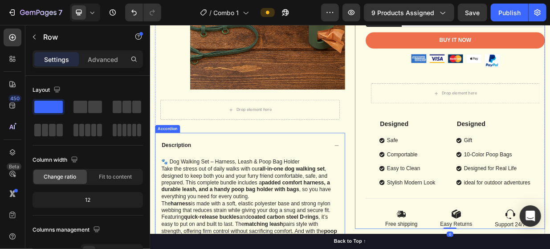
click at [399, 187] on div "Description" at bounding box center [283, 185] width 253 height 33
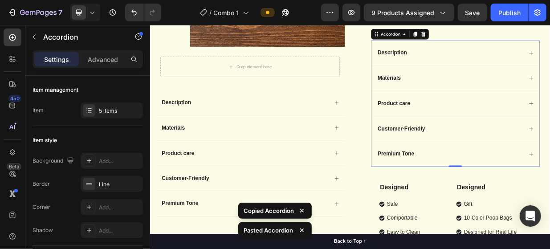
scroll to position [348, 0]
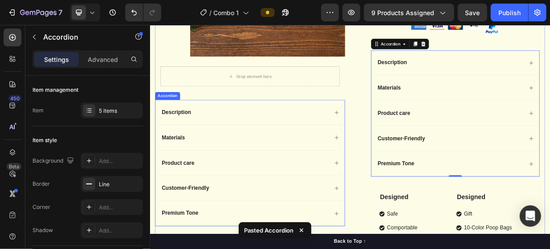
click at [314, 140] on div "Description" at bounding box center [276, 141] width 225 height 12
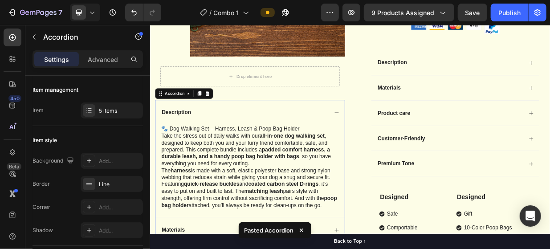
click at [351, 125] on div "Description" at bounding box center [283, 141] width 253 height 33
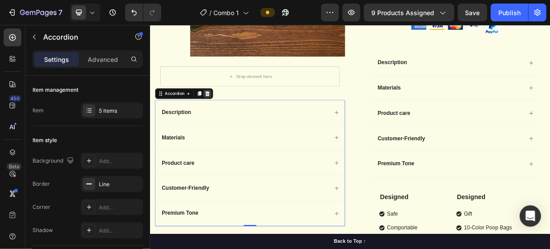
click at [224, 117] on icon at bounding box center [227, 116] width 6 height 6
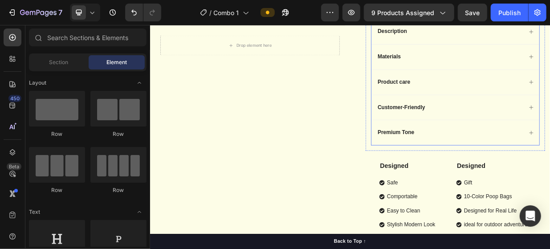
scroll to position [438, 0]
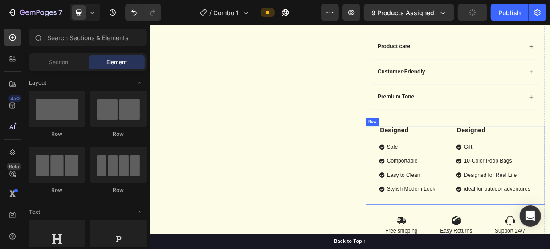
click at [522, 173] on div "Designed Text Block Safe Comportable Easy to Clean Stylish Modern Look Item List" at bounding box center [494, 205] width 76 height 91
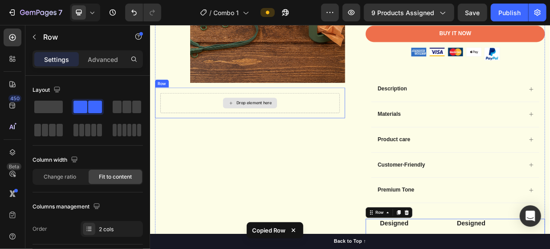
scroll to position [304, 0]
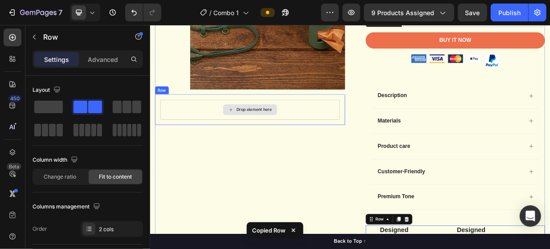
click at [249, 134] on div "Drop element here" at bounding box center [283, 138] width 72 height 14
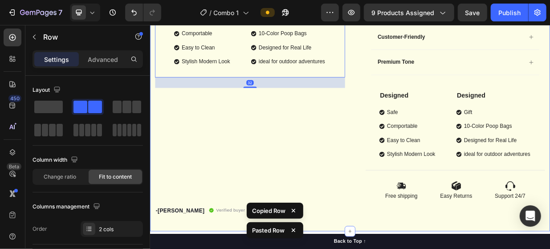
scroll to position [527, 0]
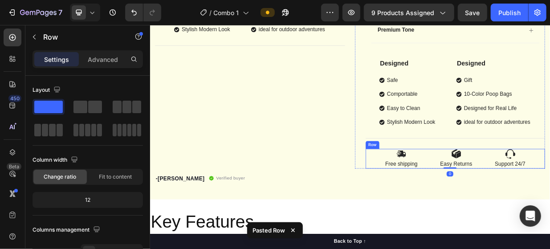
click at [513, 192] on div "Image Free shipping Text Block Image Easy Returns Text Block Image Support 24/7…" at bounding box center [558, 204] width 240 height 26
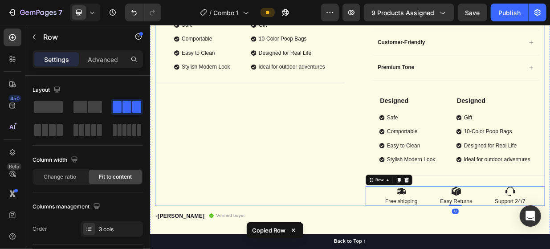
scroll to position [438, 0]
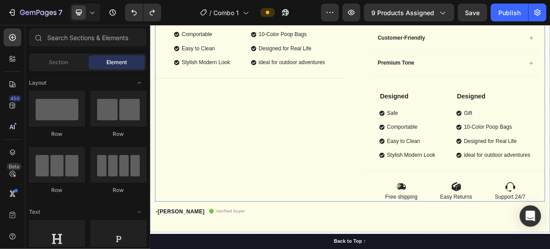
scroll to position [482, 0]
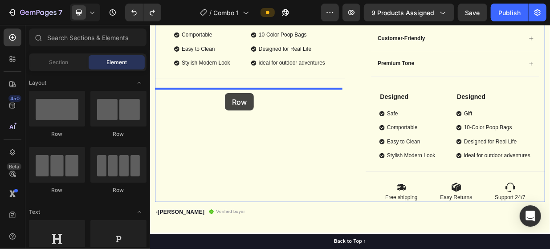
drag, startPoint x: 195, startPoint y: 140, endPoint x: 250, endPoint y: 116, distance: 59.5
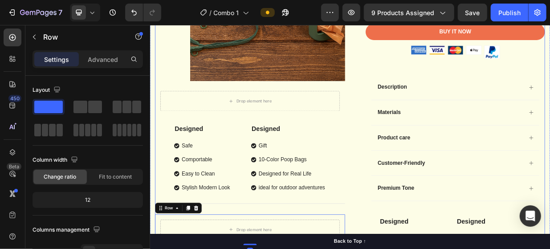
scroll to position [304, 0]
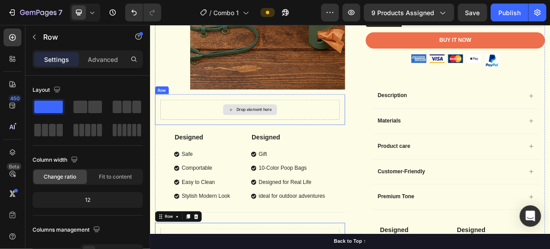
click at [303, 140] on div "Drop element here" at bounding box center [288, 138] width 47 height 7
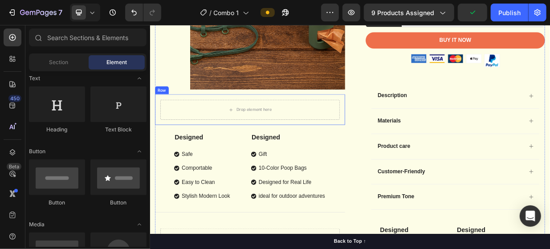
click at [335, 124] on div "Drop element here Row" at bounding box center [283, 138] width 254 height 41
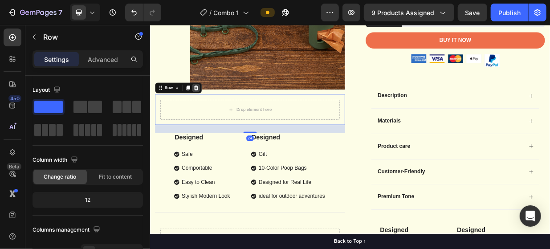
click at [209, 110] on icon at bounding box center [212, 109] width 6 height 6
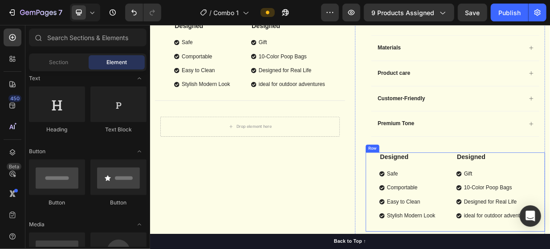
scroll to position [393, 0]
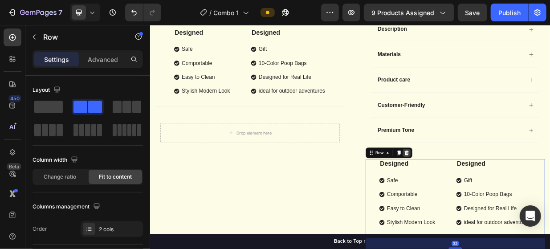
click at [490, 192] on icon at bounding box center [492, 195] width 7 height 7
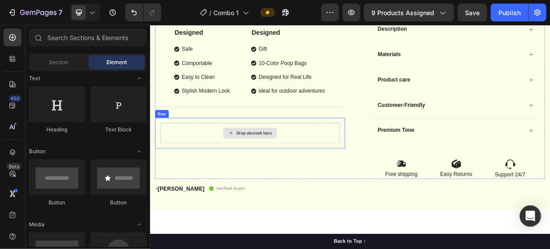
click at [234, 166] on div "Drop element here" at bounding box center [284, 169] width 240 height 27
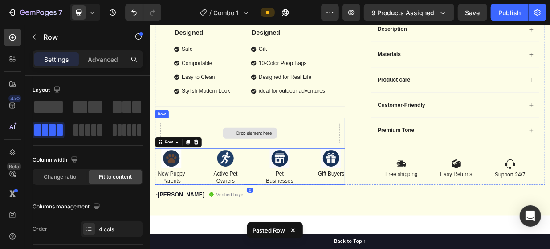
click at [375, 156] on div "Drop element here" at bounding box center [284, 169] width 240 height 27
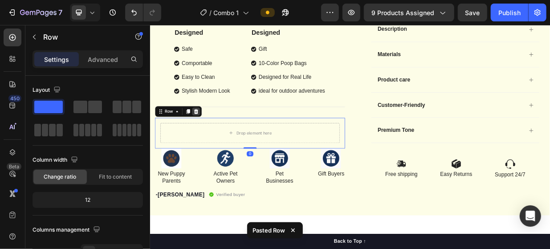
click at [213, 139] on icon at bounding box center [211, 140] width 7 height 7
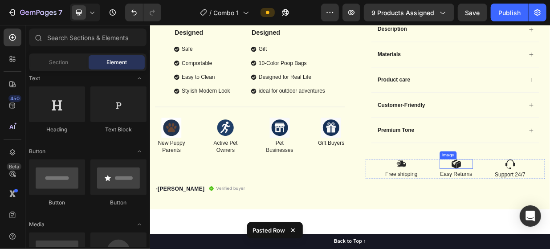
click at [550, 213] on div at bounding box center [559, 210] width 45 height 13
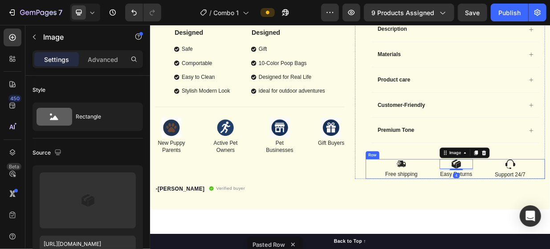
click at [512, 206] on div "Image Free shipping Text Block Image 4 Easy Returns Text Block Image Support 24…" at bounding box center [558, 217] width 240 height 26
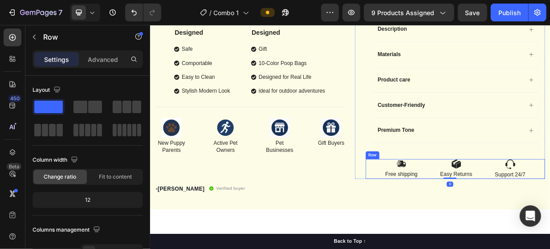
click at [550, 208] on div "Image Free shipping Text Block Image Easy Returns Text Block Image Support 24/7…" at bounding box center [558, 217] width 240 height 26
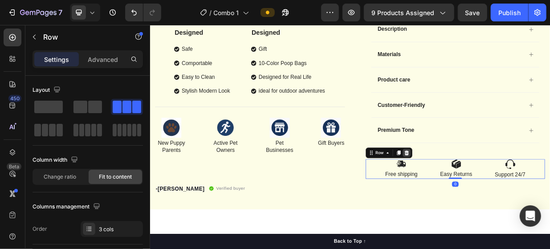
click at [491, 193] on icon at bounding box center [493, 196] width 6 height 6
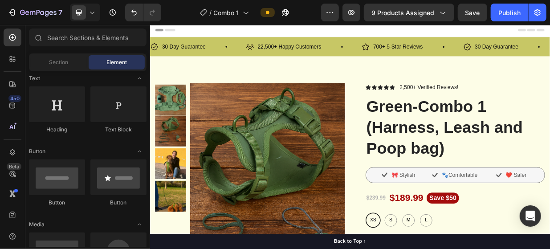
scroll to position [0, 0]
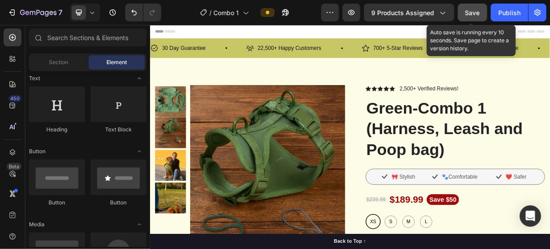
click at [477, 15] on span "Save" at bounding box center [473, 13] width 15 height 8
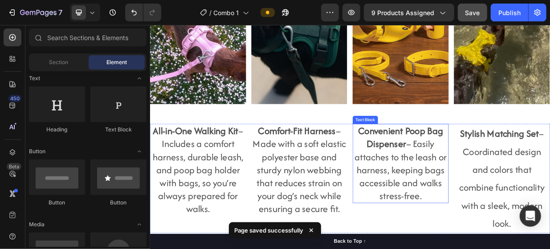
scroll to position [878, 0]
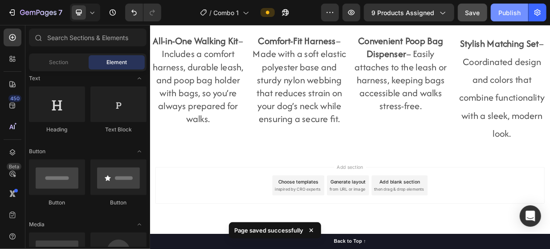
click at [507, 9] on div "Publish" at bounding box center [510, 12] width 22 height 9
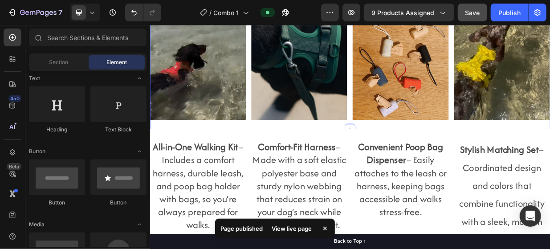
scroll to position [700, 0]
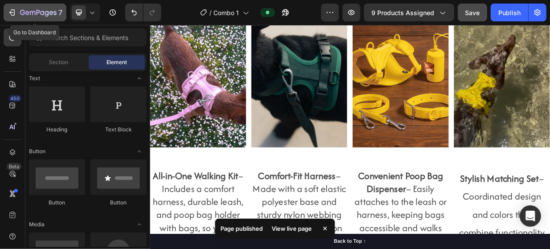
click at [6, 16] on button "7" at bounding box center [35, 13] width 63 height 18
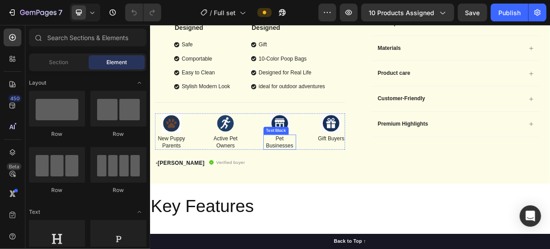
scroll to position [401, 0]
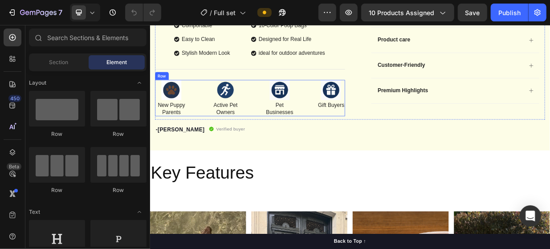
click at [217, 129] on div "Image New Puppy Parents Text Block Image Active Pet Owners Text Block Image Pet…" at bounding box center [283, 122] width 254 height 49
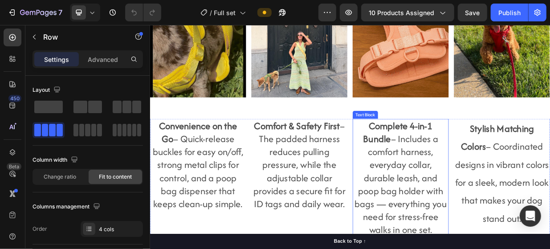
scroll to position [802, 0]
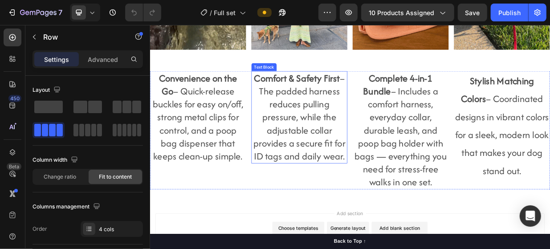
click at [337, 150] on p "Comfort & Safety First – The padded harness reduces pulling pressure, while the…" at bounding box center [349, 148] width 127 height 122
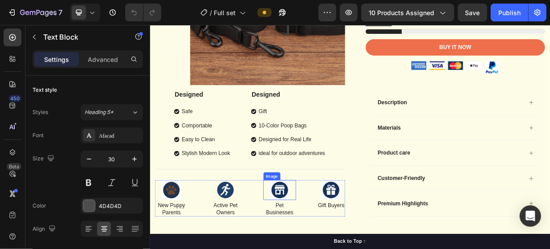
scroll to position [312, 0]
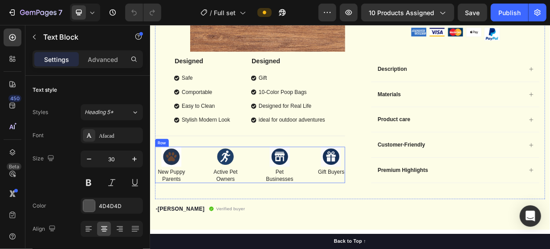
click at [278, 223] on div "Image New Puppy Parents Text Block Image Active Pet Owners Text Block Image Pet…" at bounding box center [283, 212] width 254 height 49
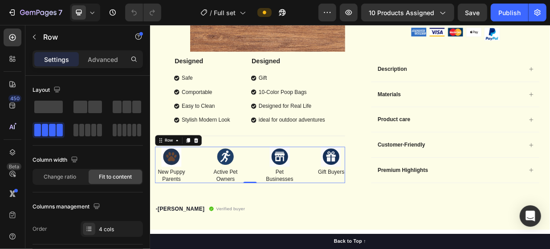
click at [222, 212] on div "Image New Puppy Parents Text Block Image Active Pet Owners Text Block Image Pet…" at bounding box center [283, 212] width 254 height 49
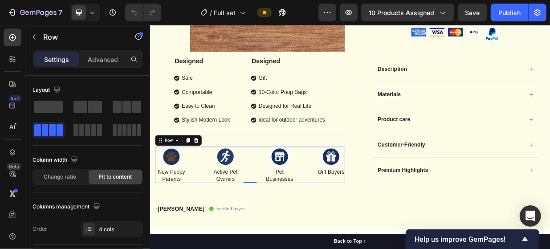
click at [211, 206] on div "Image New Puppy Parents Text Block Image Active Pet Owners Text Block Image Pet…" at bounding box center [283, 212] width 254 height 49
click at [208, 223] on div "Image New Puppy Parents Text Block Image Active Pet Owners Text Block Image Pet…" at bounding box center [283, 212] width 254 height 49
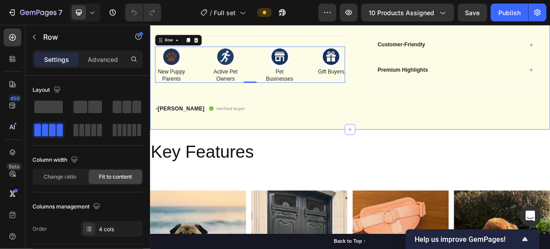
scroll to position [668, 0]
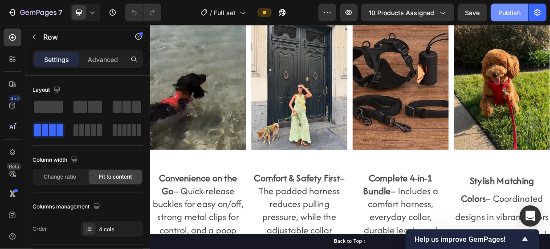
click at [503, 17] on div "Publish" at bounding box center [510, 12] width 22 height 9
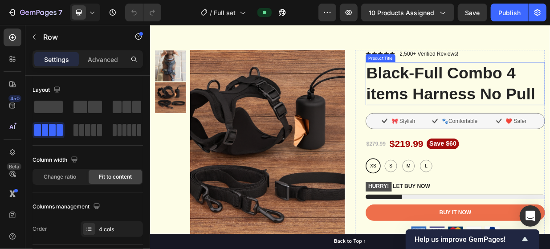
scroll to position [0, 0]
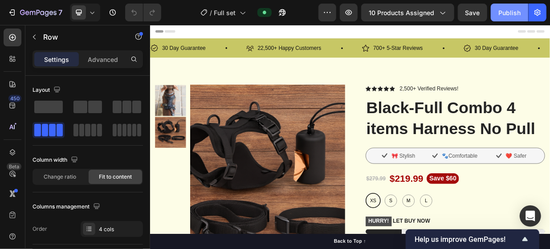
click at [510, 6] on button "Publish" at bounding box center [509, 13] width 37 height 18
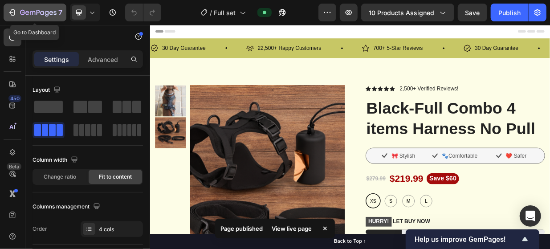
click at [13, 11] on icon "button" at bounding box center [12, 12] width 9 height 9
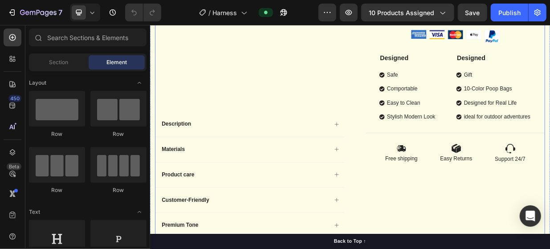
scroll to position [267, 0]
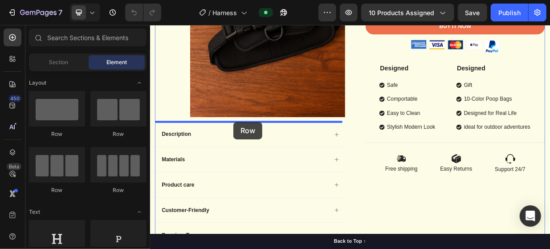
drag, startPoint x: 227, startPoint y: 136, endPoint x: 261, endPoint y: 154, distance: 38.3
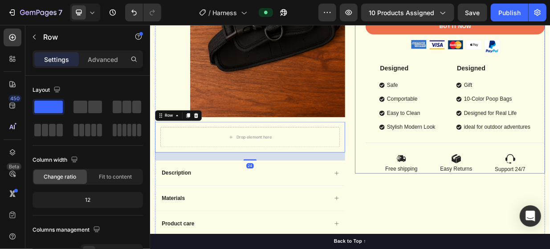
drag, startPoint x: 423, startPoint y: 246, endPoint x: 383, endPoint y: 234, distance: 41.9
click at [424, 223] on div "Icon Icon Icon Icon Icon Icon List 2,500+ Verified Reviews! Text Block Row Blac…" at bounding box center [551, 30] width 254 height 386
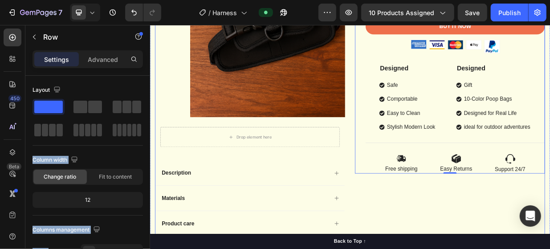
drag, startPoint x: 188, startPoint y: 128, endPoint x: 444, endPoint y: 275, distance: 295.2
drag, startPoint x: 442, startPoint y: 271, endPoint x: 192, endPoint y: 127, distance: 288.5
click at [442, 249] on div "Icon Icon Icon Icon Icon Icon List 2,500+ Verified Reviews! Text Block Row Blac…" at bounding box center [551, 106] width 254 height 538
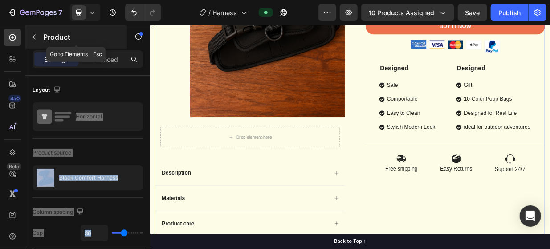
click at [35, 33] on icon "button" at bounding box center [34, 36] width 7 height 7
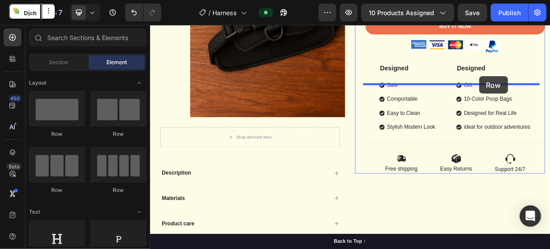
drag, startPoint x: 220, startPoint y: 132, endPoint x: 588, endPoint y: 102, distance: 369.8
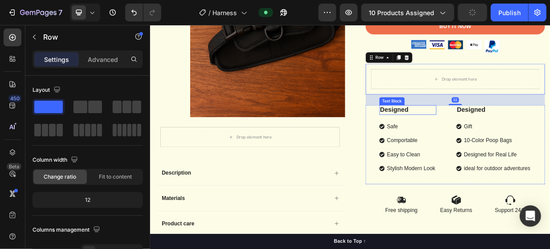
scroll to position [357, 0]
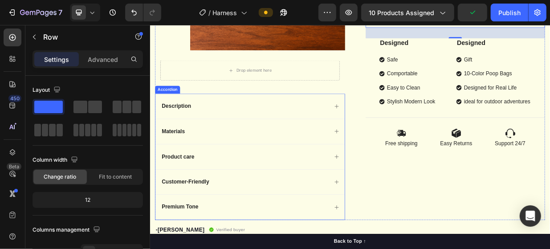
click at [274, 122] on div "Description" at bounding box center [283, 133] width 253 height 33
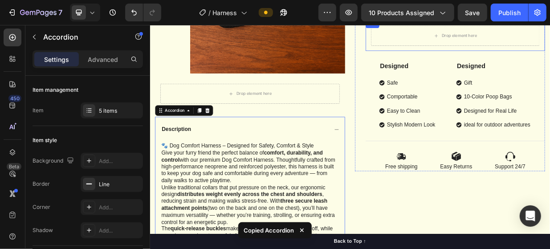
scroll to position [312, 0]
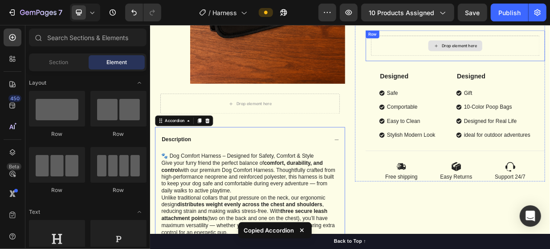
click at [522, 60] on div "Drop element here" at bounding box center [558, 52] width 72 height 14
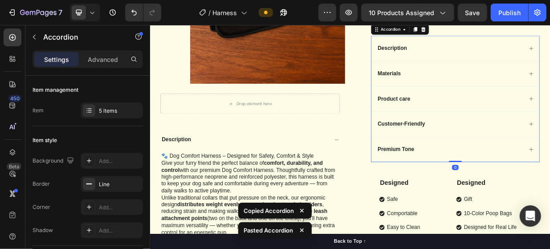
click at [550, 62] on div "Description" at bounding box center [551, 56] width 196 height 12
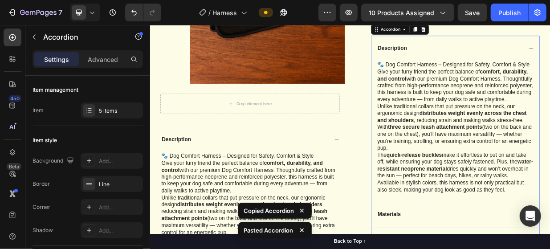
click at [550, 62] on div "Description" at bounding box center [551, 56] width 196 height 12
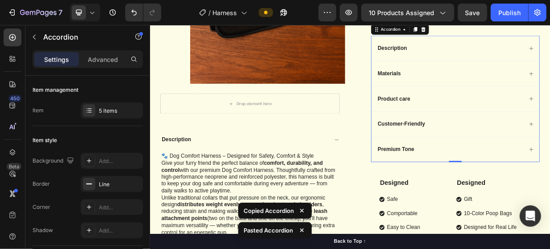
scroll to position [401, 0]
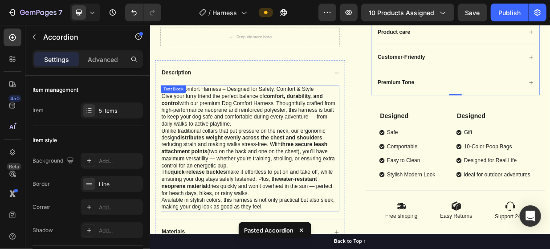
click at [387, 122] on p "Give your furry friend the perfect balance of comfort, durability, and control …" at bounding box center [283, 139] width 237 height 46
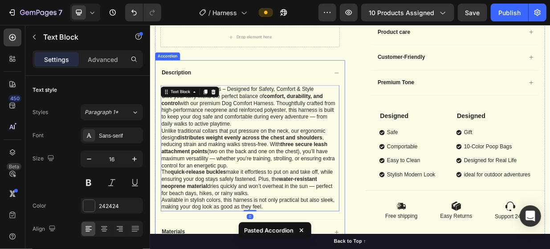
click at [370, 92] on div "Description" at bounding box center [276, 89] width 225 height 12
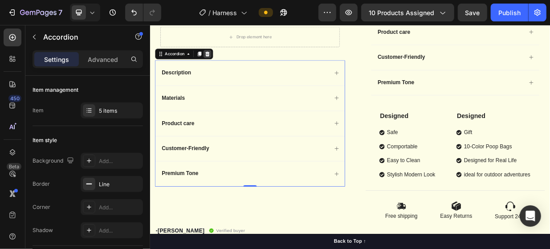
click at [227, 65] on icon at bounding box center [226, 63] width 7 height 7
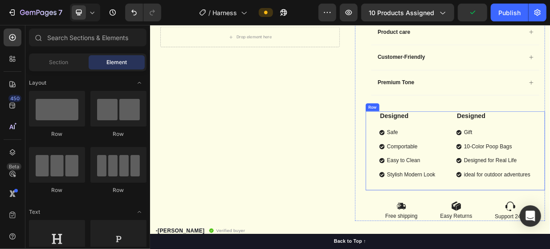
click at [536, 172] on div "Designed Text Block Safe Comportable Easy to Clean Stylish Modern Look Item Lis…" at bounding box center [558, 193] width 240 height 106
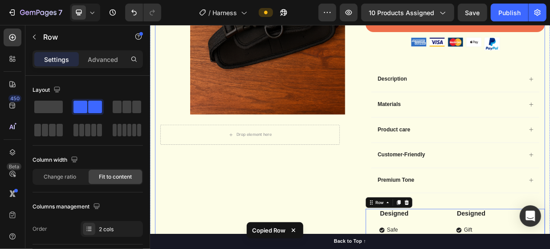
scroll to position [267, 0]
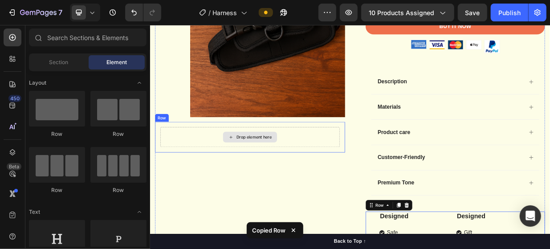
click at [276, 172] on div "Drop element here" at bounding box center [288, 174] width 47 height 7
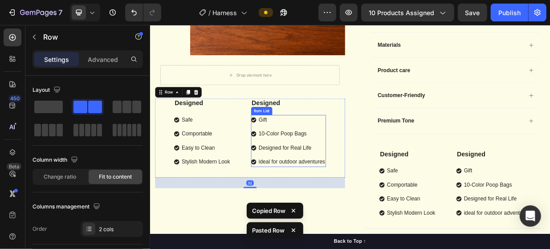
scroll to position [357, 0]
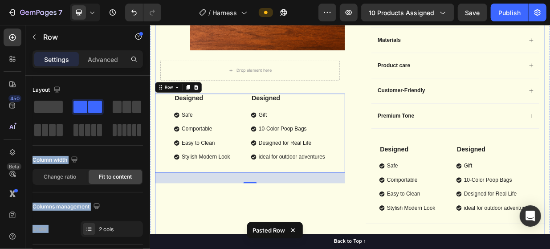
drag, startPoint x: 193, startPoint y: 131, endPoint x: 230, endPoint y: 237, distance: 111.6
click at [251, 249] on div "Product Images Drop element here Row Designed Text Block Safe Comportable Easy …" at bounding box center [283, 40] width 254 height 584
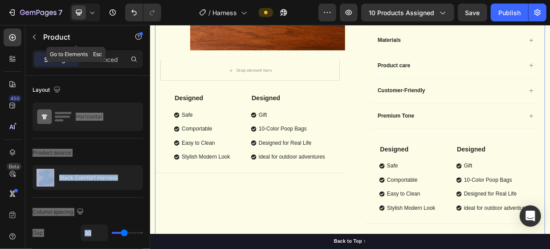
click at [35, 42] on button "button" at bounding box center [34, 37] width 14 height 14
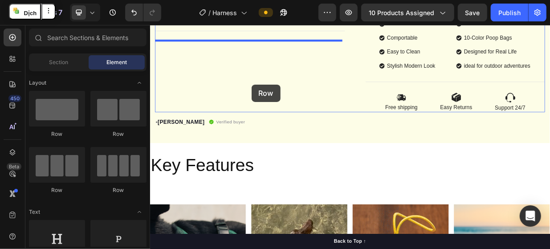
scroll to position [553, 0]
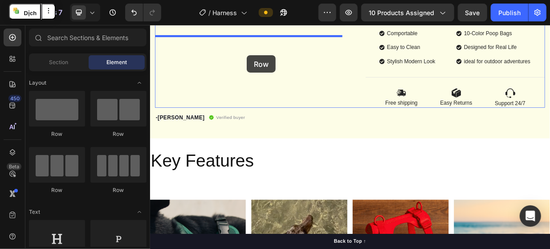
drag, startPoint x: 213, startPoint y: 138, endPoint x: 279, endPoint y: 62, distance: 99.8
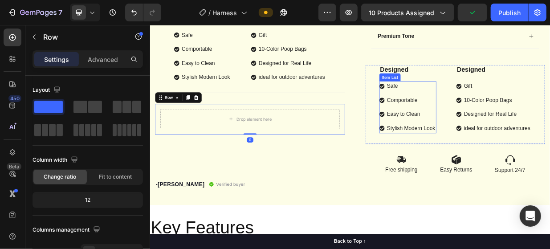
scroll to position [419, 0]
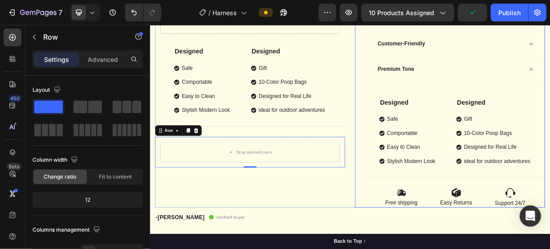
click at [512, 161] on div "Designed Text Block Safe Comportable Easy to Clean Stylish Modern Look Item List" at bounding box center [494, 168] width 76 height 91
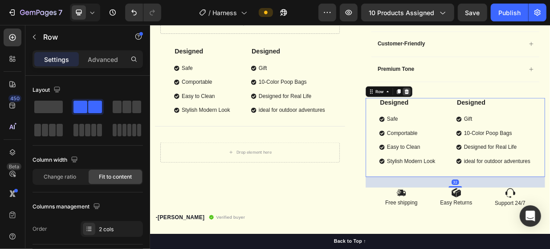
click at [489, 118] on icon at bounding box center [492, 114] width 7 height 7
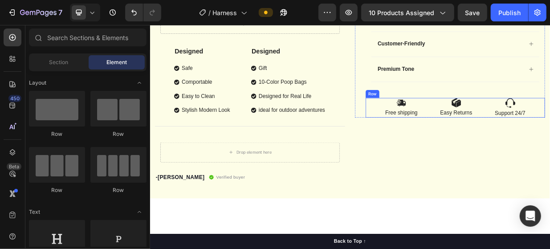
click at [516, 149] on div "Image Free shipping Text Block Image Easy Returns Text Block Image Support 24/7…" at bounding box center [558, 136] width 240 height 26
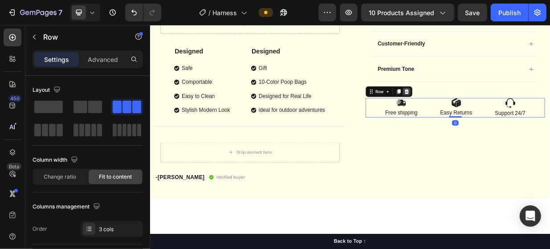
click at [489, 118] on icon at bounding box center [492, 114] width 7 height 7
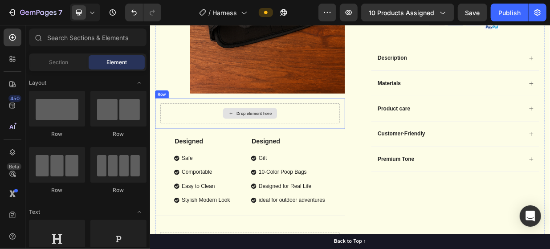
scroll to position [285, 0]
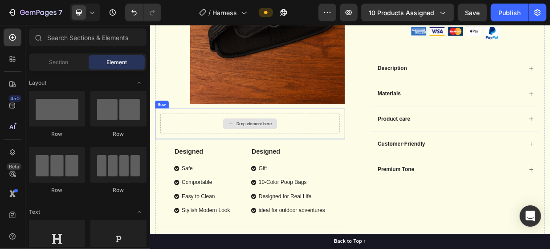
click at [371, 162] on div "Drop element here" at bounding box center [284, 156] width 240 height 27
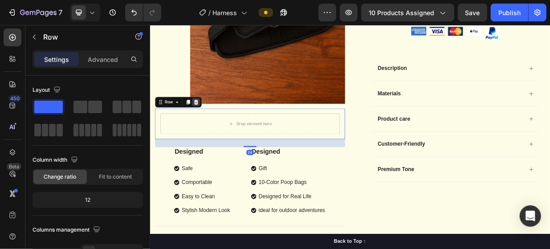
click at [213, 130] on icon at bounding box center [212, 128] width 6 height 6
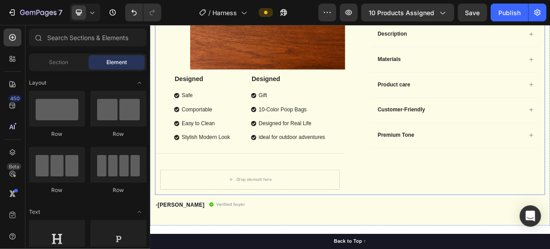
scroll to position [374, 0]
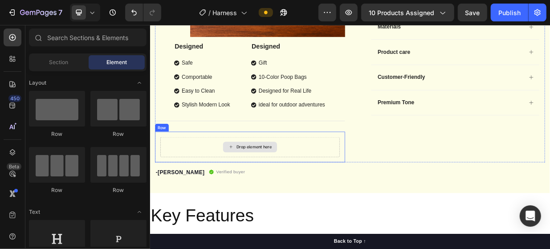
click at [275, 176] on div "Drop element here" at bounding box center [284, 188] width 240 height 27
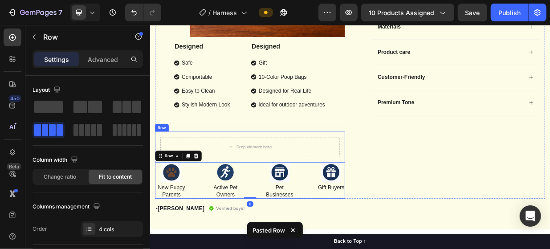
click at [398, 168] on div "Drop element here Row" at bounding box center [283, 188] width 254 height 41
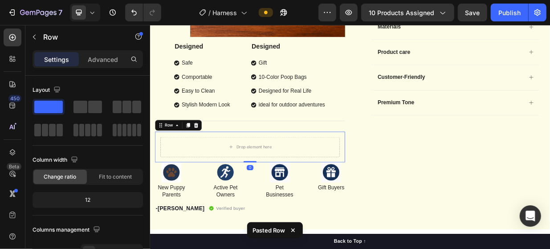
click at [213, 158] on icon at bounding box center [211, 159] width 7 height 7
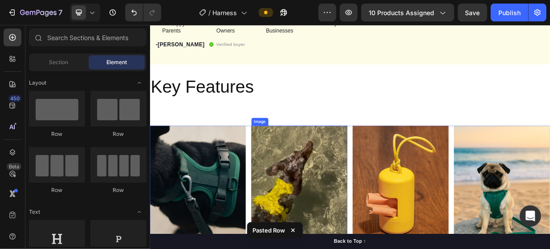
scroll to position [731, 0]
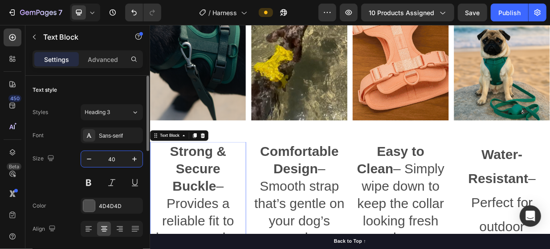
click at [113, 158] on input "40" at bounding box center [111, 159] width 29 height 16
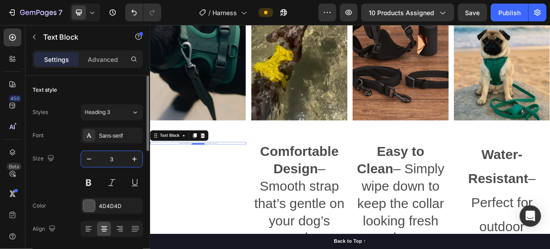
type input "30"
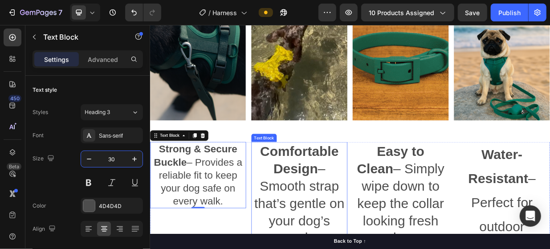
drag, startPoint x: 398, startPoint y: 226, endPoint x: 387, endPoint y: 223, distance: 11.6
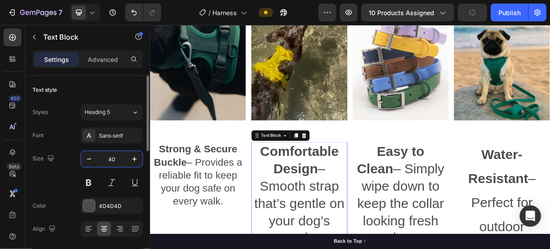
click at [116, 160] on input "40" at bounding box center [111, 159] width 29 height 16
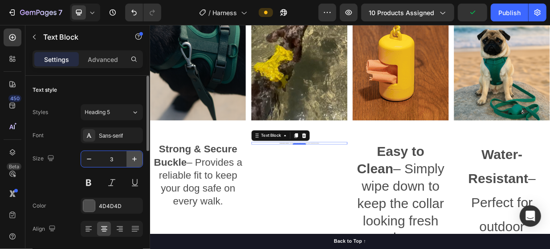
type input "30"
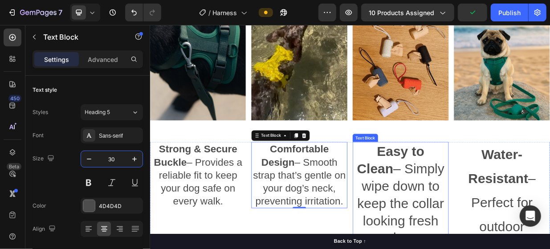
drag, startPoint x: 478, startPoint y: 227, endPoint x: 462, endPoint y: 224, distance: 15.9
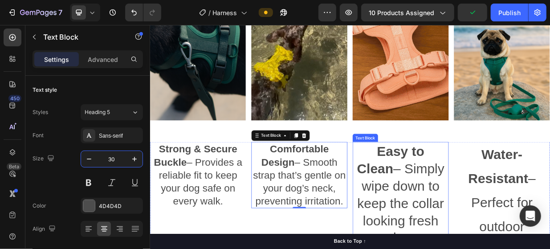
click at [478, 228] on p "Easy to Clean – Simply wipe down to keep the collar looking fresh and new." at bounding box center [485, 251] width 127 height 139
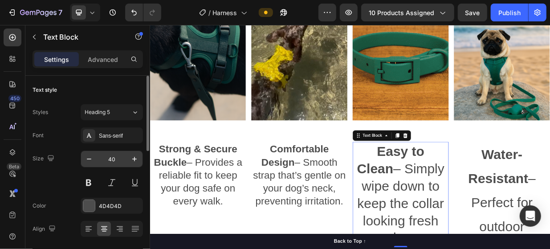
click at [120, 160] on input "40" at bounding box center [111, 159] width 29 height 16
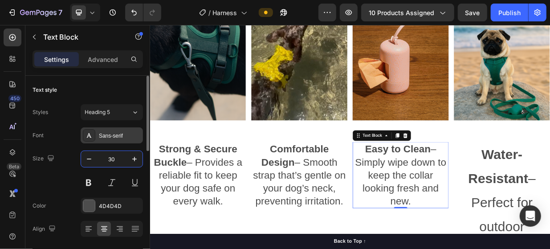
type input "30"
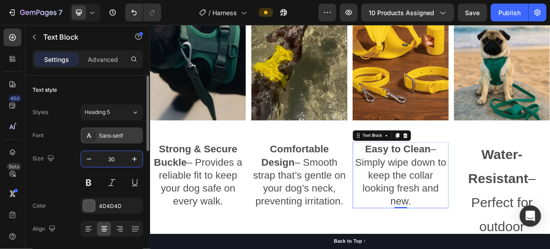
click at [118, 136] on div "Sans-serif" at bounding box center [120, 136] width 42 height 8
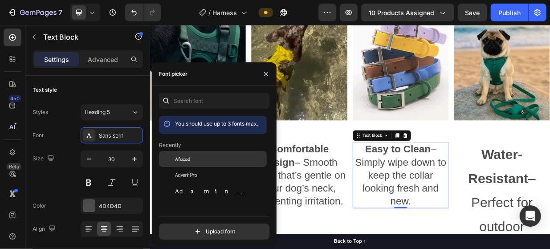
click at [186, 157] on span "Afacad" at bounding box center [182, 159] width 15 height 8
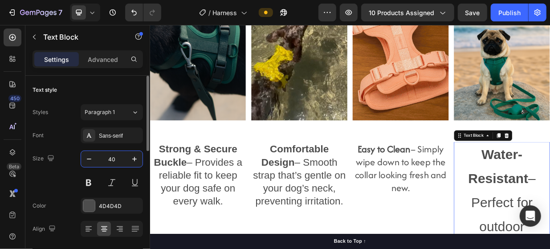
click at [118, 159] on input "40" at bounding box center [111, 159] width 29 height 16
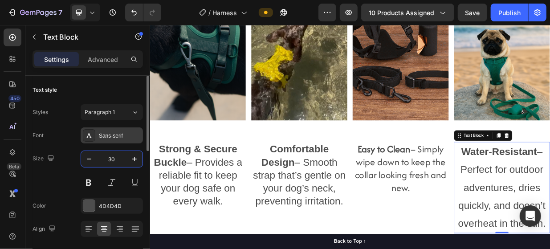
type input "30"
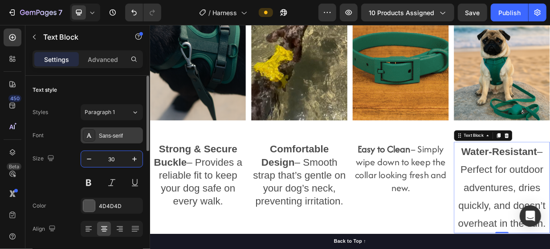
click at [94, 137] on div at bounding box center [89, 135] width 12 height 12
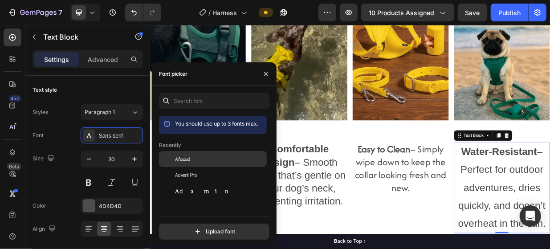
click at [178, 155] on span "Afacad" at bounding box center [182, 159] width 15 height 8
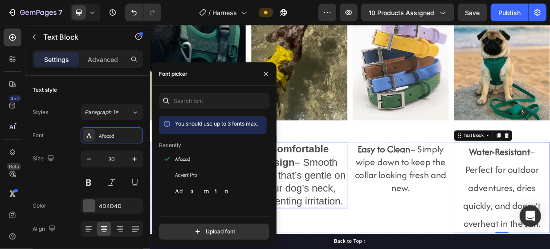
click at [329, 226] on p "Comfortable Design – Smooth strap that’s gentle on your dog’s neck, preventing …" at bounding box center [349, 225] width 127 height 87
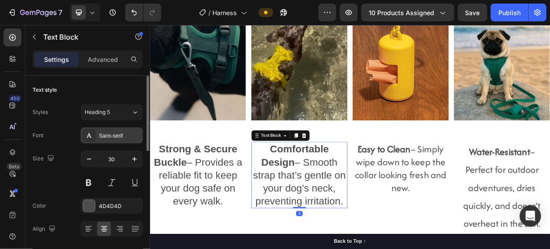
click at [131, 135] on div "Sans-serif" at bounding box center [120, 136] width 42 height 8
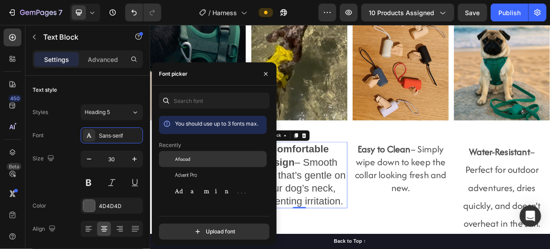
click at [181, 154] on div "Afacad" at bounding box center [213, 159] width 108 height 16
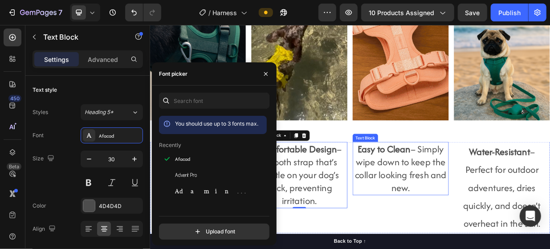
click at [443, 216] on p "Easy to Clean – Simply wipe down to keep the collar looking fresh and new." at bounding box center [485, 217] width 127 height 70
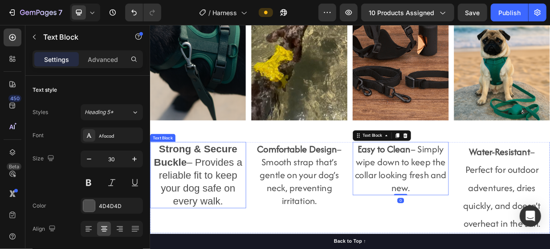
click at [234, 217] on p "Strong & Secure Buckle – Provides a reliable fit to keep your dog safe on every…" at bounding box center [214, 225] width 127 height 87
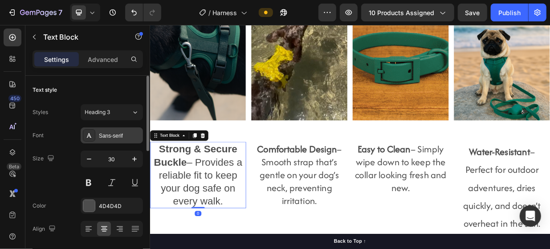
click at [111, 139] on div "Sans-serif" at bounding box center [120, 136] width 42 height 8
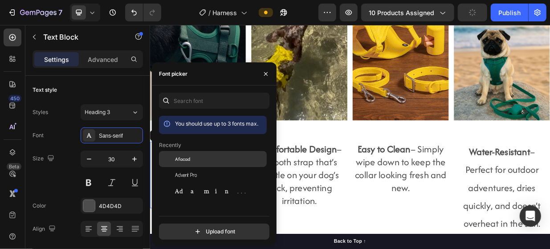
click at [205, 160] on div "Afacad" at bounding box center [220, 159] width 90 height 8
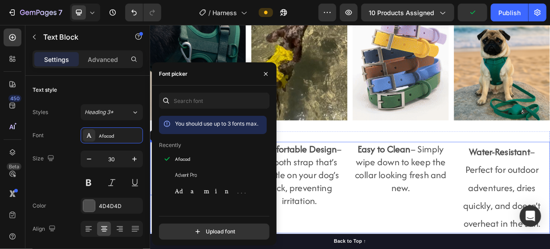
click at [443, 249] on div "Easy to Clean – Simply wipe down to keep the collar looking fresh and new. Text…" at bounding box center [485, 242] width 128 height 122
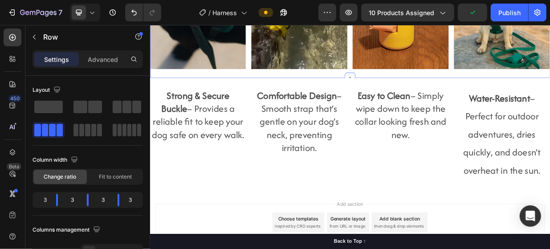
scroll to position [849, 0]
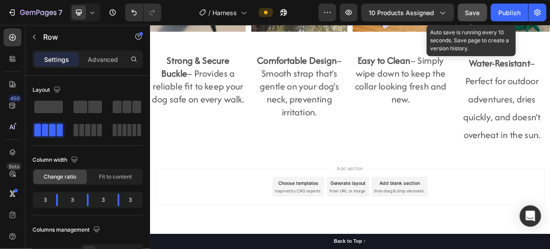
click at [477, 9] on span "Save" at bounding box center [473, 13] width 15 height 8
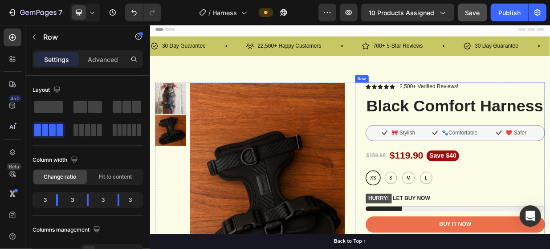
scroll to position [0, 0]
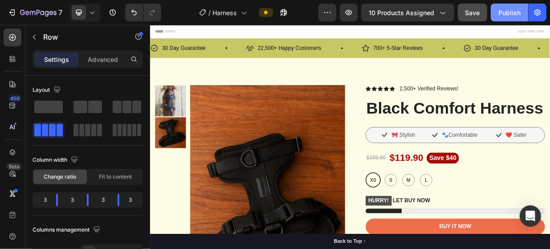
click at [508, 14] on div "Publish" at bounding box center [510, 12] width 22 height 9
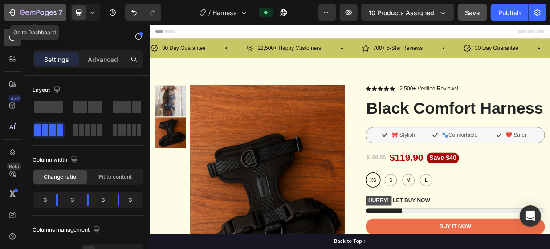
click at [16, 8] on icon "button" at bounding box center [12, 12] width 9 height 9
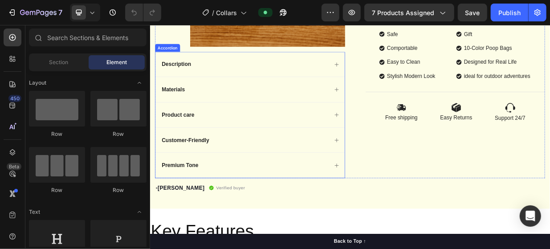
scroll to position [267, 0]
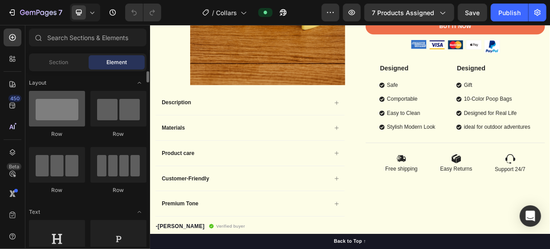
click at [40, 122] on div at bounding box center [57, 109] width 56 height 36
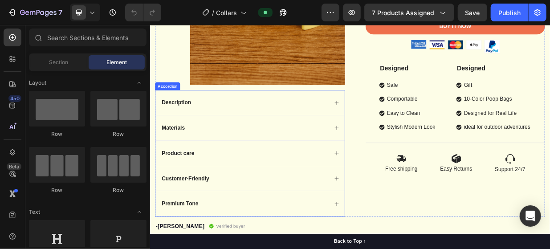
click at [262, 191] on div "Product care" at bounding box center [276, 196] width 225 height 12
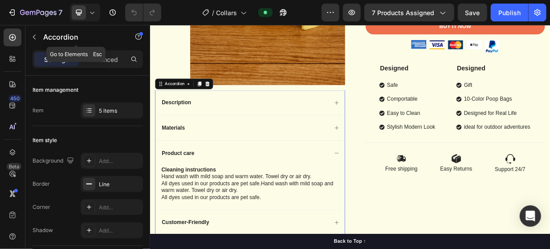
click at [30, 37] on button "button" at bounding box center [34, 37] width 14 height 14
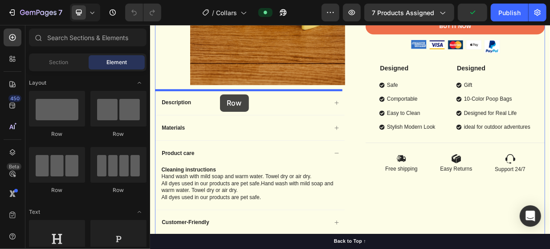
drag, startPoint x: 203, startPoint y: 137, endPoint x: 243, endPoint y: 117, distance: 44.4
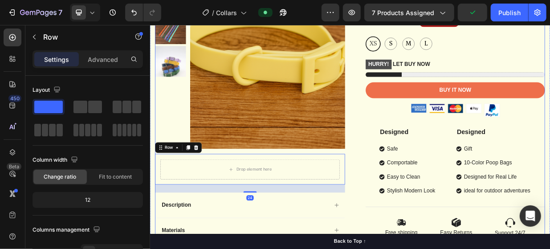
scroll to position [178, 0]
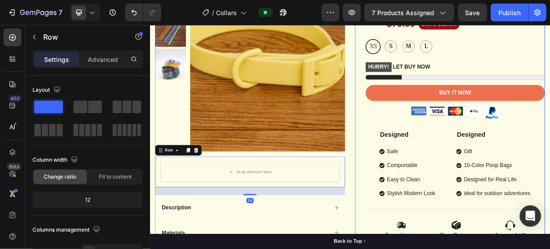
click at [461, 153] on div "Icon Icon Icon Icon Icon Icon List 2,500+ Verified Reviews! Text Block Row Yell…" at bounding box center [558, 119] width 240 height 386
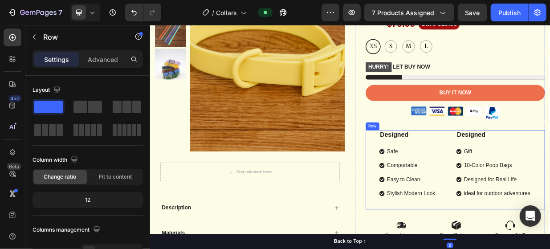
click at [438, 166] on div "Designed Text Block Safe Comportable Easy to Clean Stylish Modern Look Item Lis…" at bounding box center [558, 219] width 240 height 106
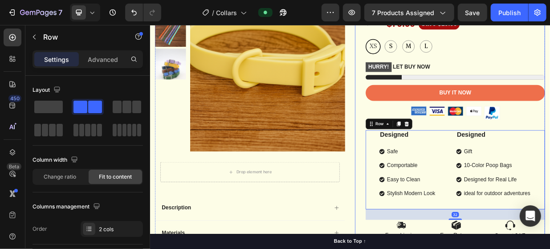
click at [432, 139] on div "Icon Icon Icon Icon Icon Icon List 2,500+ Verified Reviews! Text Block Row Yell…" at bounding box center [551, 119] width 254 height 386
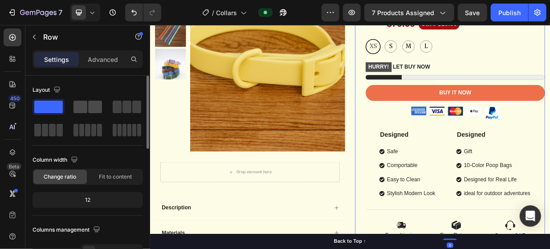
drag, startPoint x: 84, startPoint y: 107, endPoint x: 67, endPoint y: 108, distance: 16.5
click at [83, 106] on span at bounding box center [81, 107] width 14 height 12
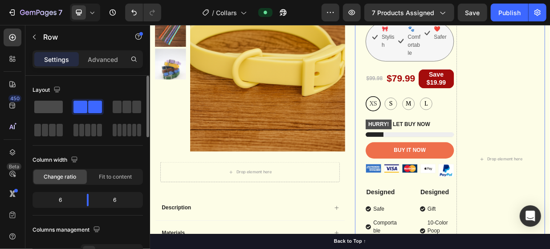
click at [49, 103] on span at bounding box center [48, 107] width 29 height 12
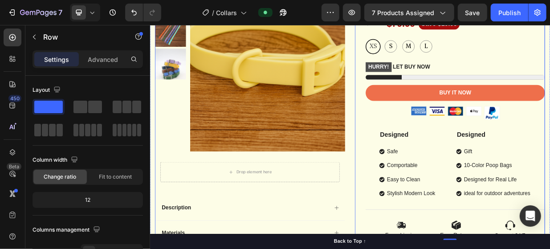
click at [410, 234] on div "Product Images Drop element here Row Description Materials Product care Cleanin…" at bounding box center [416, 203] width 521 height 554
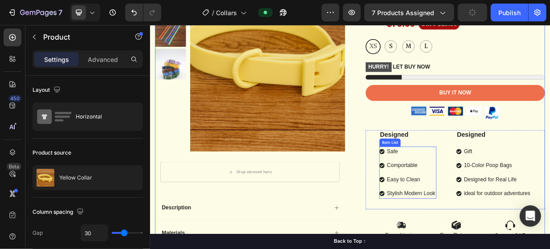
click at [509, 192] on p "Safe" at bounding box center [499, 194] width 65 height 11
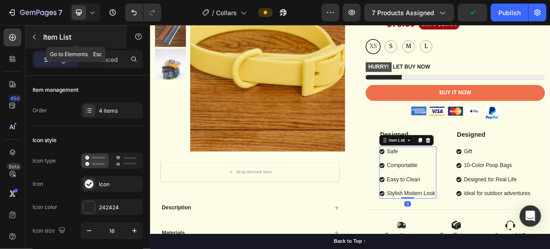
click at [35, 36] on icon "button" at bounding box center [34, 36] width 7 height 7
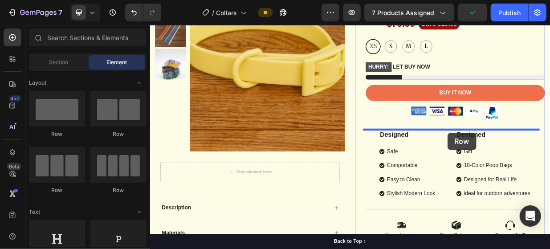
drag, startPoint x: 205, startPoint y: 136, endPoint x: 547, endPoint y: 168, distance: 343.8
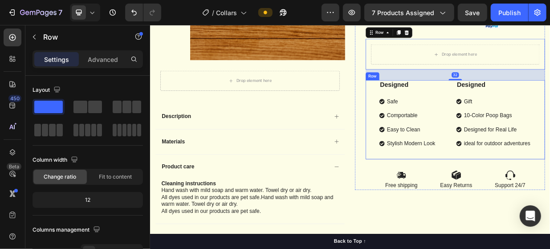
scroll to position [312, 0]
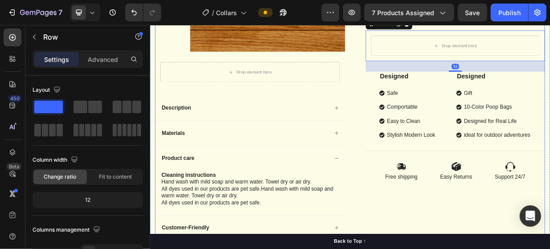
drag, startPoint x: 480, startPoint y: 272, endPoint x: 467, endPoint y: 270, distance: 12.7
click at [481, 249] on div "Icon Icon Icon Icon Icon Icon List 2,500+ Verified Reviews! Text Block Row Yell…" at bounding box center [551, 69] width 254 height 554
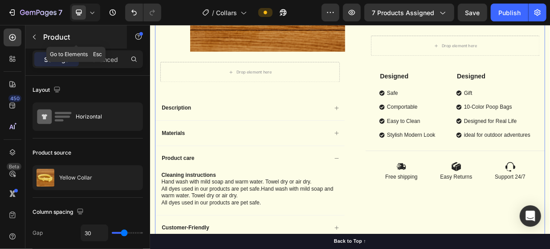
click at [34, 38] on icon "button" at bounding box center [34, 36] width 7 height 7
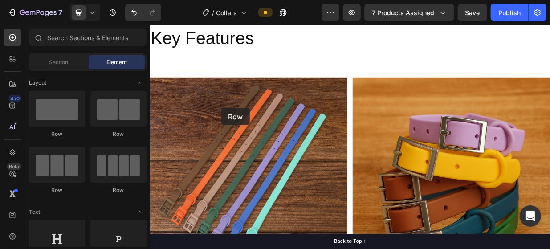
scroll to position [542, 0]
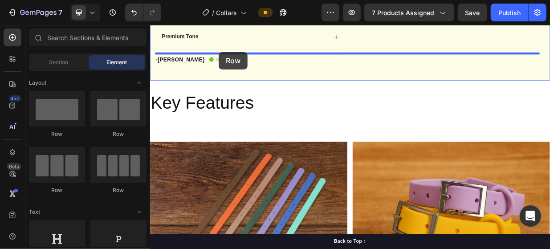
drag, startPoint x: 260, startPoint y: 146, endPoint x: 242, endPoint y: 61, distance: 87.1
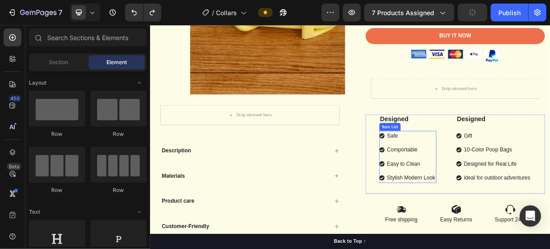
scroll to position [275, 0]
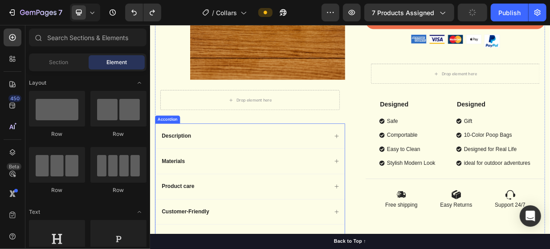
click at [306, 159] on div "Description" at bounding box center [283, 172] width 253 height 33
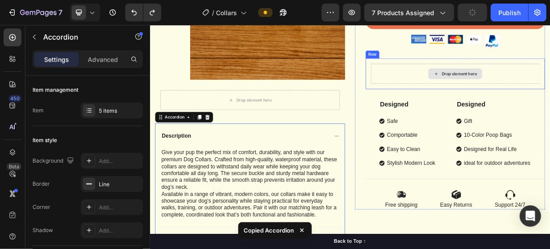
click at [529, 86] on icon at bounding box center [532, 90] width 7 height 8
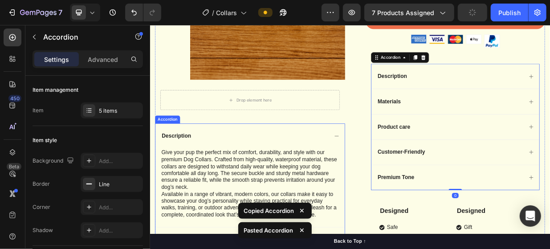
click at [364, 170] on div "Description" at bounding box center [276, 173] width 225 height 12
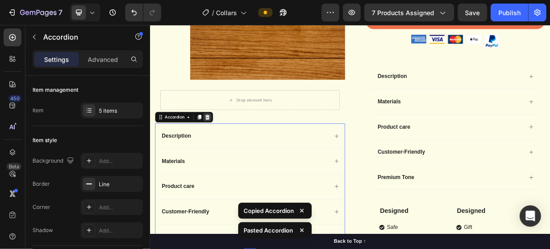
click at [225, 150] on icon at bounding box center [227, 148] width 6 height 6
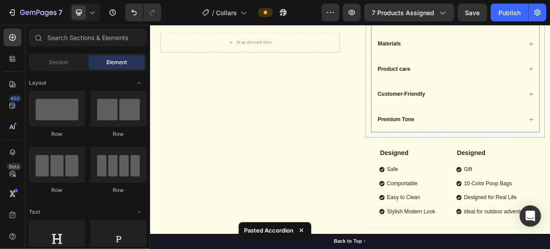
scroll to position [364, 0]
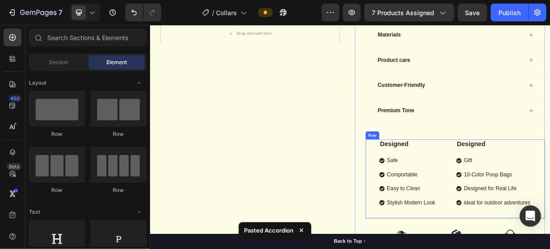
click at [536, 178] on div "Designed Text Block Safe Comportable Easy to Clean Stylish Modern Look Item Lis…" at bounding box center [558, 231] width 240 height 106
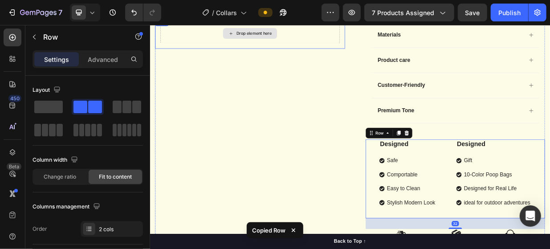
click at [303, 28] on div "Drop element here" at bounding box center [284, 36] width 240 height 27
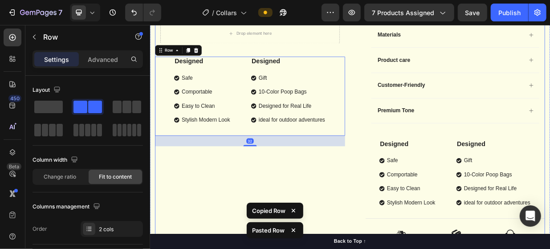
click at [374, 208] on div "Product Images Drop element here Row Designed Text Block Safe Comportable Easy …" at bounding box center [283, 33] width 254 height 584
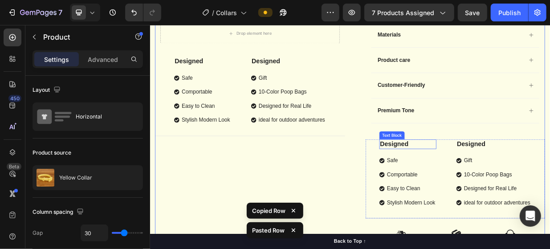
click at [524, 179] on p "Designed" at bounding box center [494, 184] width 74 height 11
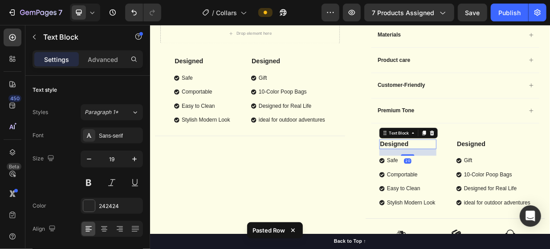
click at [524, 169] on div at bounding box center [526, 169] width 11 height 11
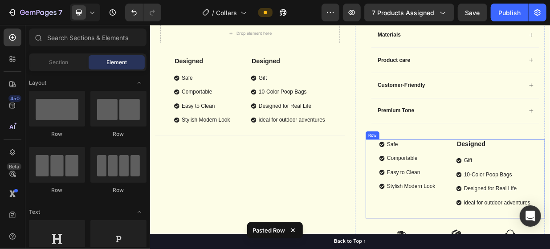
click at [543, 181] on div "Safe Comportable Easy to Clean Stylish Modern Look Item List Designed Text Bloc…" at bounding box center [558, 231] width 240 height 106
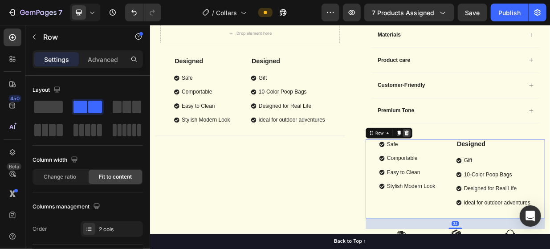
click at [492, 169] on div at bounding box center [493, 169] width 11 height 11
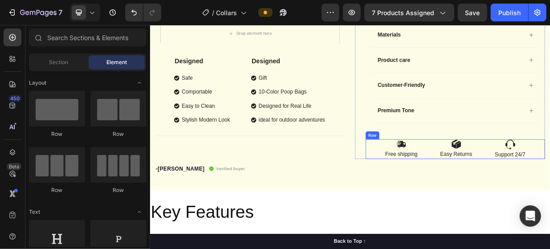
scroll to position [408, 0]
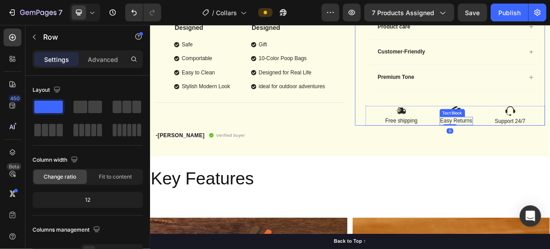
click at [532, 146] on div "Image Free shipping Text Block Image Easy Returns Text Block Image Support 24/7…" at bounding box center [558, 146] width 240 height 26
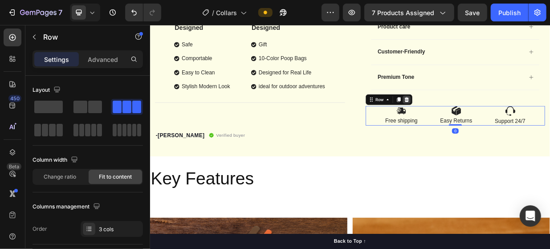
click at [490, 124] on icon at bounding box center [493, 125] width 6 height 6
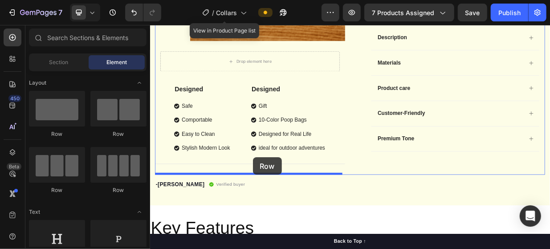
scroll to position [359, 0]
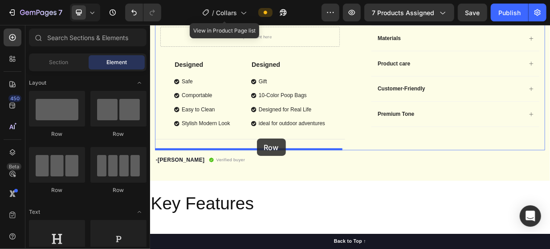
drag, startPoint x: 186, startPoint y: 141, endPoint x: 292, endPoint y: 176, distance: 111.9
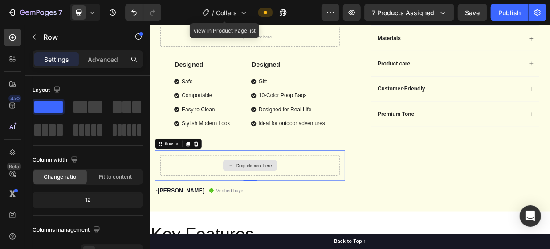
click at [305, 215] on div "Drop element here" at bounding box center [283, 212] width 72 height 14
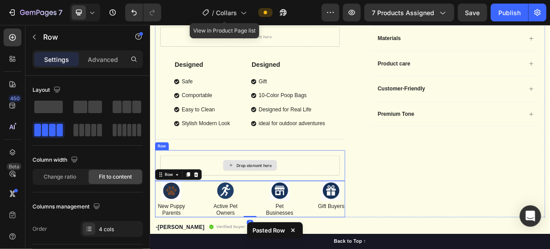
click at [331, 199] on div "Drop element here" at bounding box center [284, 212] width 240 height 27
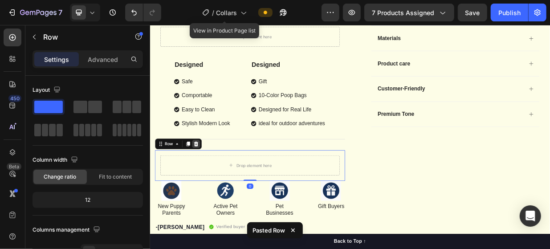
click at [207, 179] on div at bounding box center [211, 183] width 11 height 11
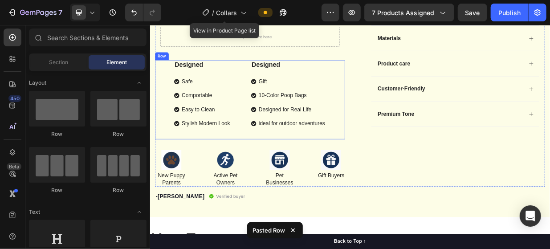
scroll to position [270, 0]
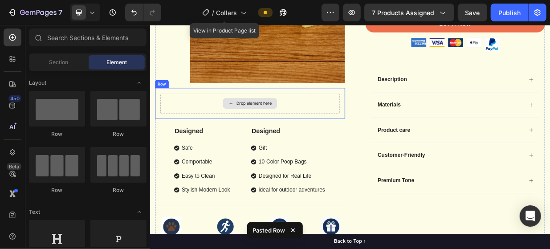
click at [353, 127] on div "Drop element here" at bounding box center [284, 129] width 240 height 27
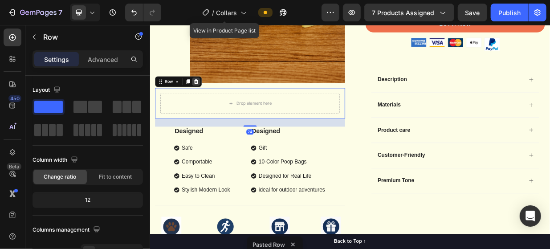
click at [210, 99] on icon at bounding box center [212, 101] width 6 height 6
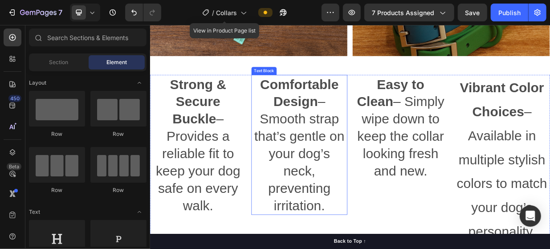
scroll to position [849, 0]
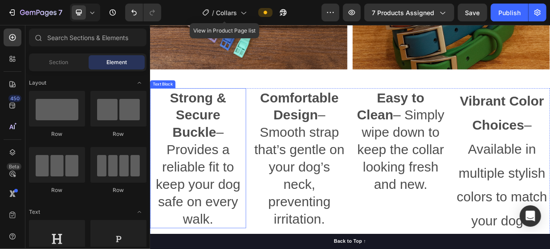
click at [219, 199] on p "Strong & Secure Buckle – Provides a reliable fit to keep your dog safe on every…" at bounding box center [214, 202] width 127 height 185
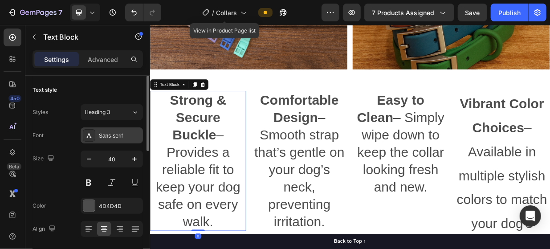
click at [115, 137] on div "Sans-serif" at bounding box center [120, 136] width 42 height 8
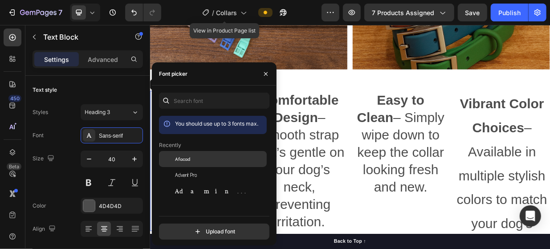
click at [193, 160] on div "Afacad" at bounding box center [220, 159] width 90 height 8
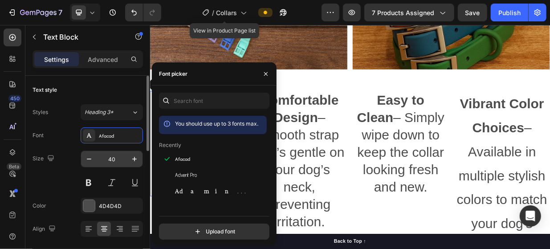
click at [125, 157] on input "40" at bounding box center [111, 159] width 29 height 16
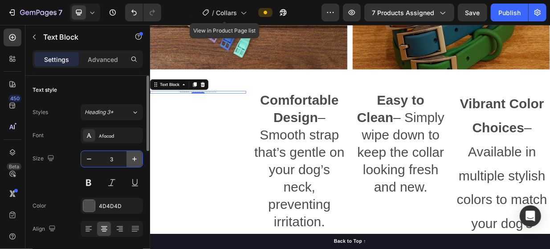
type input "30"
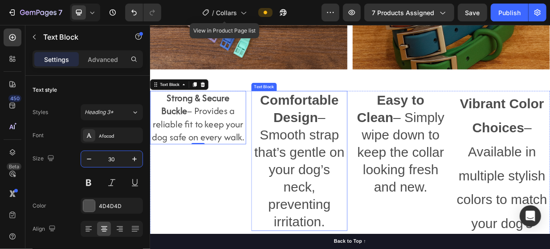
click at [345, 175] on p "Comfortable Design – Smooth strap that’s gentle on your dog’s neck, preventing …" at bounding box center [349, 206] width 127 height 185
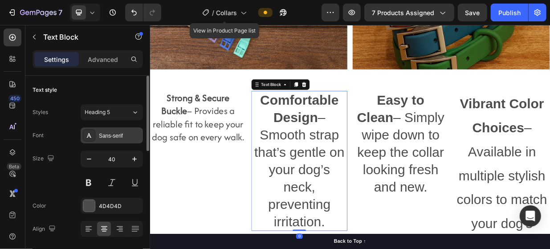
click at [126, 135] on div "Sans-serif" at bounding box center [120, 136] width 42 height 8
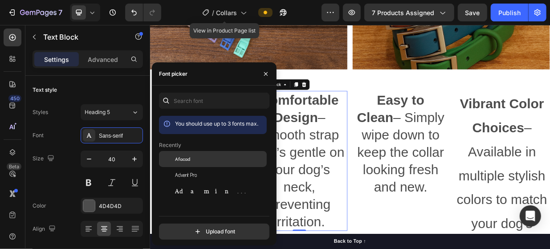
click at [190, 155] on div "Afacad" at bounding box center [213, 159] width 108 height 16
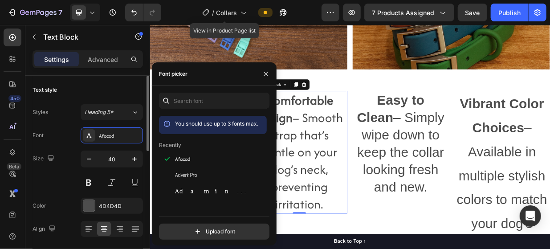
click at [126, 154] on input "40" at bounding box center [111, 159] width 29 height 16
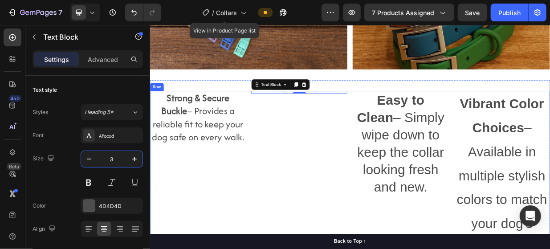
type input "30"
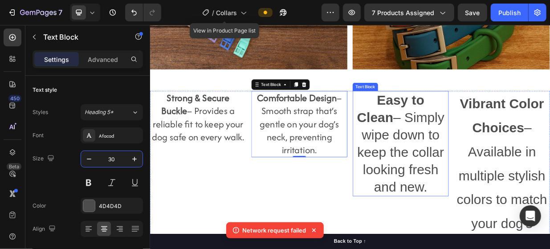
click at [470, 182] on p "Easy to Clean – Simply wipe down to keep the collar looking fresh and new." at bounding box center [485, 183] width 127 height 139
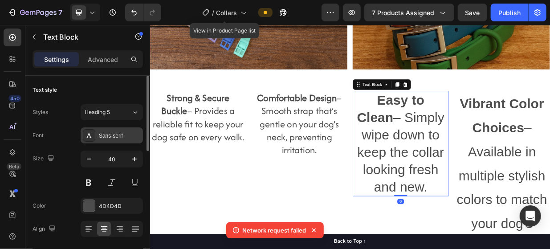
click at [125, 139] on div "Sans-serif" at bounding box center [120, 136] width 42 height 8
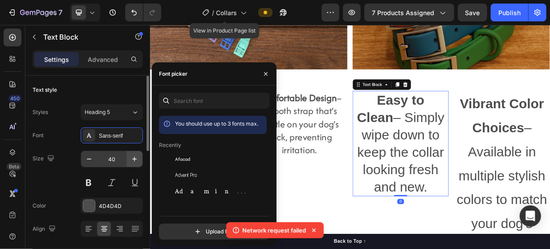
click at [181, 156] on span "Afacad" at bounding box center [182, 159] width 15 height 8
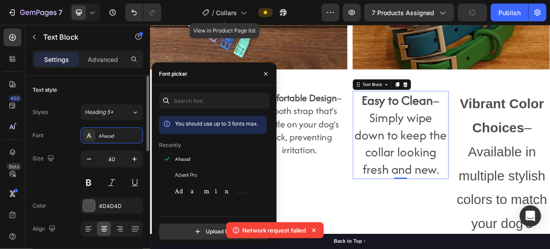
click at [124, 155] on input "40" at bounding box center [111, 159] width 29 height 16
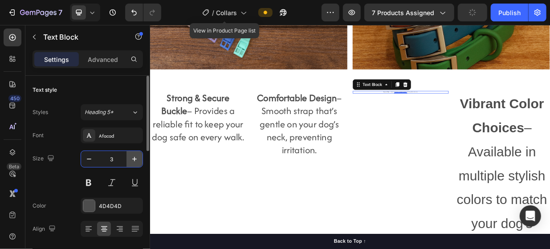
type input "30"
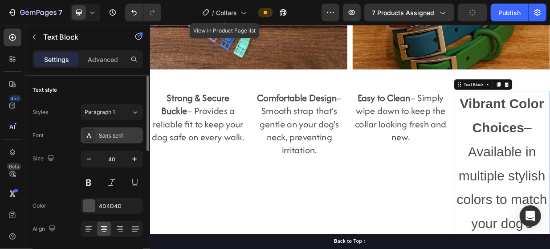
click at [129, 135] on div "Sans-serif" at bounding box center [120, 136] width 42 height 8
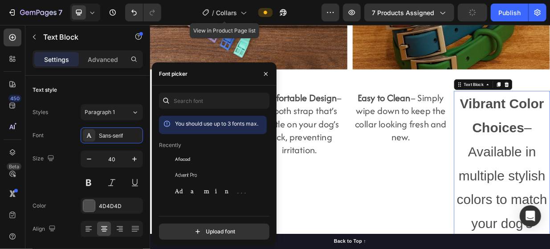
click at [189, 146] on div "Recently" at bounding box center [213, 145] width 108 height 8
click at [188, 157] on span "Afacad" at bounding box center [182, 159] width 15 height 8
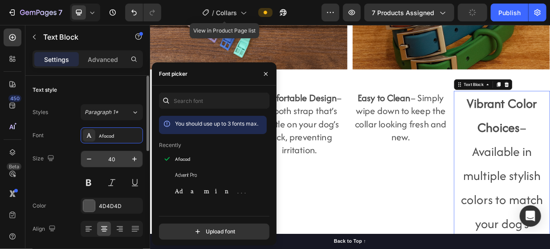
click at [126, 161] on input "40" at bounding box center [111, 159] width 29 height 16
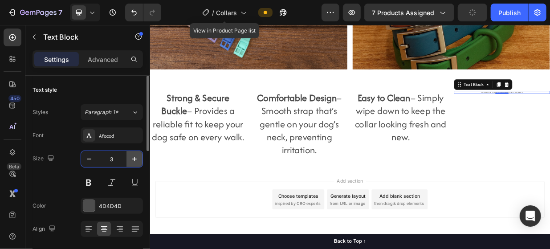
type input "30"
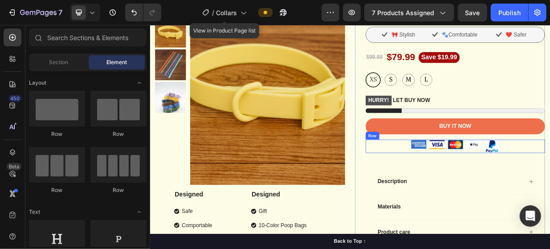
scroll to position [0, 0]
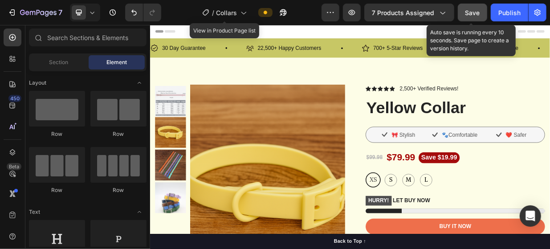
click at [469, 12] on span "Save" at bounding box center [473, 13] width 15 height 8
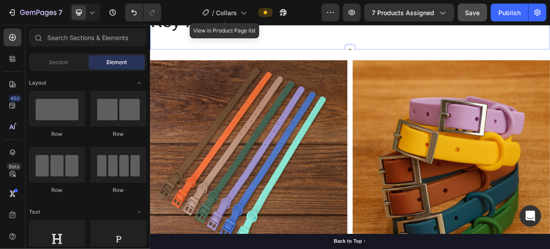
scroll to position [562, 0]
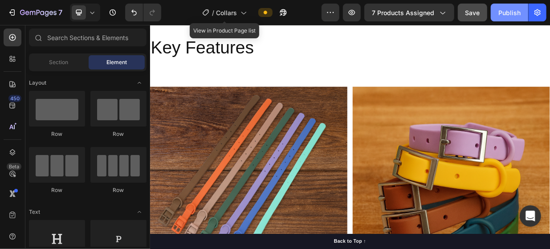
click at [517, 11] on div "Publish" at bounding box center [510, 12] width 22 height 9
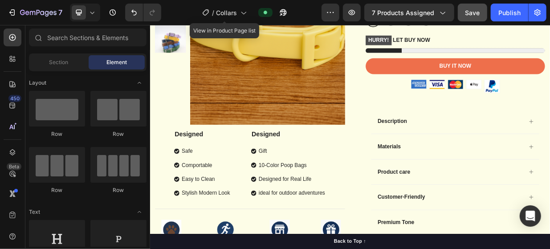
scroll to position [36, 0]
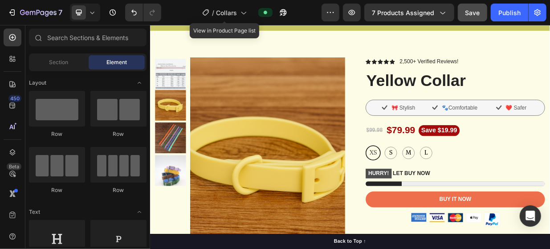
click at [516, 1] on div "7 Version history / Collars View in Product Page list Preview 7 products assign…" at bounding box center [275, 12] width 550 height 25
click at [516, 9] on div "Publish" at bounding box center [510, 12] width 22 height 9
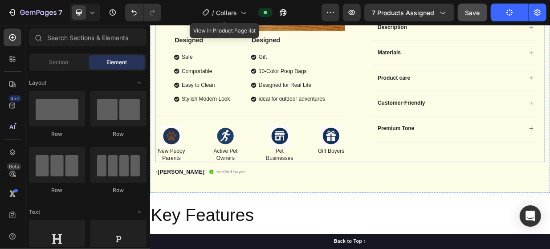
scroll to position [348, 0]
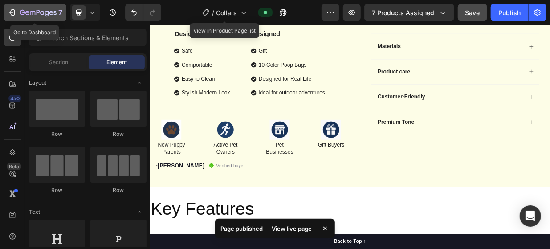
click at [18, 12] on div "7" at bounding box center [35, 12] width 55 height 11
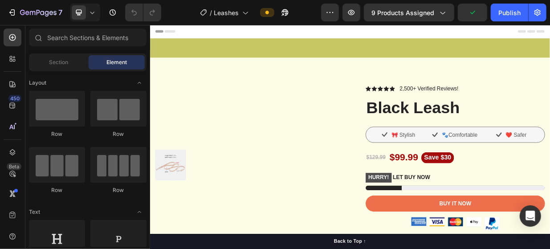
scroll to position [223, 0]
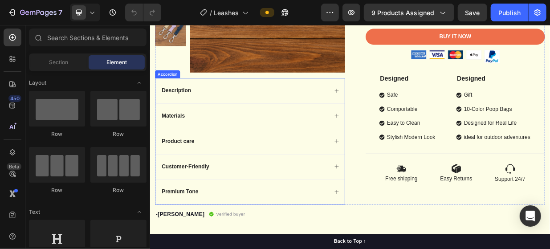
click at [238, 135] on div "Materials" at bounding box center [283, 146] width 253 height 33
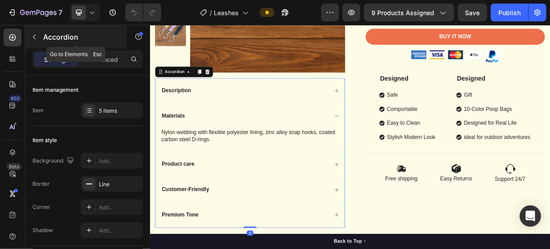
click at [37, 34] on icon "button" at bounding box center [34, 36] width 7 height 7
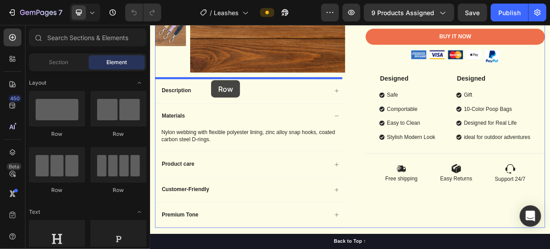
drag, startPoint x: 206, startPoint y: 128, endPoint x: 234, endPoint y: 98, distance: 41.0
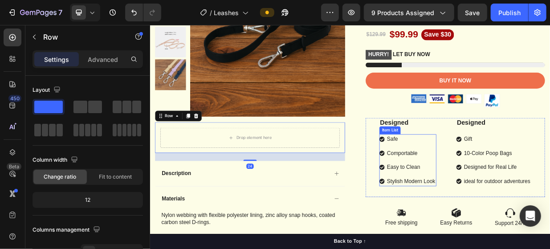
scroll to position [134, 0]
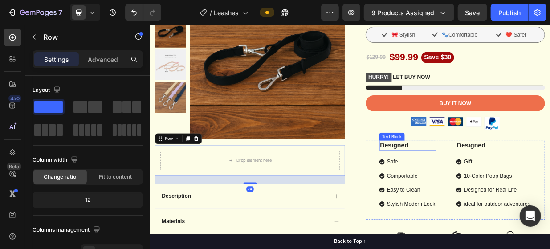
click at [465, 180] on p "Designed" at bounding box center [494, 185] width 74 height 11
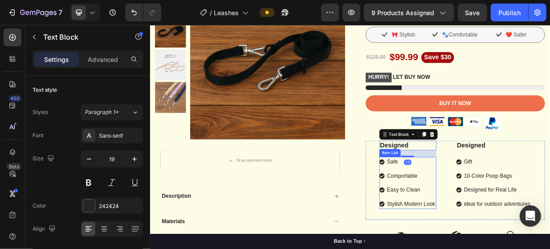
click at [519, 226] on p "Comportable" at bounding box center [499, 226] width 65 height 11
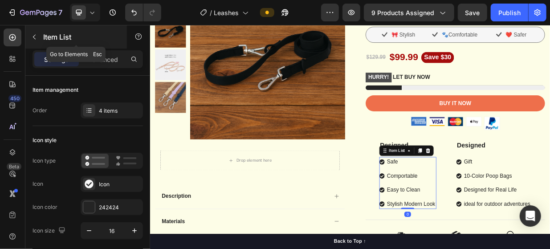
click at [35, 41] on button "button" at bounding box center [34, 37] width 14 height 14
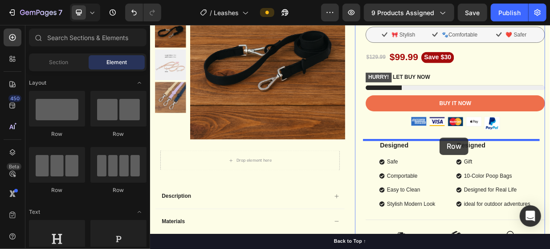
drag, startPoint x: 206, startPoint y: 127, endPoint x: 545, endPoint y: 160, distance: 340.7
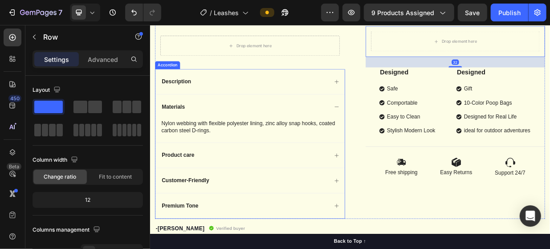
scroll to position [267, 0]
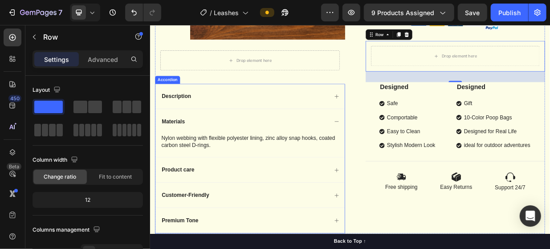
click at [291, 104] on div "Description" at bounding box center [283, 119] width 253 height 33
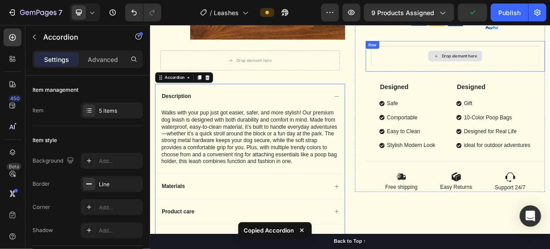
click at [504, 63] on div "Drop element here" at bounding box center [557, 66] width 225 height 27
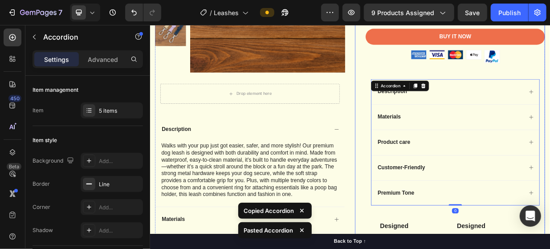
click at [424, 115] on div "Icon Icon Icon Icon Icon Icon List 2,500+ Verified Reviews! Text Block Row Blac…" at bounding box center [551, 157] width 254 height 553
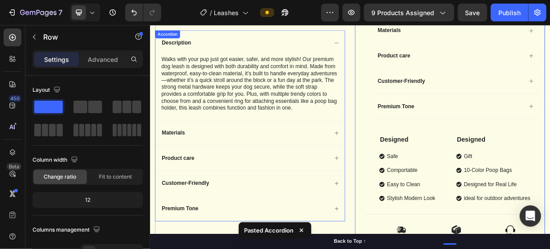
scroll to position [312, 0]
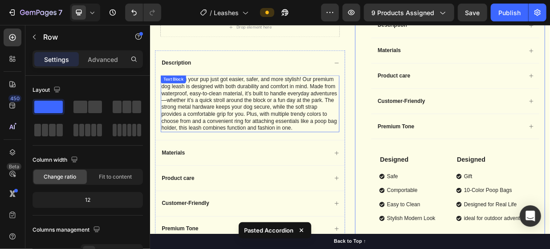
click at [317, 80] on div "Description" at bounding box center [276, 76] width 225 height 12
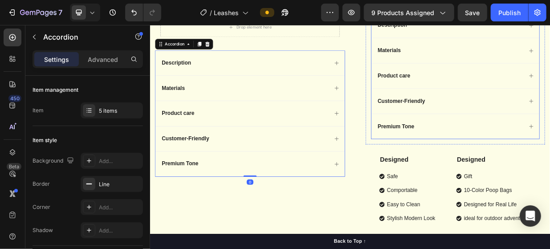
click at [487, 70] on div "Materials" at bounding box center [558, 58] width 225 height 33
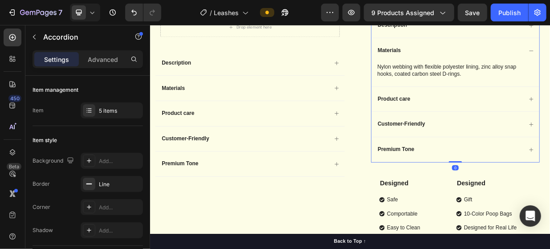
click at [493, 53] on div "Materials" at bounding box center [551, 59] width 196 height 12
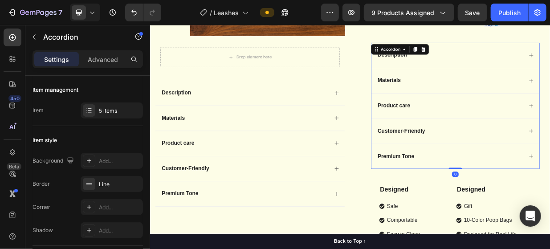
scroll to position [223, 0]
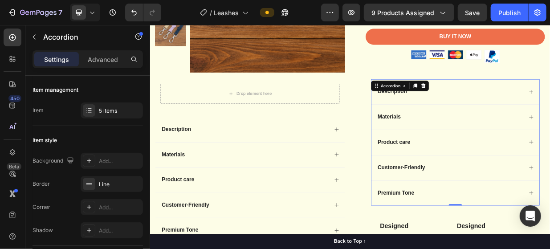
click at [550, 108] on div "Description" at bounding box center [551, 114] width 196 height 12
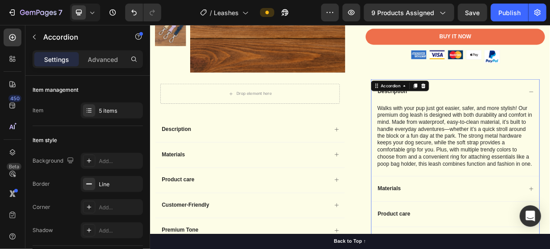
click at [550, 108] on div "Description" at bounding box center [551, 114] width 196 height 12
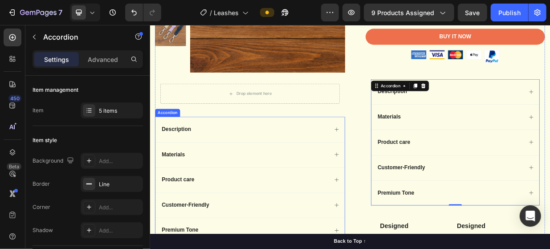
click at [272, 158] on div "Description" at bounding box center [283, 164] width 253 height 33
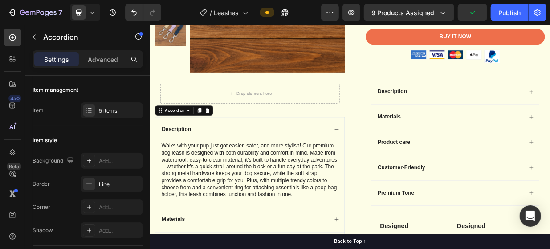
click at [226, 142] on icon at bounding box center [227, 139] width 6 height 6
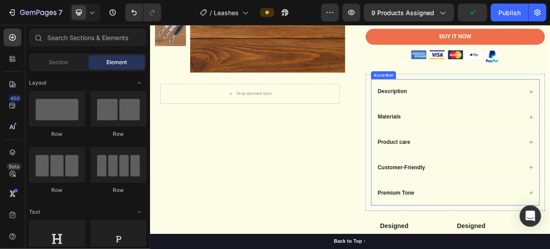
scroll to position [312, 0]
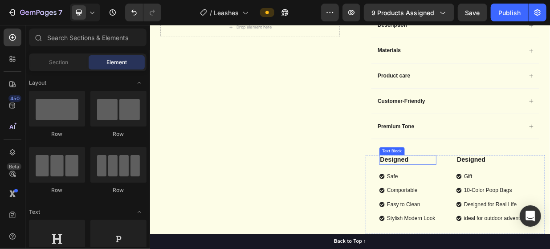
click at [514, 200] on p "Designed" at bounding box center [494, 205] width 74 height 11
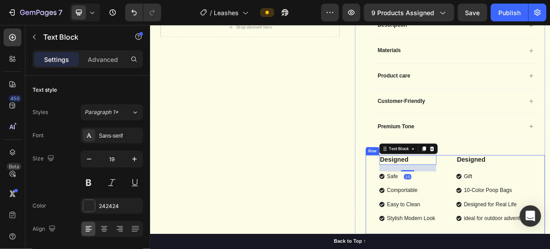
click at [540, 201] on div "Designed Text Block 20 Safe Comportable Easy to Clean Stylish Modern Look Item …" at bounding box center [558, 252] width 240 height 106
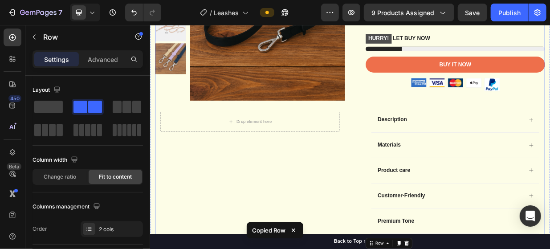
scroll to position [178, 0]
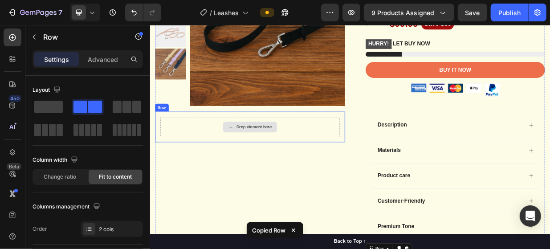
click at [270, 166] on div "Drop element here" at bounding box center [283, 161] width 72 height 14
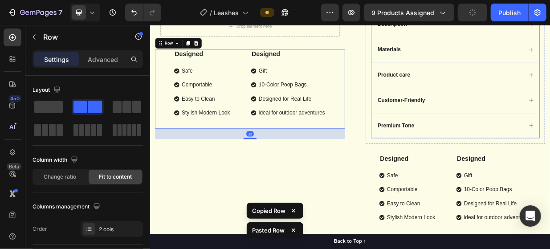
scroll to position [357, 0]
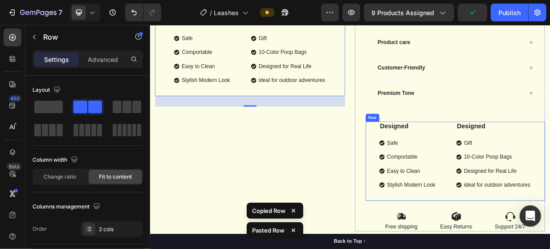
click at [533, 157] on div "Designed Text Block Safe Comportable Easy to Clean Stylish Modern Look Item Lis…" at bounding box center [558, 207] width 240 height 106
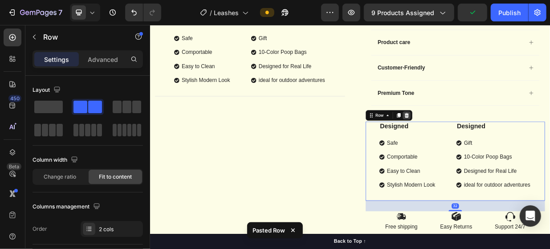
click at [490, 145] on icon at bounding box center [493, 146] width 6 height 6
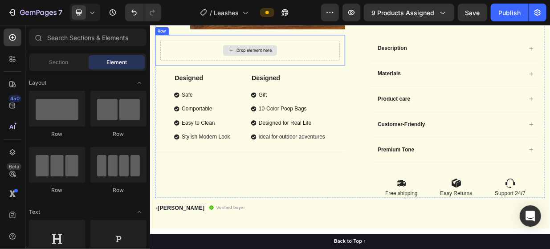
scroll to position [223, 0]
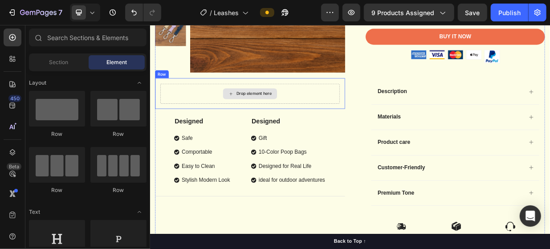
click at [209, 109] on div "Drop element here" at bounding box center [284, 116] width 240 height 27
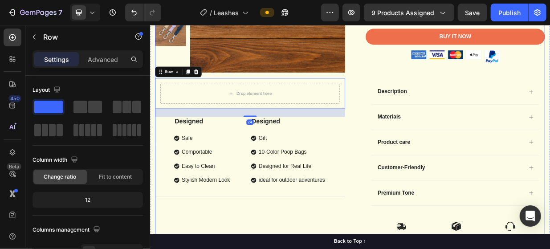
click at [211, 95] on div "Product Images Drop element here Row 24 Designed Text Block Safe Comportable Ea…" at bounding box center [283, 97] width 254 height 433
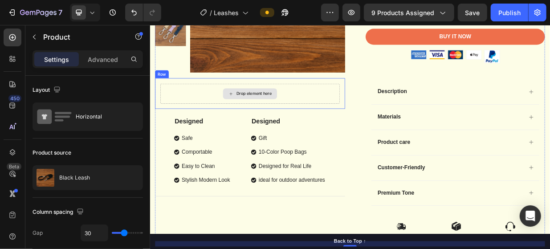
click at [221, 109] on div "Drop element here" at bounding box center [284, 116] width 240 height 27
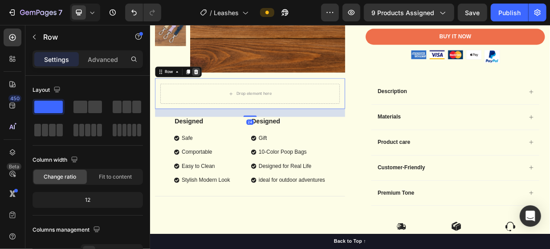
click at [215, 91] on div at bounding box center [211, 87] width 11 height 11
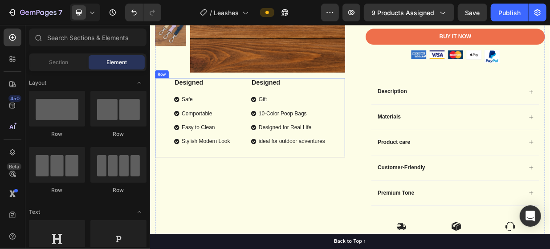
click at [240, 193] on div "Designed Text Block Safe Comportable Easy to Clean Stylish Modern Look Item Lis…" at bounding box center [283, 149] width 254 height 106
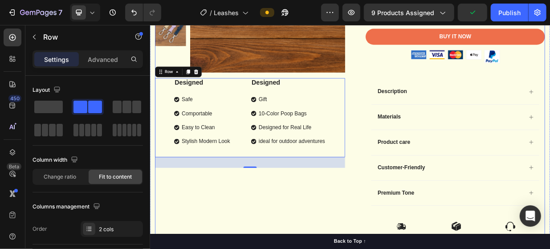
click at [254, 90] on div "Product Images Designed Text Block Safe Comportable Easy to Clean Stylish Moder…" at bounding box center [283, 97] width 254 height 433
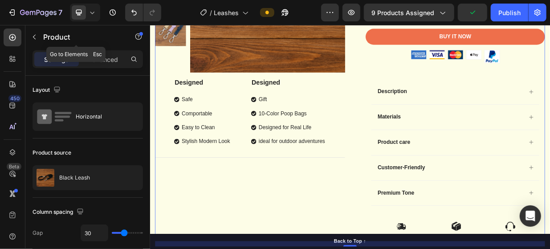
click at [39, 44] on div "Product" at bounding box center [76, 36] width 102 height 23
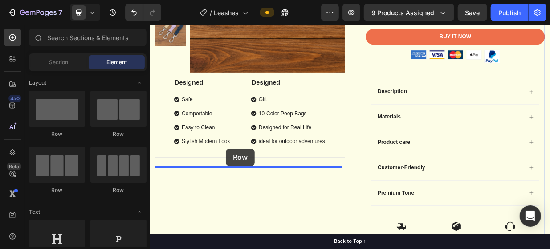
drag, startPoint x: 296, startPoint y: 172, endPoint x: 288, endPoint y: 212, distance: 41.4
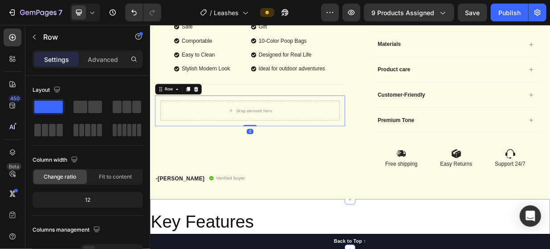
scroll to position [357, 0]
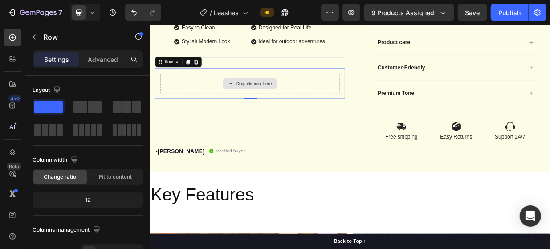
drag, startPoint x: 263, startPoint y: 102, endPoint x: 268, endPoint y: 102, distance: 5.0
click at [266, 102] on div "Drop element here" at bounding box center [288, 103] width 47 height 7
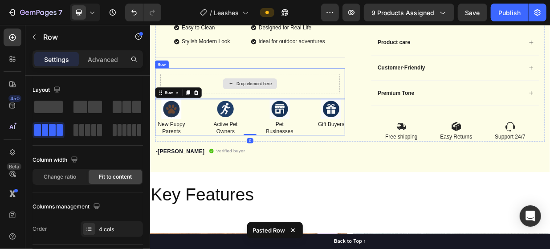
click at [316, 94] on div "Drop element here" at bounding box center [284, 103] width 240 height 27
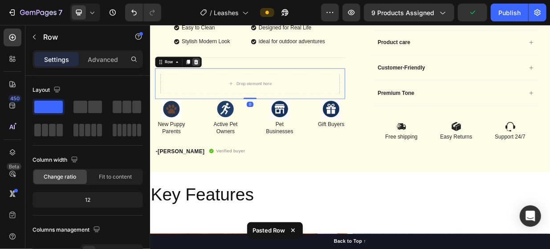
drag, startPoint x: 211, startPoint y: 71, endPoint x: 220, endPoint y: 77, distance: 10.4
click at [212, 71] on icon at bounding box center [212, 74] width 6 height 6
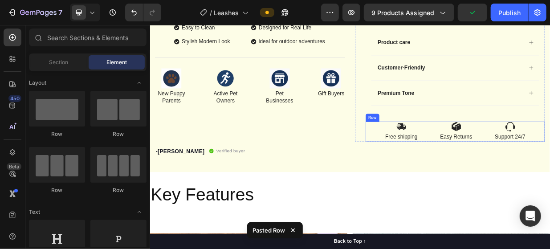
click at [449, 157] on div "Image Free shipping Text Block Image Easy Returns Text Block Image Support 24/7…" at bounding box center [558, 167] width 240 height 26
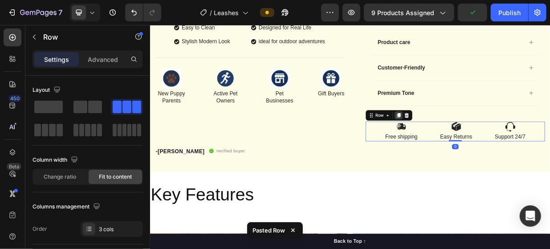
click at [481, 142] on icon at bounding box center [482, 145] width 7 height 7
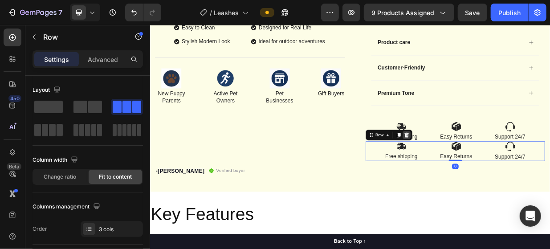
click at [490, 172] on icon at bounding box center [493, 172] width 6 height 6
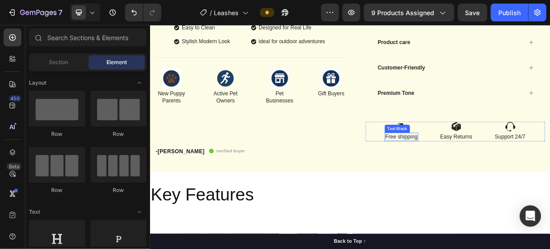
click at [456, 162] on div "Image Free shipping Text Block Image Easy Returns Text Block Image Support 24/7…" at bounding box center [558, 167] width 240 height 26
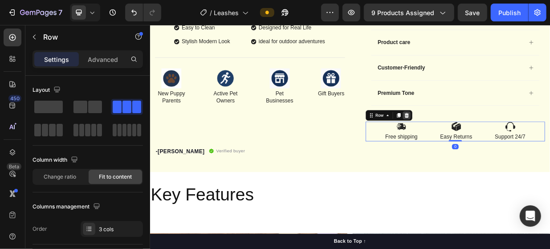
click at [489, 144] on icon at bounding box center [492, 145] width 7 height 7
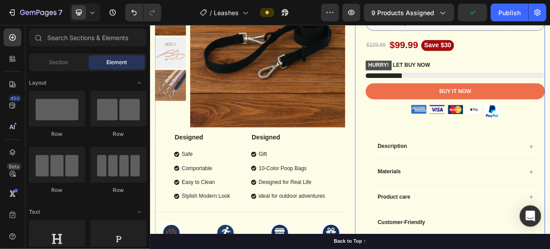
scroll to position [134, 0]
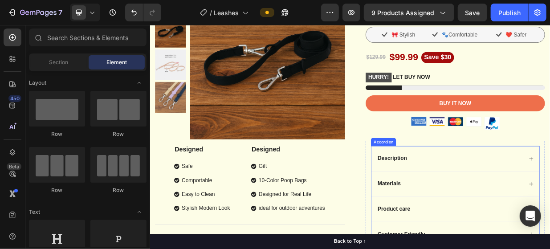
click at [546, 199] on div "Description" at bounding box center [551, 203] width 196 height 12
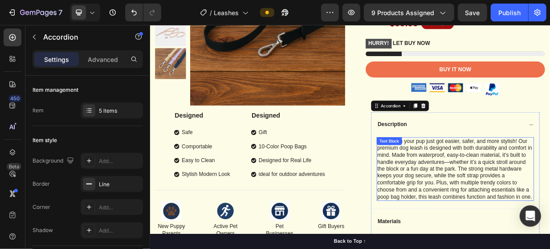
scroll to position [223, 0]
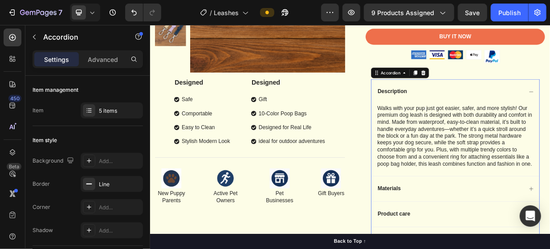
click at [550, 102] on div "Description" at bounding box center [558, 114] width 225 height 33
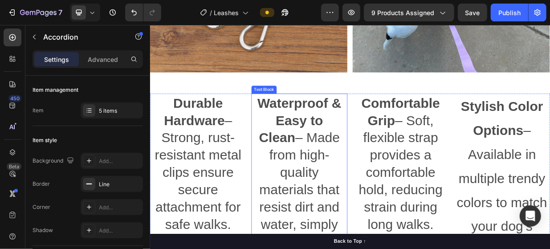
scroll to position [847, 0]
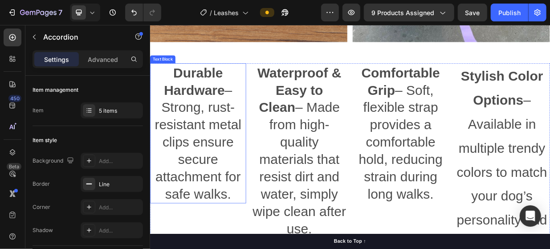
click at [207, 141] on p "Durable Hardware – Strong, rust-resistant metal clips ensure secure attachment …" at bounding box center [214, 169] width 127 height 185
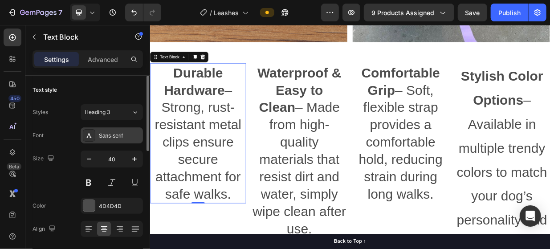
click at [128, 132] on div "Sans-serif" at bounding box center [120, 136] width 42 height 8
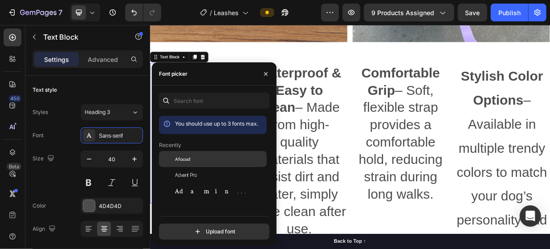
click at [199, 155] on div "Afacad" at bounding box center [220, 159] width 90 height 8
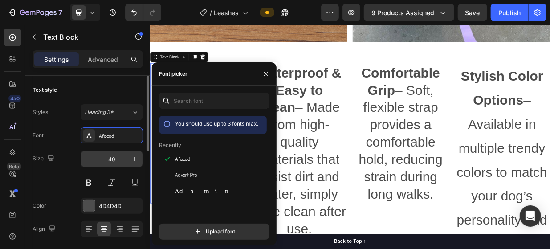
click at [118, 156] on input "40" at bounding box center [111, 159] width 29 height 16
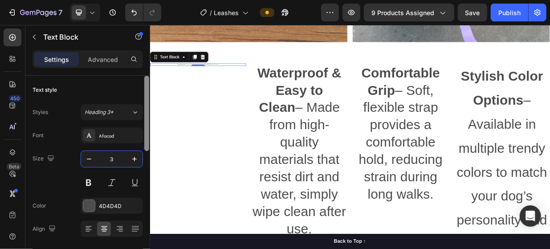
type input "30"
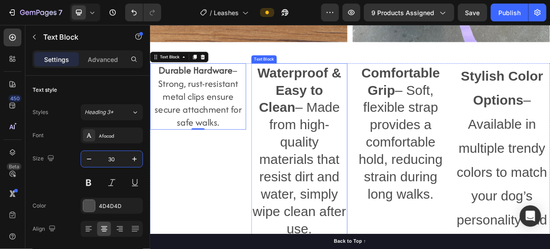
click at [321, 179] on p "Waterproof & Easy to Clean – Made from high-quality materials that resist dirt …" at bounding box center [349, 193] width 127 height 232
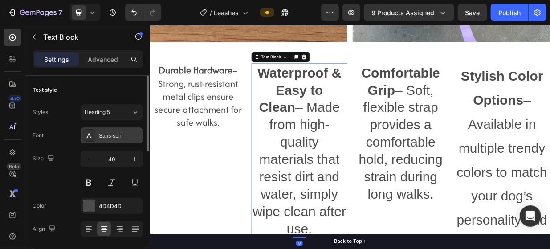
click at [125, 138] on div "Sans-serif" at bounding box center [120, 136] width 42 height 8
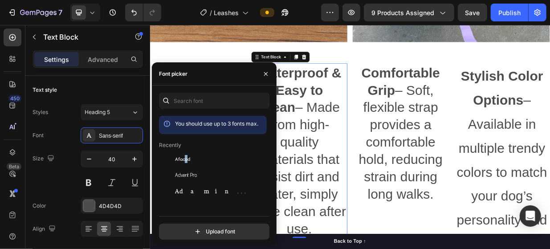
drag, startPoint x: 186, startPoint y: 155, endPoint x: 154, endPoint y: 152, distance: 32.2
click at [186, 155] on div "Afacad" at bounding box center [213, 159] width 108 height 16
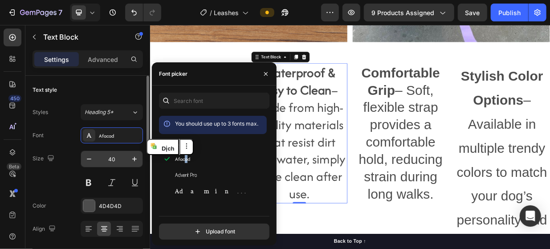
click at [117, 160] on input "40" at bounding box center [111, 159] width 29 height 16
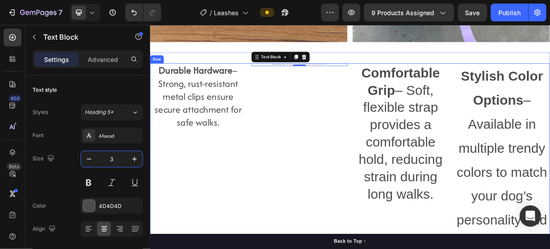
type input "30"
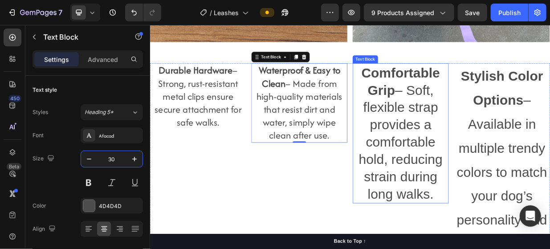
click at [448, 184] on p "Comfortable Grip – Soft, flexible strap provides a comfortable hold, reducing s…" at bounding box center [485, 169] width 127 height 185
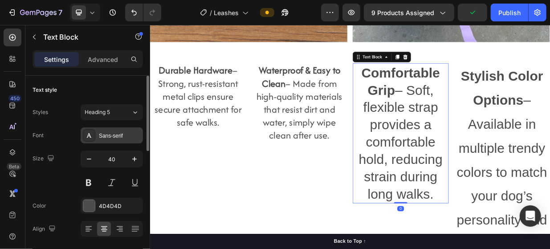
click at [128, 137] on div "Sans-serif" at bounding box center [120, 136] width 42 height 8
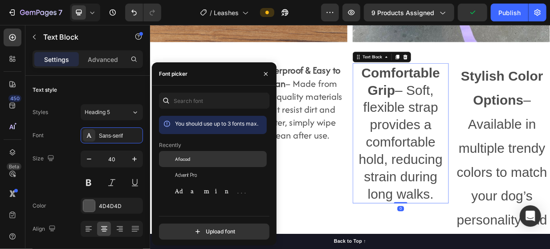
click at [181, 157] on span "Afacad" at bounding box center [182, 159] width 15 height 8
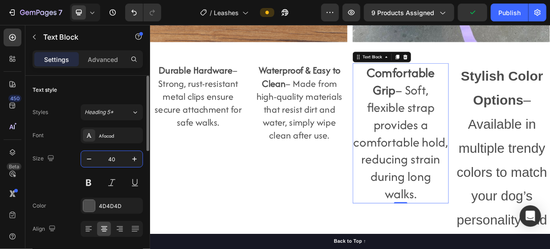
click at [118, 157] on input "40" at bounding box center [111, 159] width 29 height 16
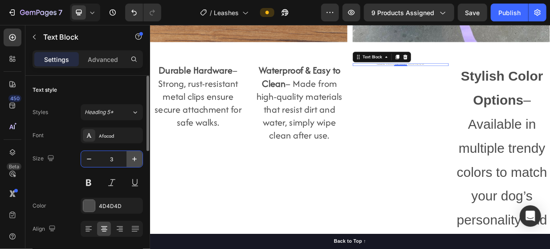
type input "30"
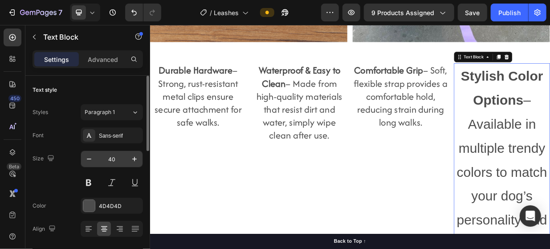
click at [118, 156] on input "40" at bounding box center [111, 159] width 29 height 16
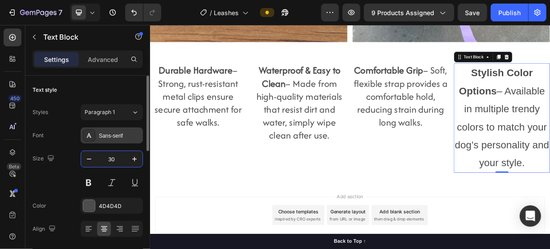
type input "30"
click at [124, 141] on div "Sans-serif" at bounding box center [112, 135] width 62 height 16
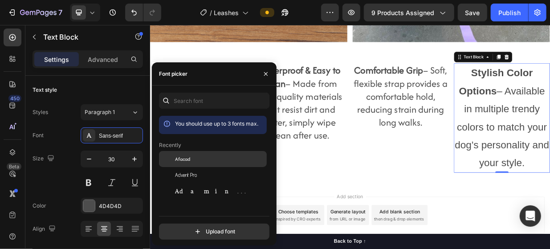
click at [201, 161] on div "Afacad" at bounding box center [220, 159] width 90 height 8
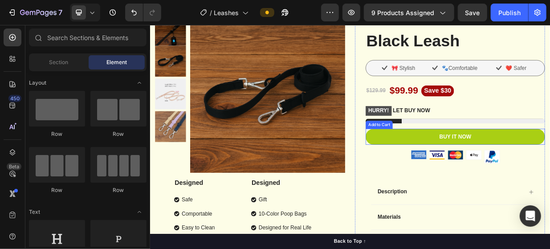
scroll to position [0, 0]
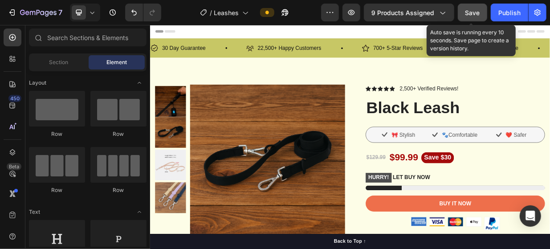
click at [469, 10] on span "Save" at bounding box center [473, 13] width 15 height 8
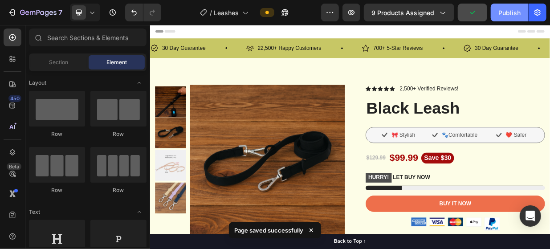
click at [513, 10] on div "Publish" at bounding box center [510, 12] width 22 height 9
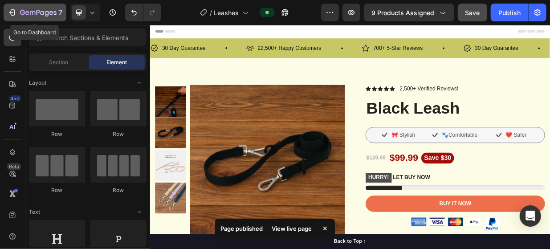
click at [10, 10] on icon "button" at bounding box center [12, 12] width 9 height 9
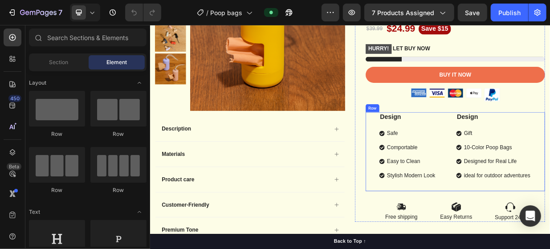
scroll to position [223, 0]
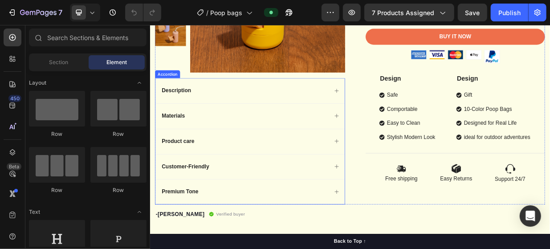
click at [354, 154] on div "Materials" at bounding box center [283, 146] width 253 height 33
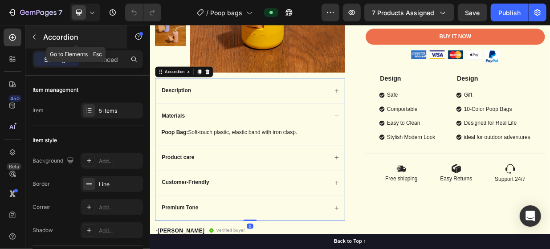
click at [33, 29] on div "Accordion" at bounding box center [76, 36] width 102 height 23
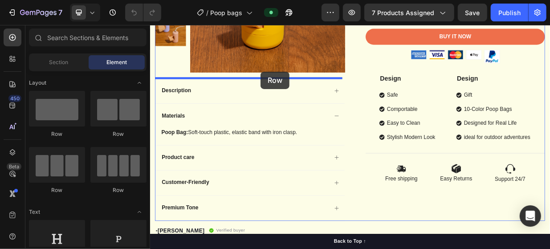
drag, startPoint x: 277, startPoint y: 127, endPoint x: 483, endPoint y: 139, distance: 206.2
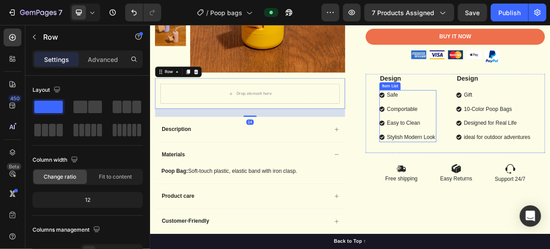
click at [528, 146] on div "Design Text Block Safe Comportable Easy to Clean Stylish Modern Look Item List …" at bounding box center [558, 143] width 240 height 106
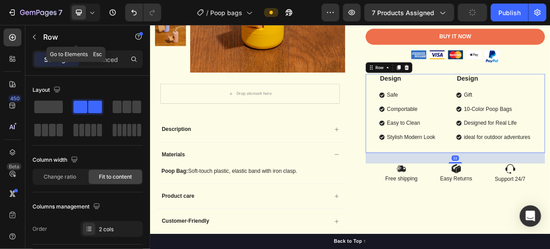
click at [35, 41] on button "button" at bounding box center [34, 37] width 14 height 14
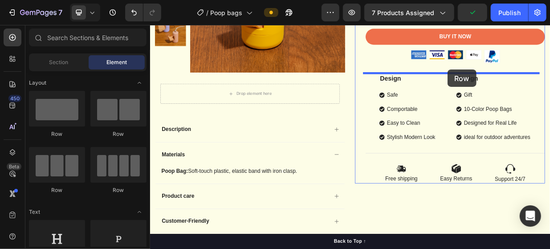
drag, startPoint x: 274, startPoint y: 119, endPoint x: 547, endPoint y: 84, distance: 275.4
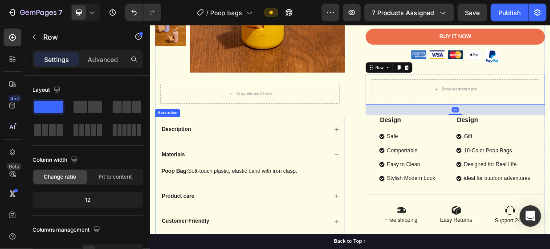
click at [287, 150] on div "Description" at bounding box center [283, 164] width 253 height 33
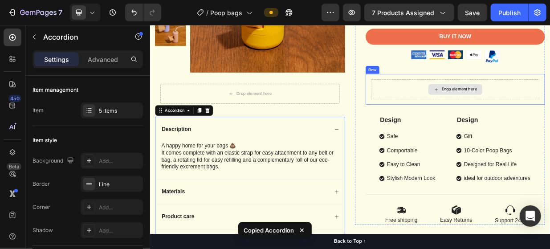
click at [550, 110] on div "Drop element here" at bounding box center [557, 111] width 225 height 27
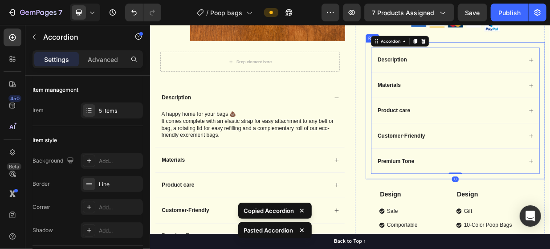
scroll to position [312, 0]
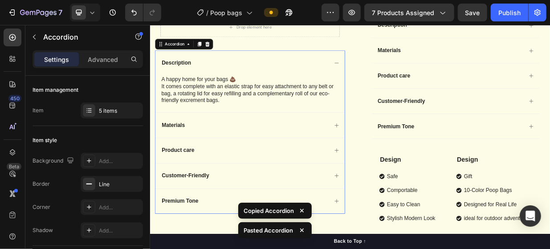
click at [297, 86] on div "Description" at bounding box center [283, 75] width 253 height 33
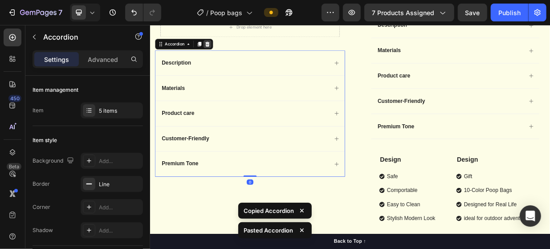
click at [226, 49] on icon at bounding box center [227, 50] width 6 height 6
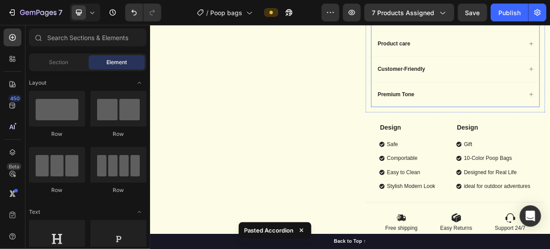
scroll to position [357, 0]
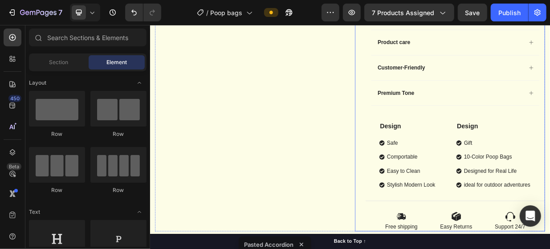
click at [533, 143] on div "Icon Icon Icon Icon Icon Icon List 2,500+ Verified Reviews! Text Block Row Poop…" at bounding box center [558, 24] width 240 height 553
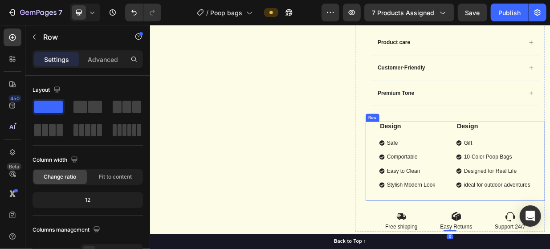
click at [514, 169] on div "Design Text Block Safe Comportable Easy to Clean Stylish Modern Look Item List" at bounding box center [494, 199] width 76 height 91
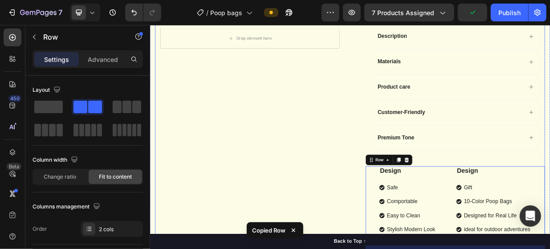
scroll to position [267, 0]
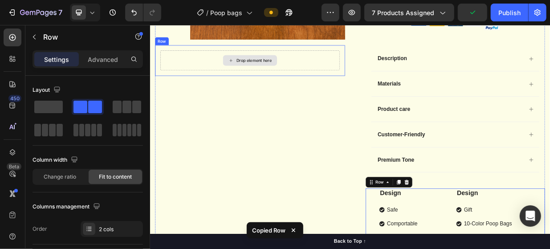
click at [269, 78] on div "Drop element here" at bounding box center [283, 72] width 72 height 14
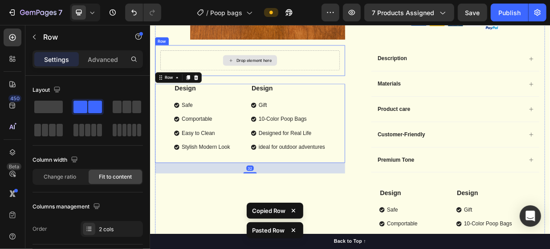
click at [321, 75] on div "Drop element here" at bounding box center [284, 72] width 240 height 27
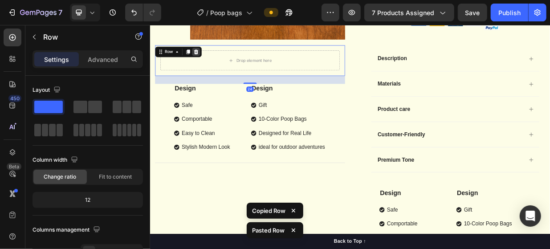
click at [213, 61] on icon at bounding box center [211, 60] width 7 height 7
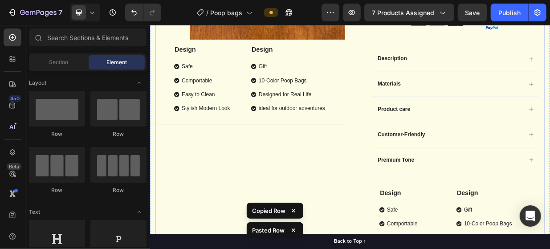
click at [234, 195] on div "Product Images Design Text Block Safe Comportable Easy to Clean Stylish Modern …" at bounding box center [283, 113] width 254 height 553
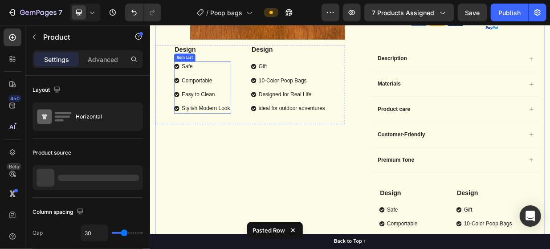
click at [249, 119] on p "Easy to Clean" at bounding box center [224, 117] width 65 height 11
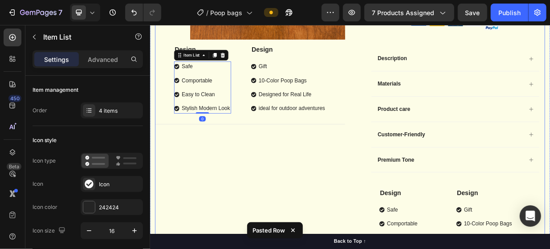
click at [252, 183] on div "Product Images Design Text Block Safe Comportable Easy to Clean Stylish Modern …" at bounding box center [283, 113] width 254 height 553
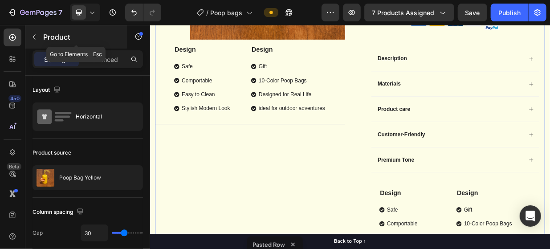
click at [39, 36] on button "button" at bounding box center [34, 37] width 14 height 14
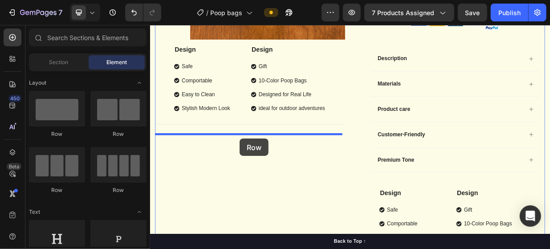
drag, startPoint x: 208, startPoint y: 126, endPoint x: 435, endPoint y: 178, distance: 233.6
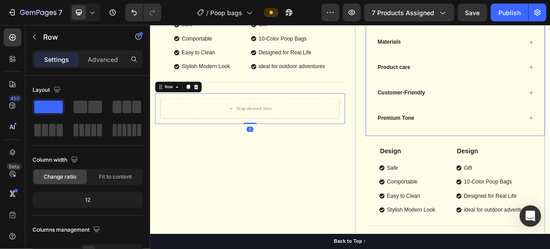
scroll to position [357, 0]
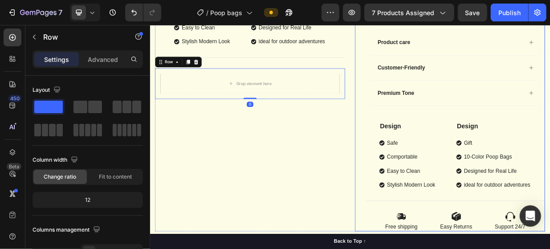
click at [527, 147] on div "Icon Icon Icon Icon Icon Icon List 2,500+ Verified Reviews! Text Block Row Poop…" at bounding box center [558, 24] width 240 height 553
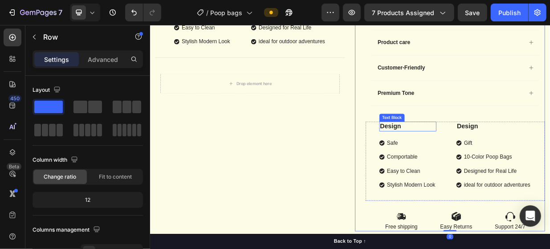
click at [523, 165] on div "Design Text Block Safe Comportable Easy to Clean Stylish Modern Look Item List" at bounding box center [494, 199] width 76 height 91
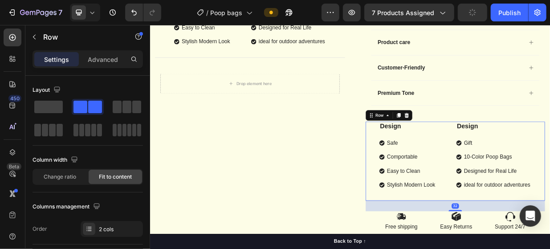
drag, startPoint x: 490, startPoint y: 146, endPoint x: 495, endPoint y: 149, distance: 5.4
click at [491, 146] on icon at bounding box center [492, 145] width 7 height 7
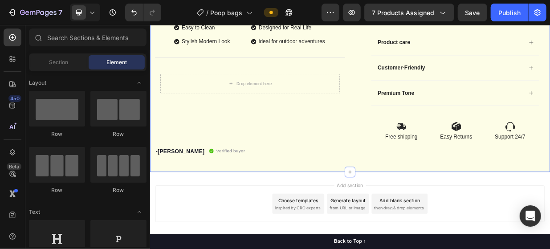
click at [507, 164] on div "Image Free shipping Text Block Image Easy Returns Text Block Image Support 24/7…" at bounding box center [558, 167] width 240 height 26
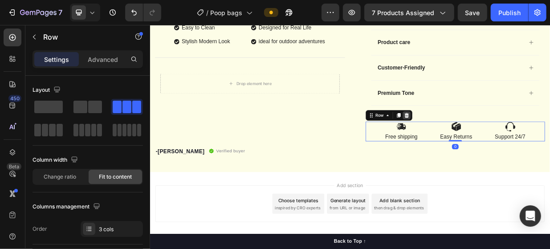
click at [490, 143] on icon at bounding box center [493, 146] width 6 height 6
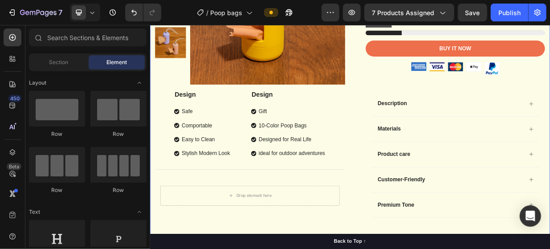
scroll to position [174, 0]
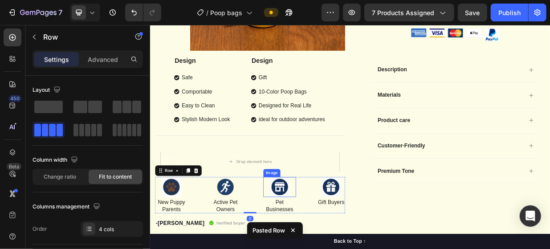
scroll to position [263, 0]
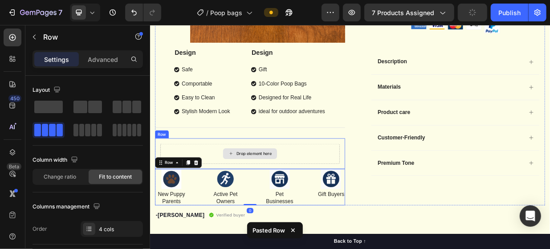
click at [327, 193] on div "Drop element here" at bounding box center [284, 197] width 240 height 27
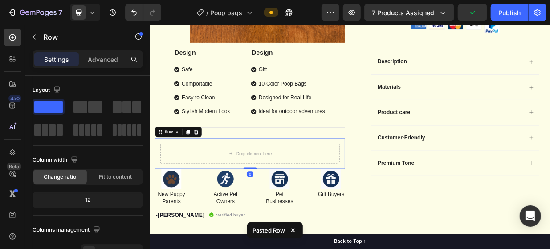
drag, startPoint x: 209, startPoint y: 167, endPoint x: 219, endPoint y: 171, distance: 11.0
click at [209, 167] on icon at bounding box center [212, 168] width 6 height 6
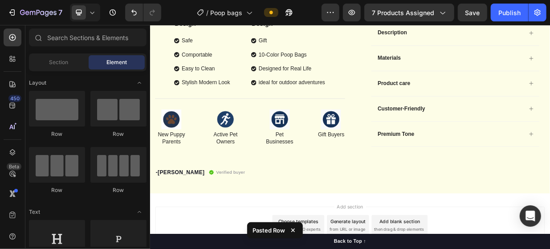
scroll to position [352, 0]
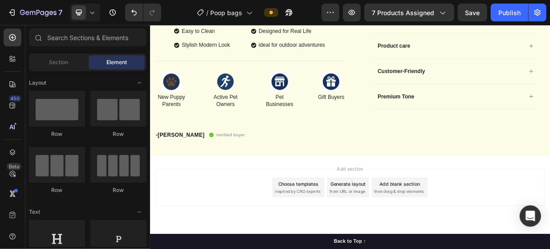
click at [550, 249] on div "Add section Choose templates inspired by CRO experts Generate layout from URL o…" at bounding box center [417, 241] width 521 height 49
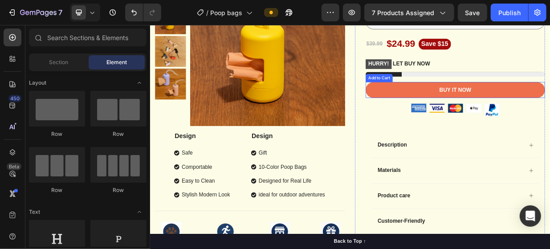
scroll to position [174, 0]
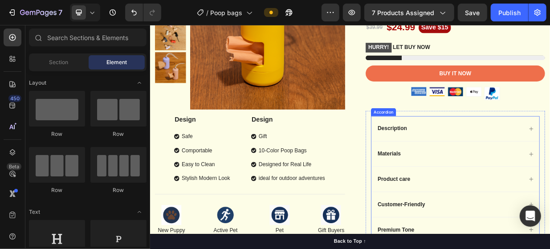
click at [535, 171] on div "Description" at bounding box center [558, 163] width 225 height 33
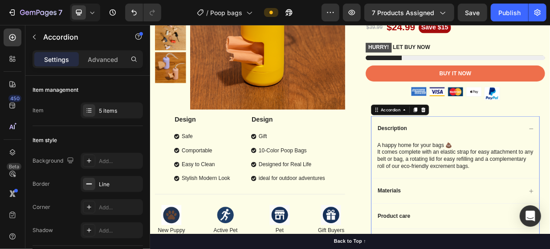
click at [536, 172] on div "Description" at bounding box center [558, 163] width 225 height 33
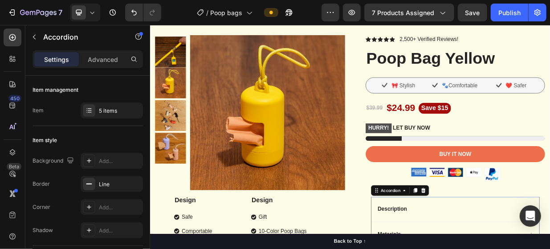
scroll to position [0, 0]
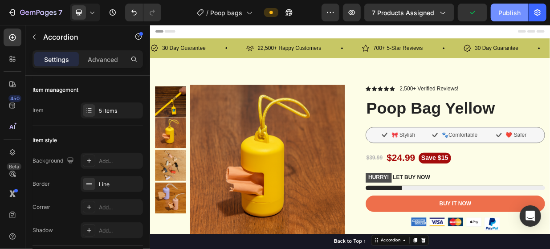
click at [512, 10] on div "Publish" at bounding box center [510, 12] width 22 height 9
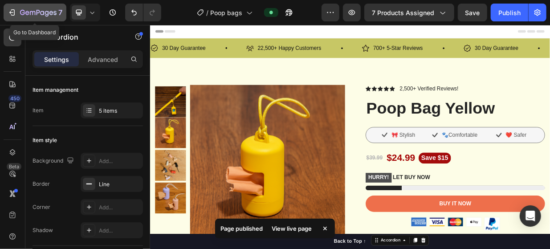
click at [12, 15] on icon "button" at bounding box center [13, 12] width 4 height 6
